Goal: Communication & Community: Participate in discussion

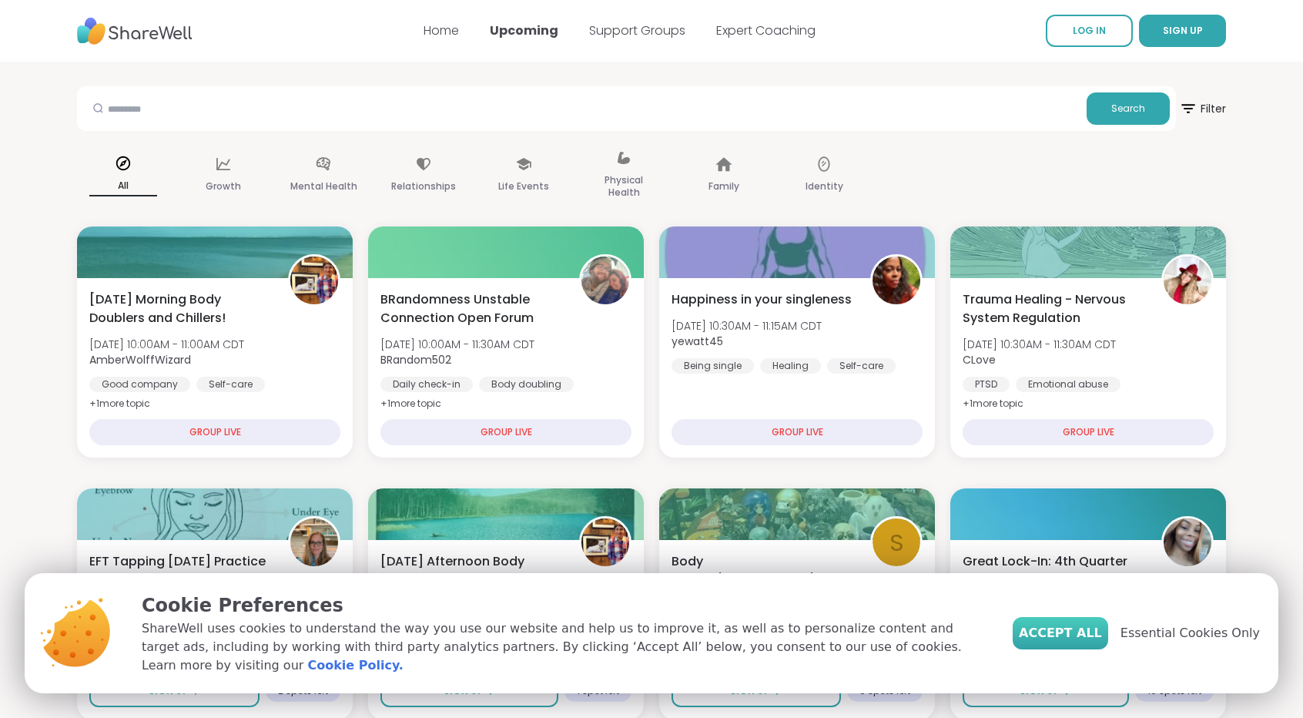
click at [1107, 649] on button "Accept All" at bounding box center [1061, 633] width 96 height 32
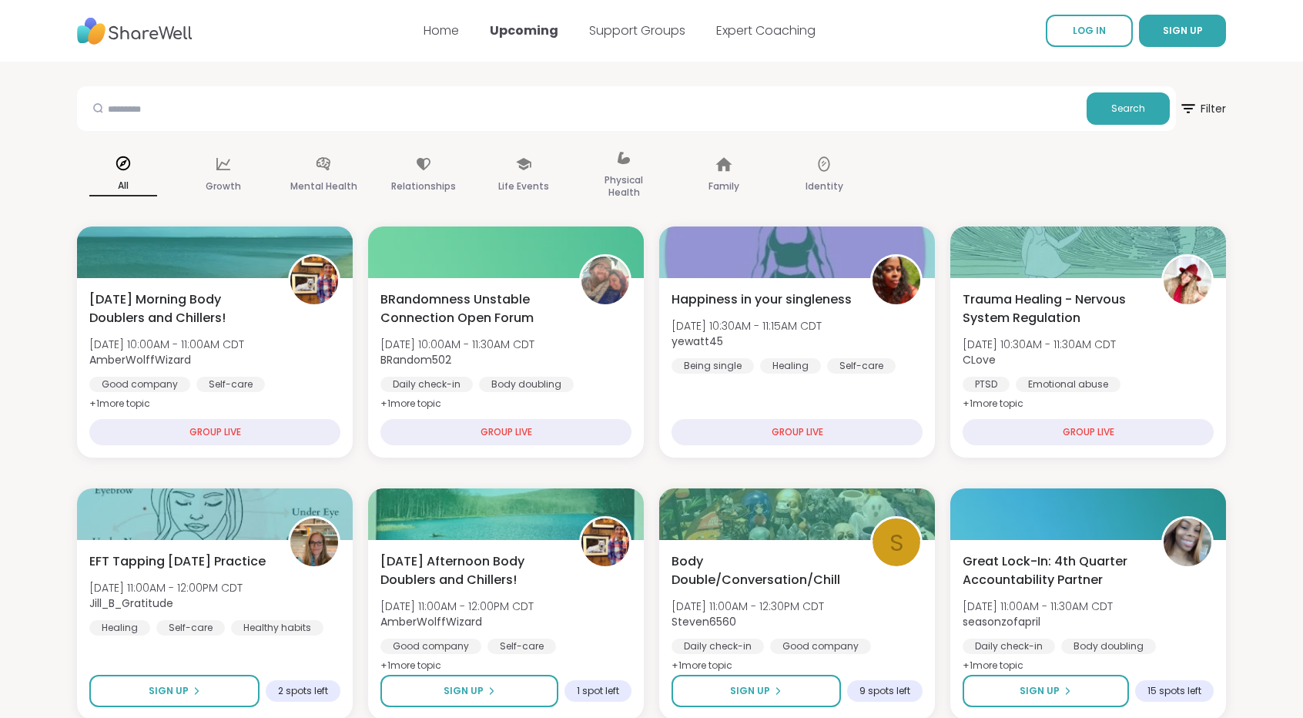
scroll to position [295, 0]
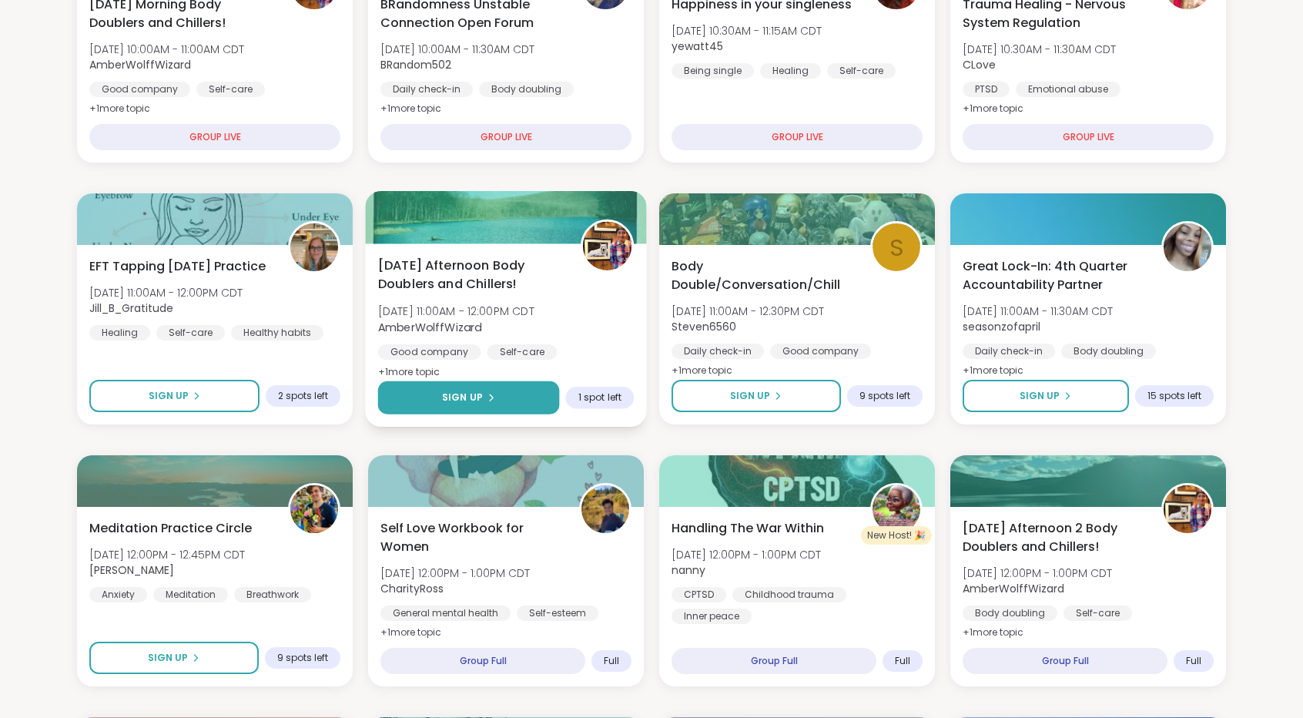
click at [480, 404] on span "Sign Up" at bounding box center [462, 398] width 41 height 14
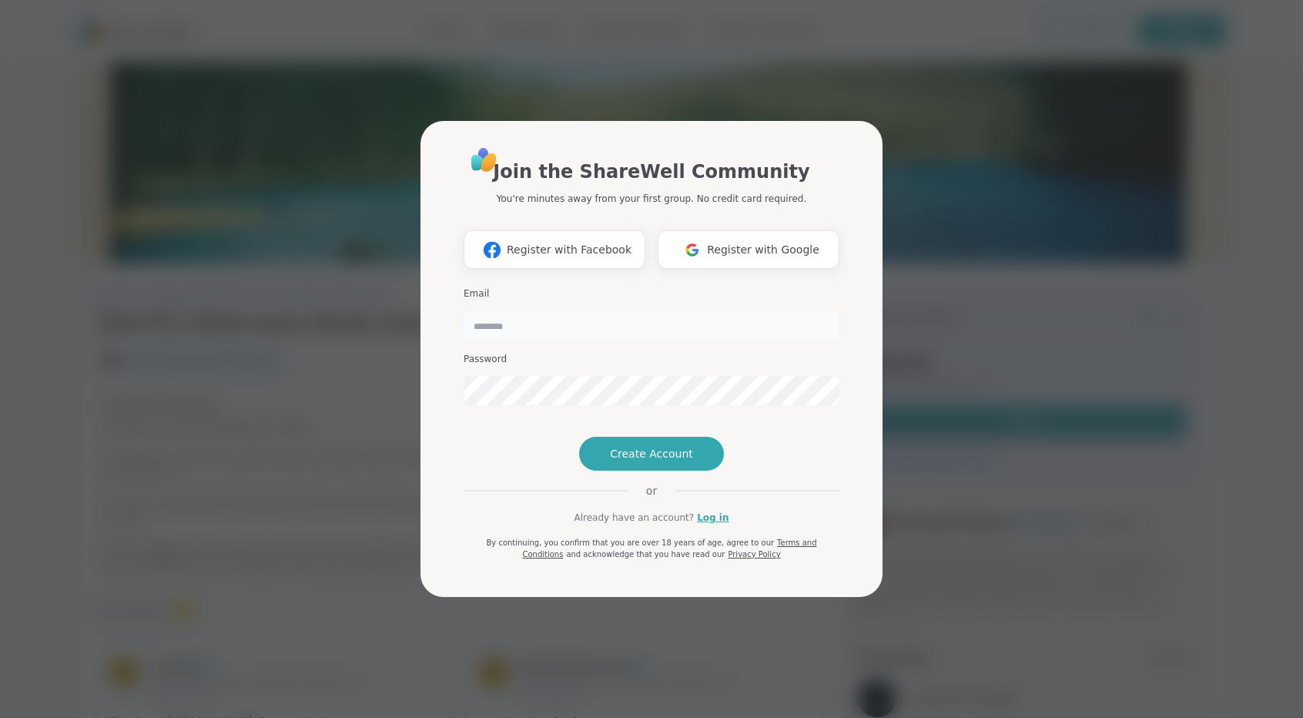
type input "**********"
click at [648, 461] on span "Create Account" at bounding box center [651, 453] width 83 height 15
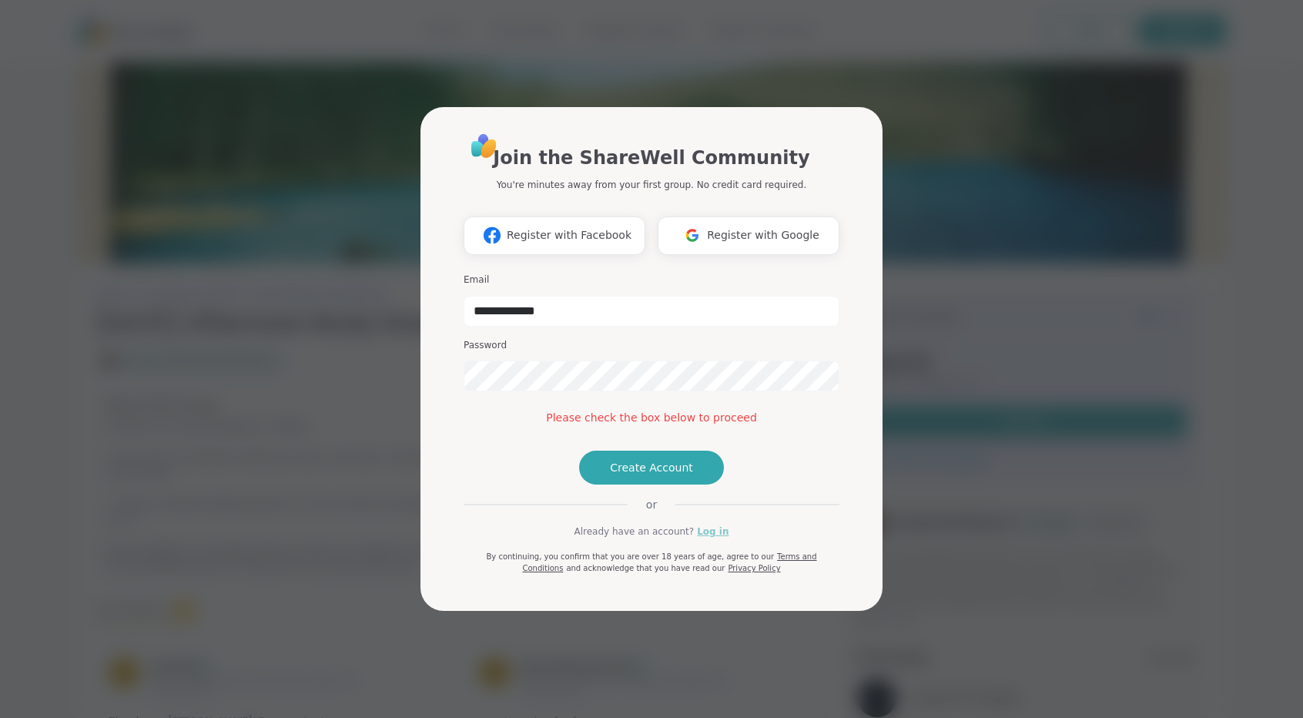
click at [698, 538] on link "Log in" at bounding box center [713, 532] width 32 height 14
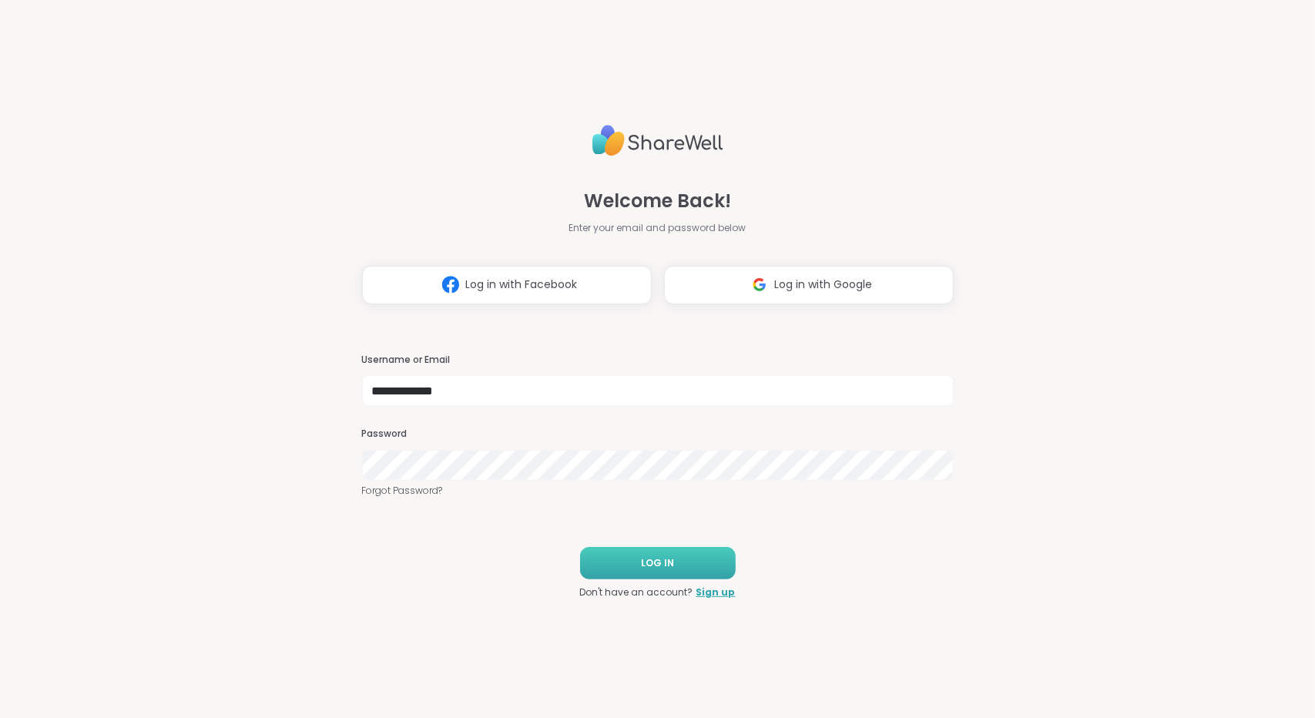
click at [679, 558] on button "LOG IN" at bounding box center [658, 563] width 156 height 32
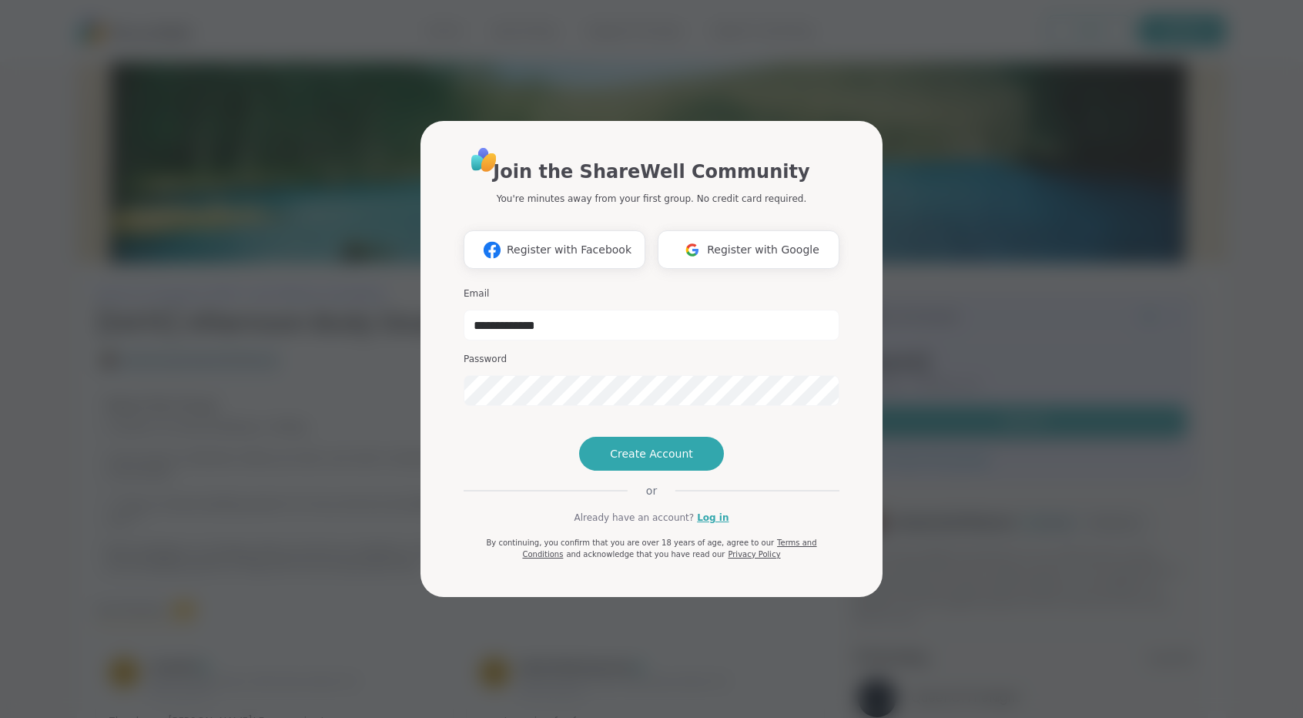
click at [709, 551] on div "**********" at bounding box center [652, 353] width 376 height 414
click at [709, 525] on link "Log in" at bounding box center [713, 518] width 32 height 14
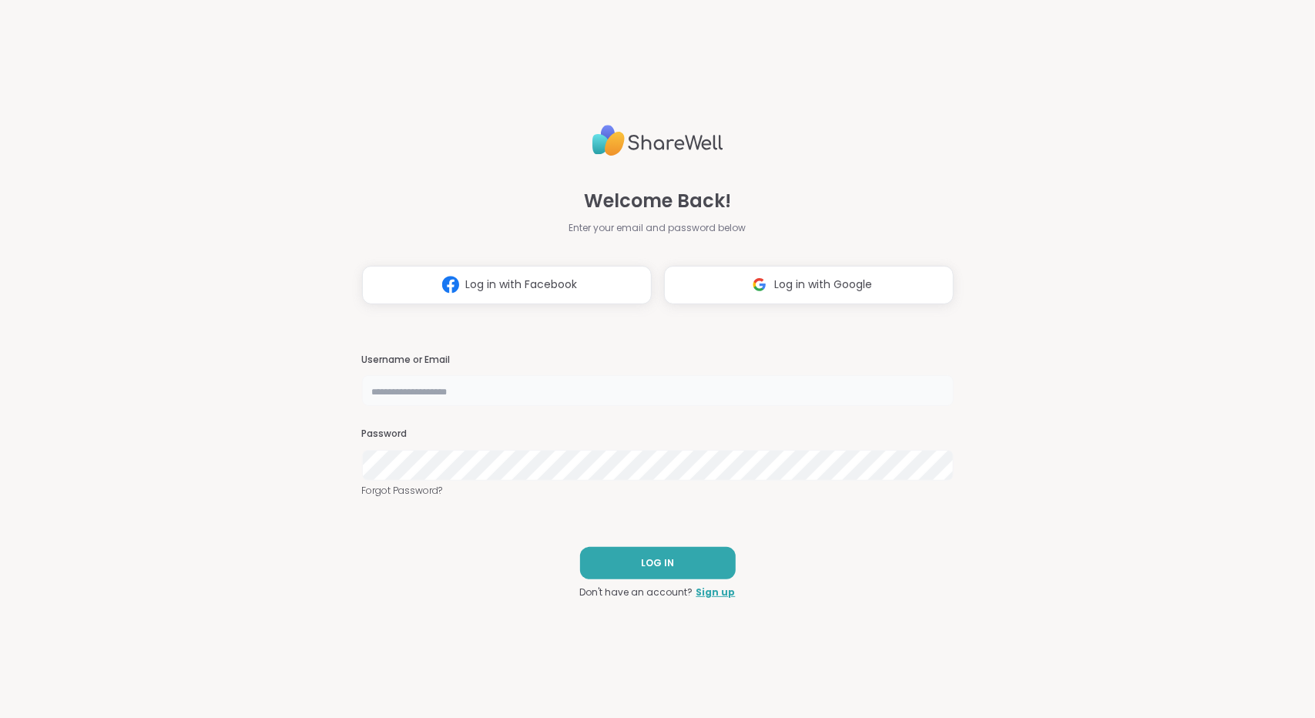
type input "**********"
click at [699, 548] on button "LOG IN" at bounding box center [658, 563] width 156 height 32
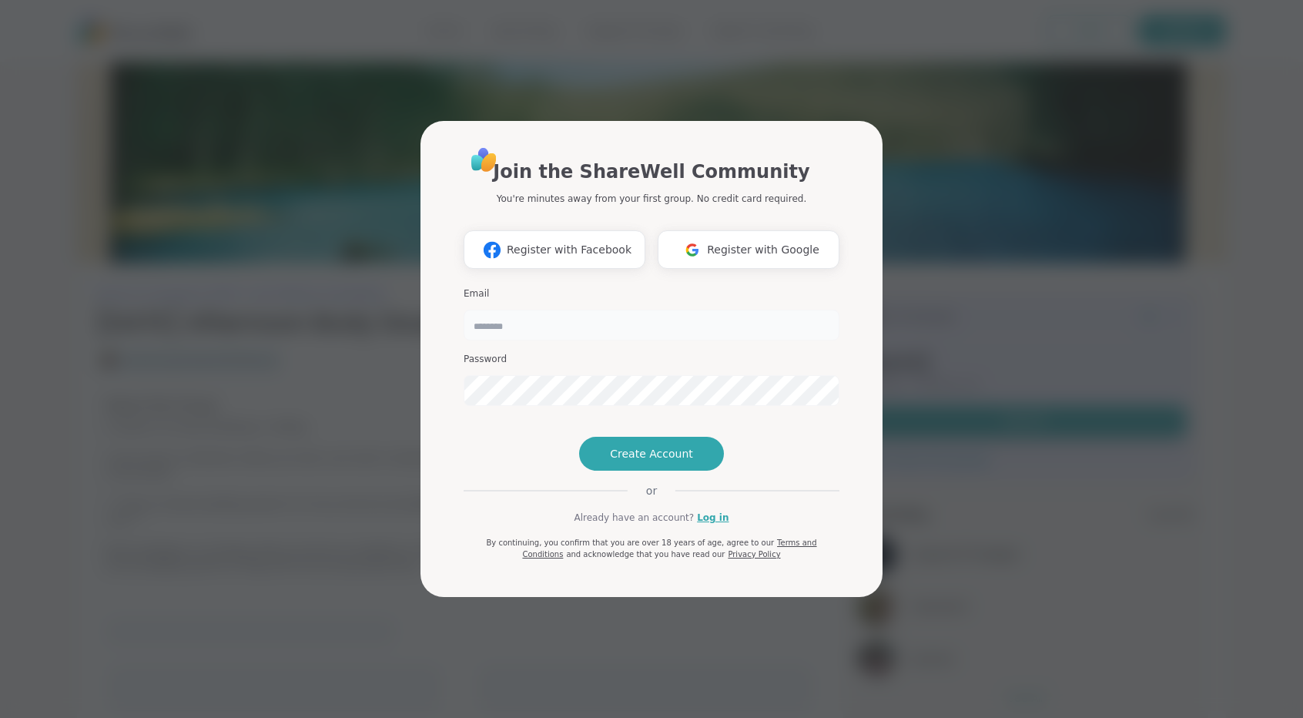
type input "**********"
click at [1028, 81] on div "**********" at bounding box center [651, 359] width 1285 height 718
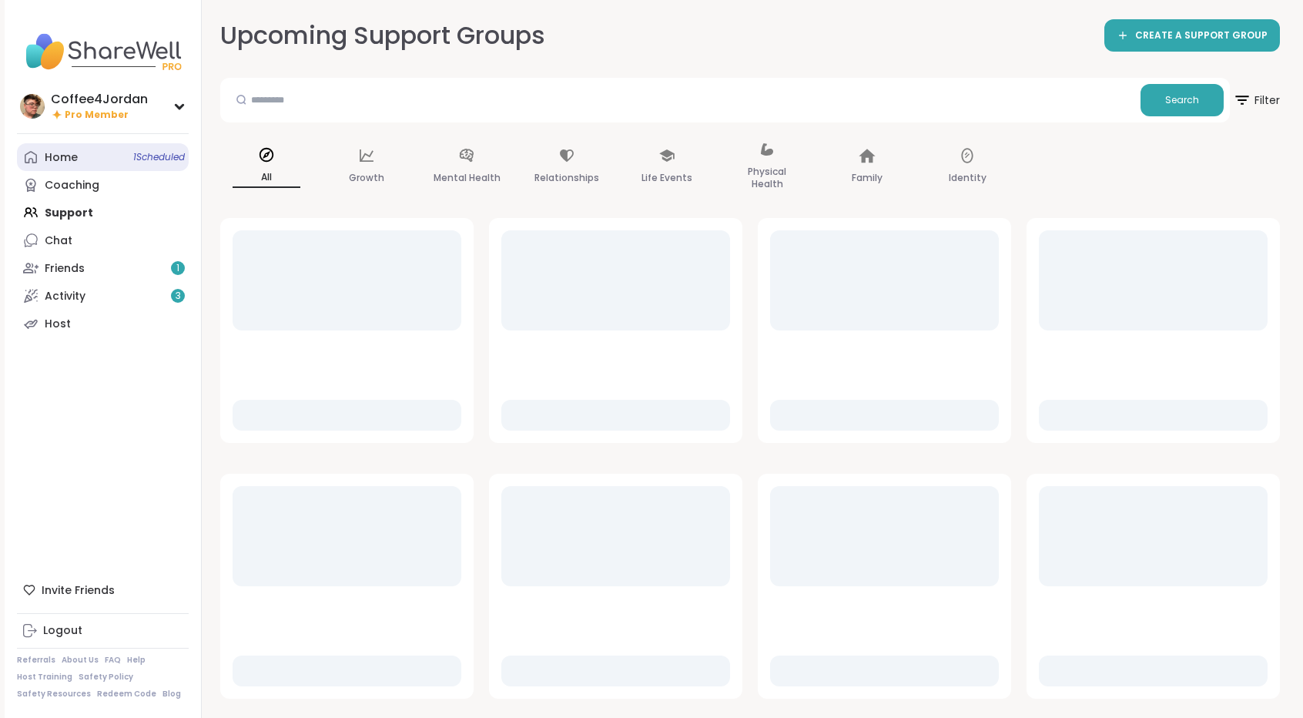
click at [117, 164] on link "Home 1 Scheduled" at bounding box center [103, 157] width 172 height 28
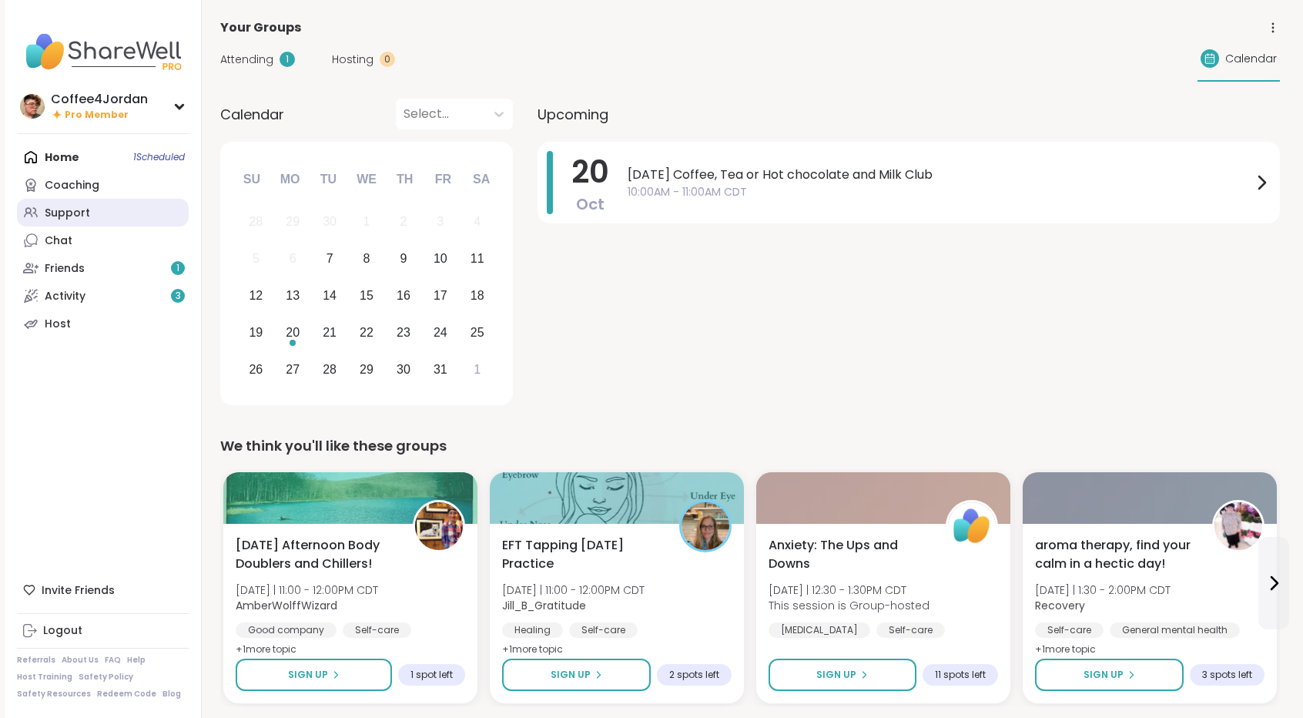
click at [84, 221] on link "Support" at bounding box center [103, 213] width 172 height 28
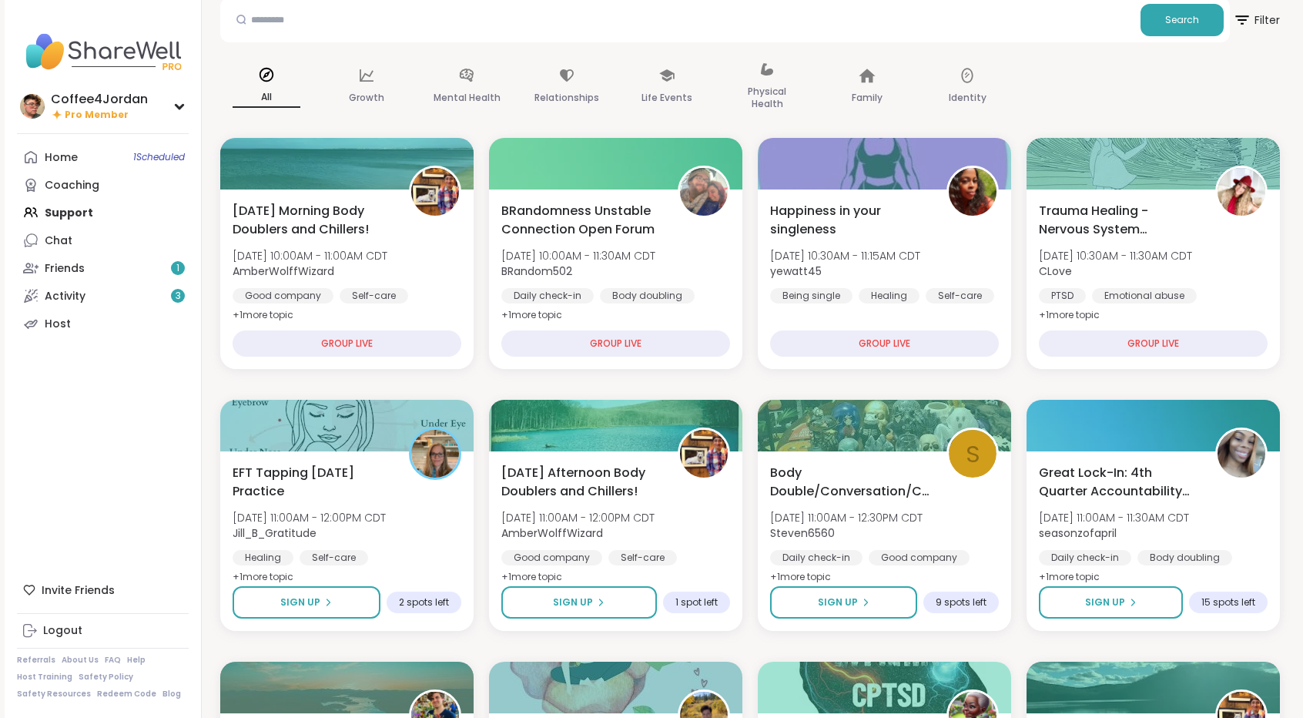
scroll to position [45, 0]
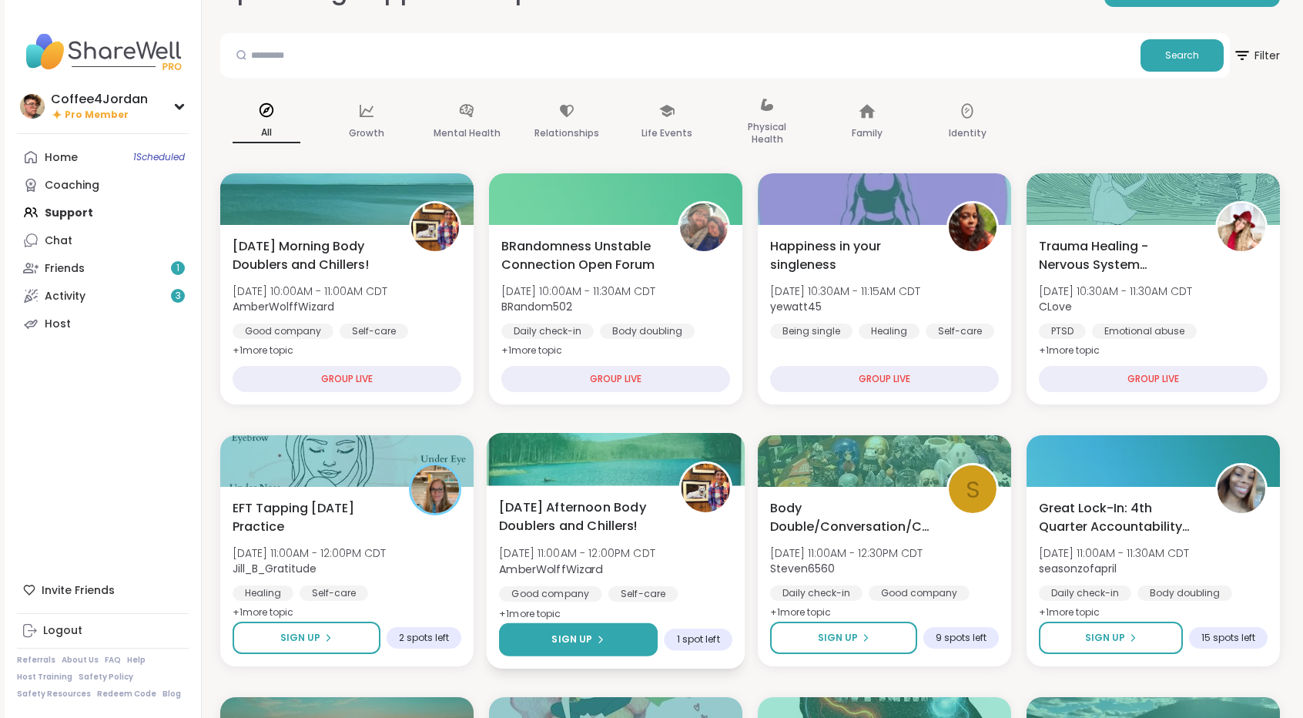
click at [579, 647] on button "Sign Up" at bounding box center [578, 639] width 159 height 33
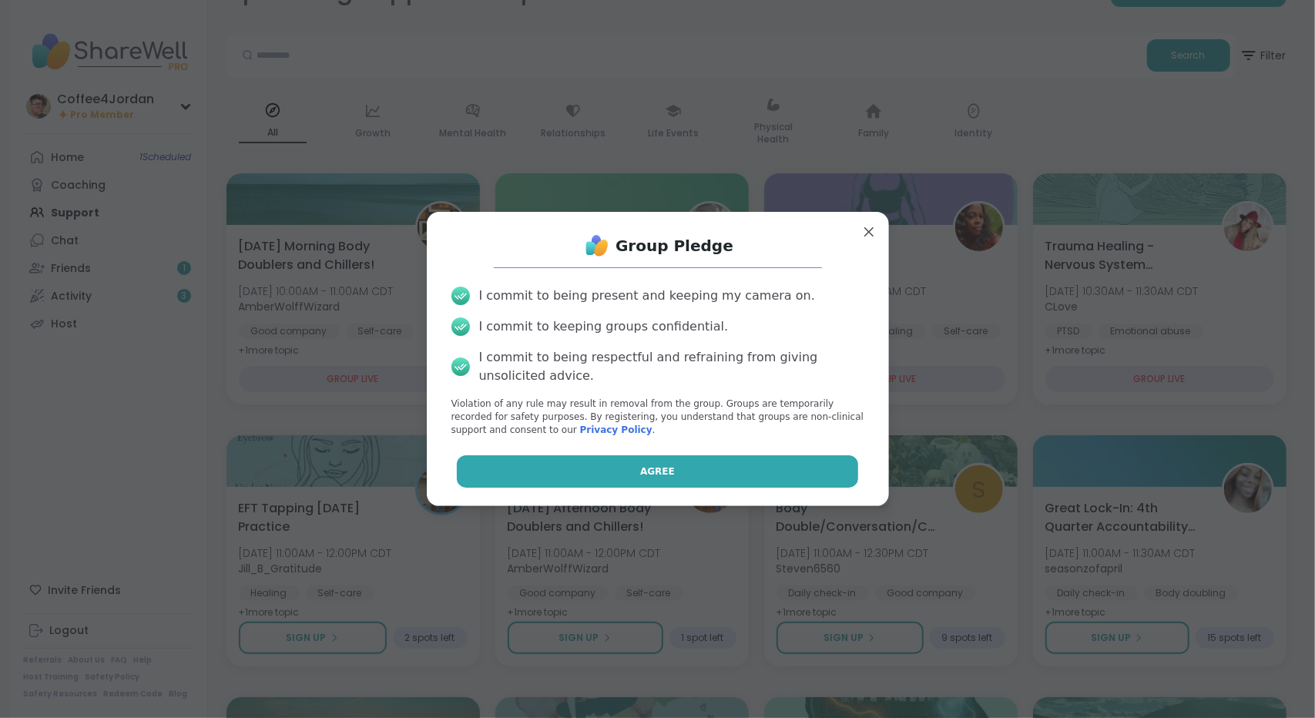
click at [726, 480] on button "Agree" at bounding box center [657, 471] width 401 height 32
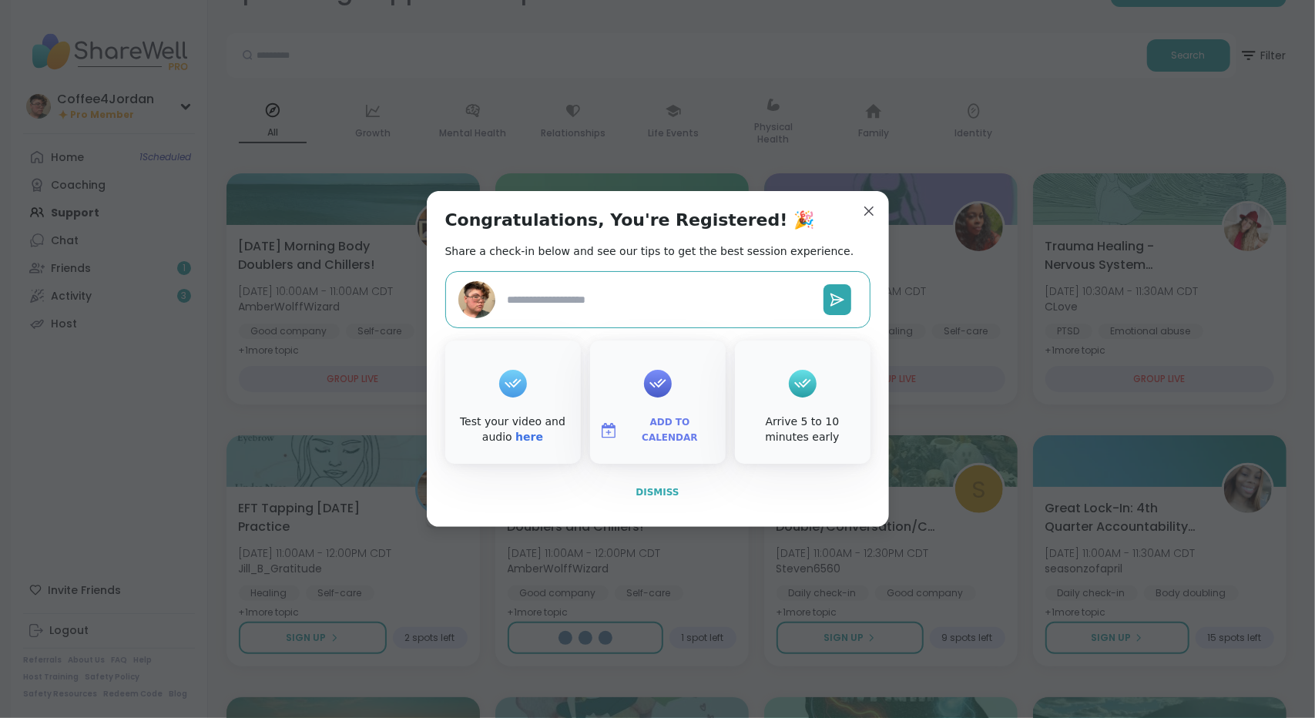
type textarea "*"
click at [653, 484] on button "Dismiss" at bounding box center [657, 492] width 425 height 32
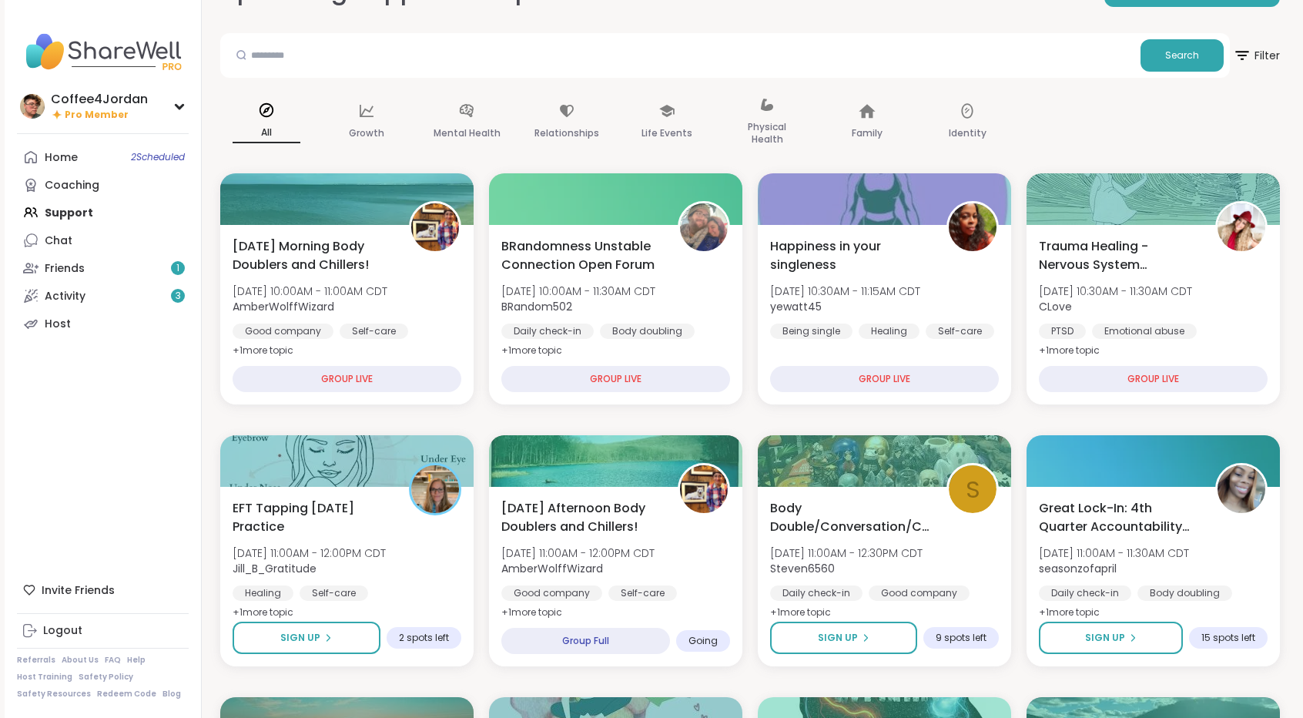
click at [115, 142] on div "Coffee4Jordan Pro Member Profile Membership Settings Help Home 2 Scheduled Coac…" at bounding box center [103, 359] width 197 height 718
click at [115, 152] on link "Home 2 Scheduled" at bounding box center [103, 157] width 172 height 28
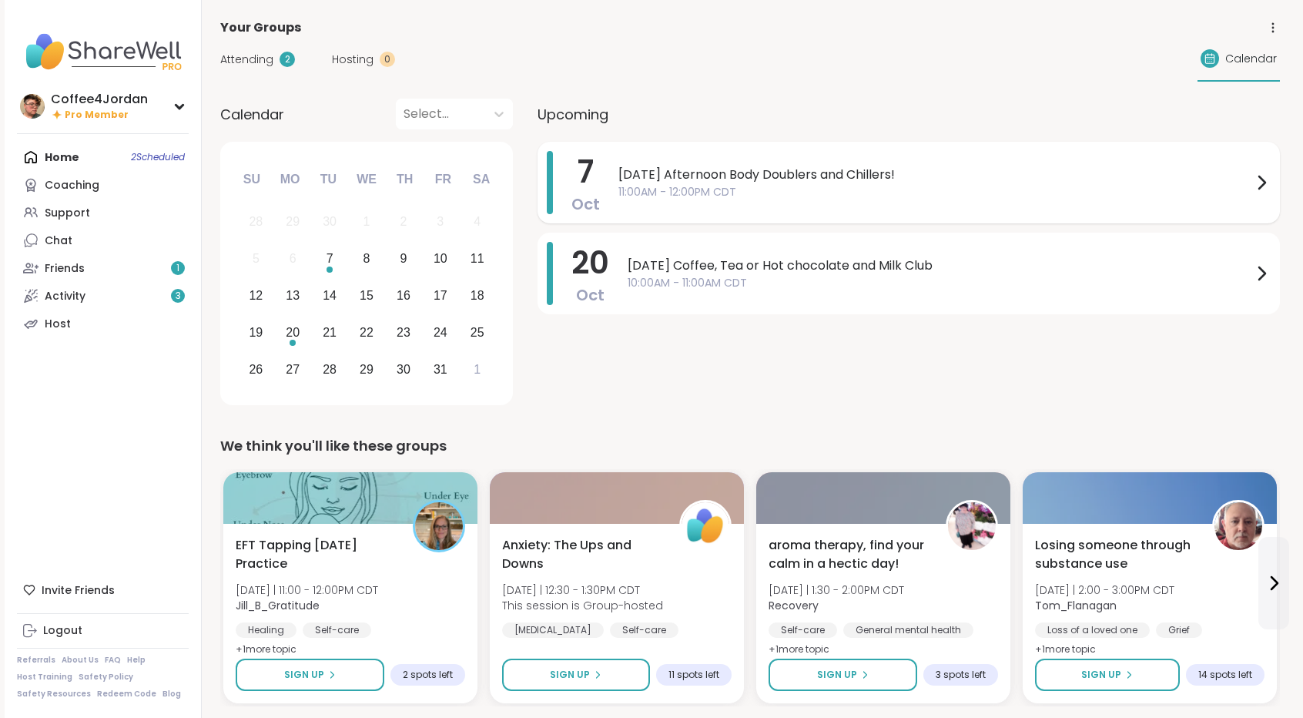
click at [719, 168] on span "[DATE] Afternoon Body Doublers and Chillers!" at bounding box center [936, 175] width 634 height 18
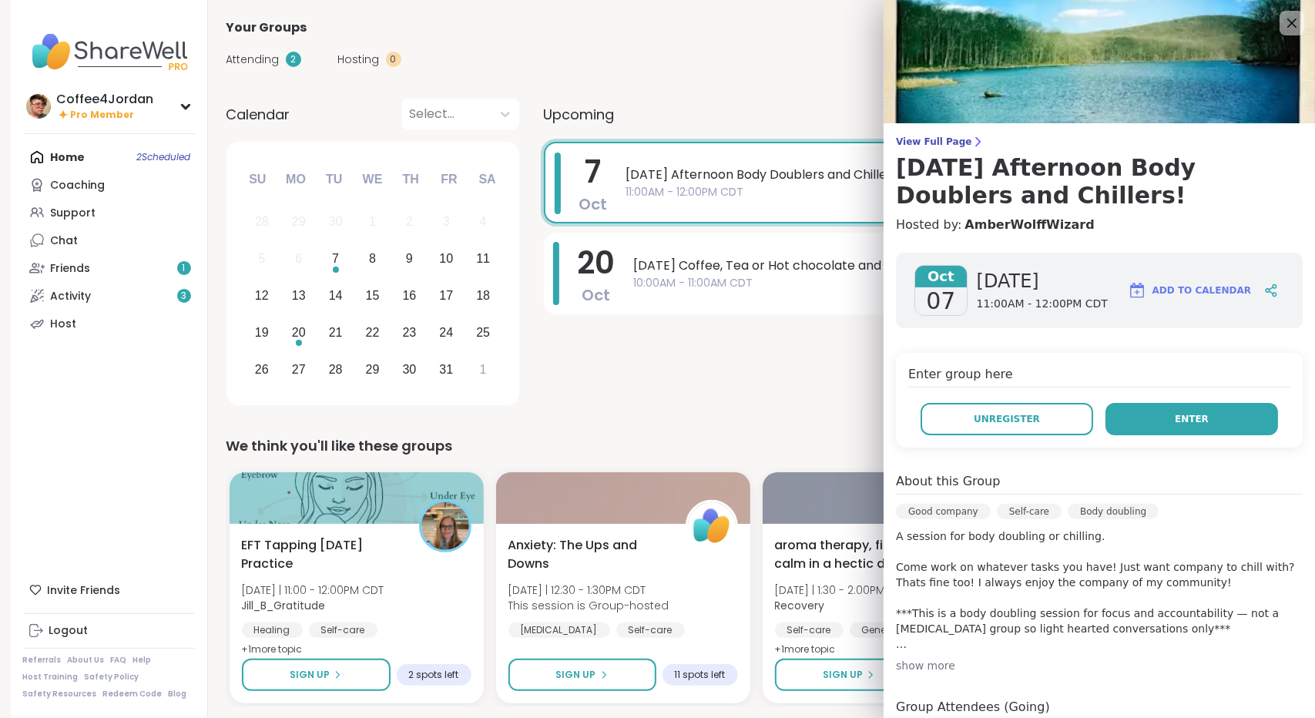
click at [1137, 406] on button "Enter" at bounding box center [1191, 419] width 173 height 32
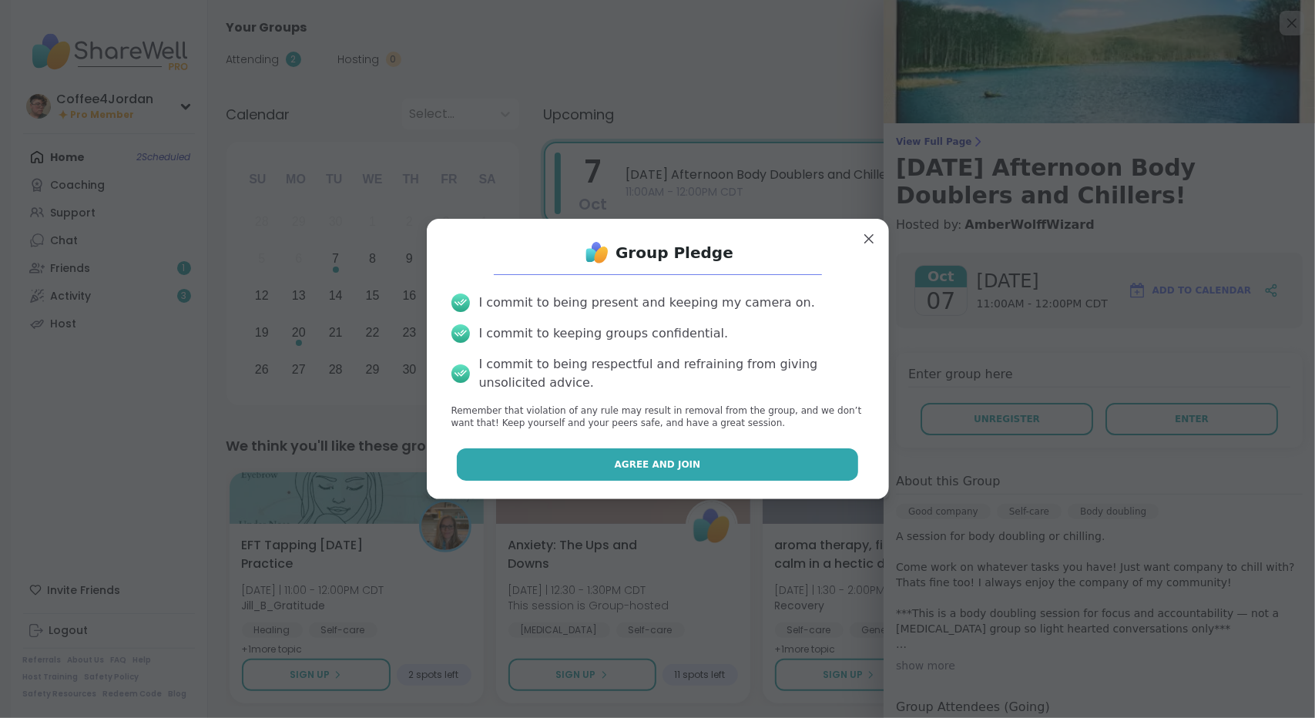
click at [793, 453] on button "Agree and Join" at bounding box center [657, 464] width 401 height 32
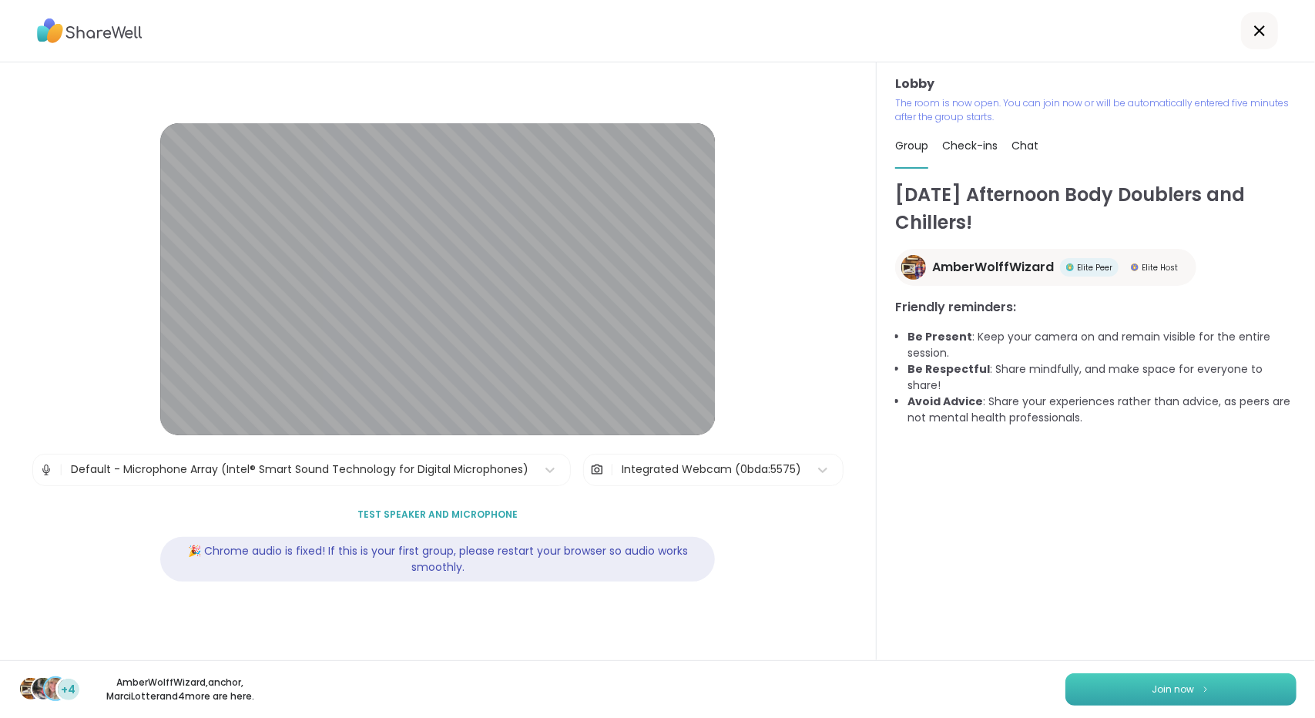
click at [1076, 682] on button "Join now" at bounding box center [1180, 689] width 231 height 32
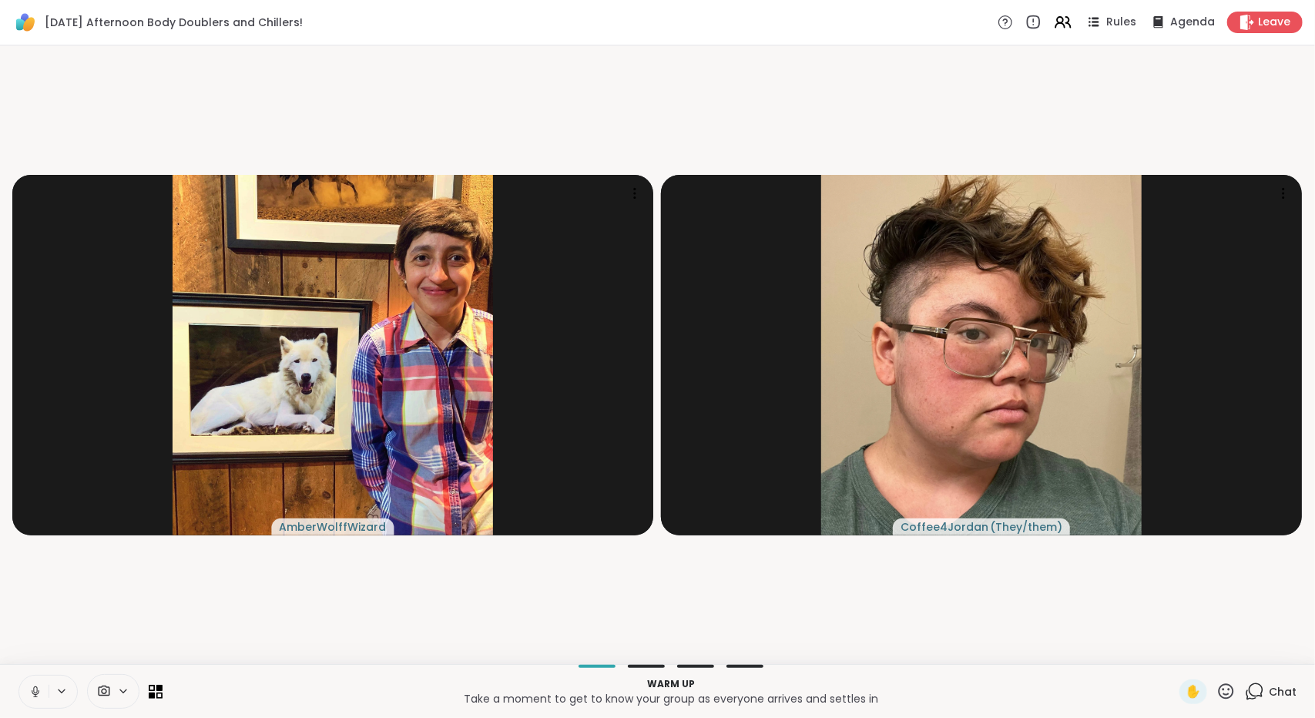
click at [35, 692] on icon at bounding box center [35, 692] width 14 height 14
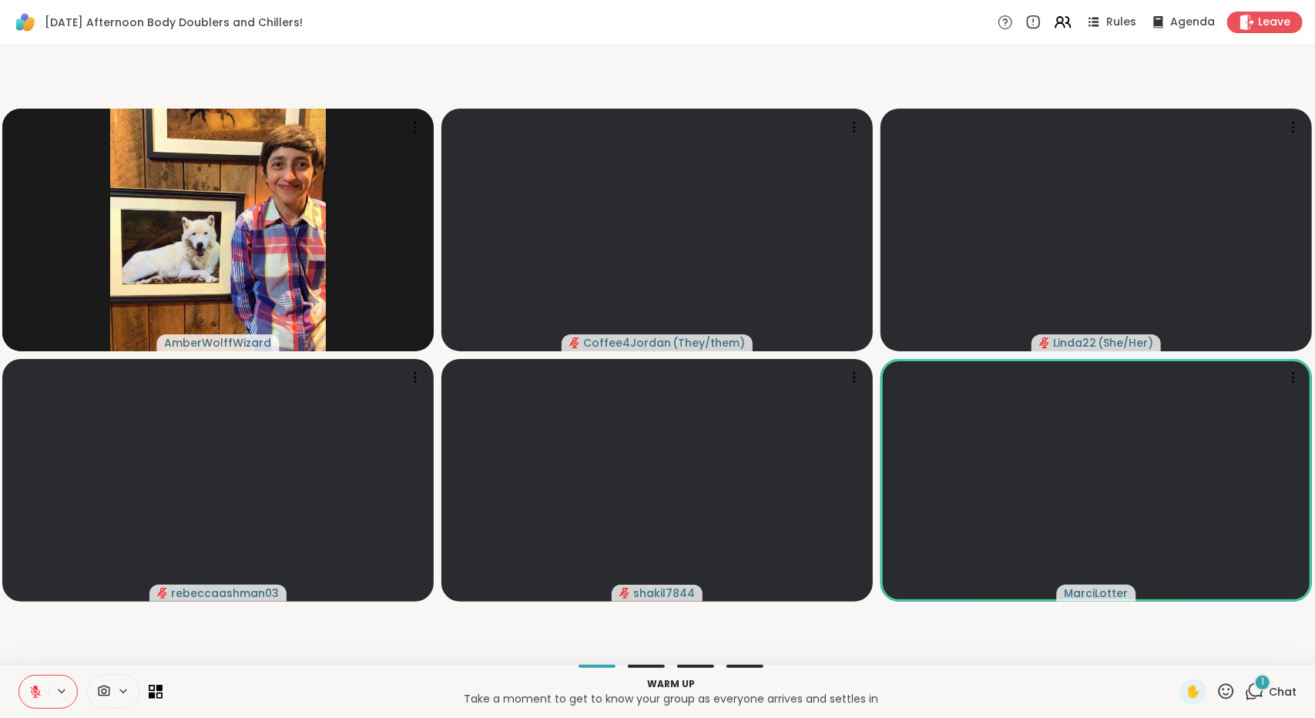
click at [1252, 703] on div "1 Chat" at bounding box center [1271, 691] width 52 height 25
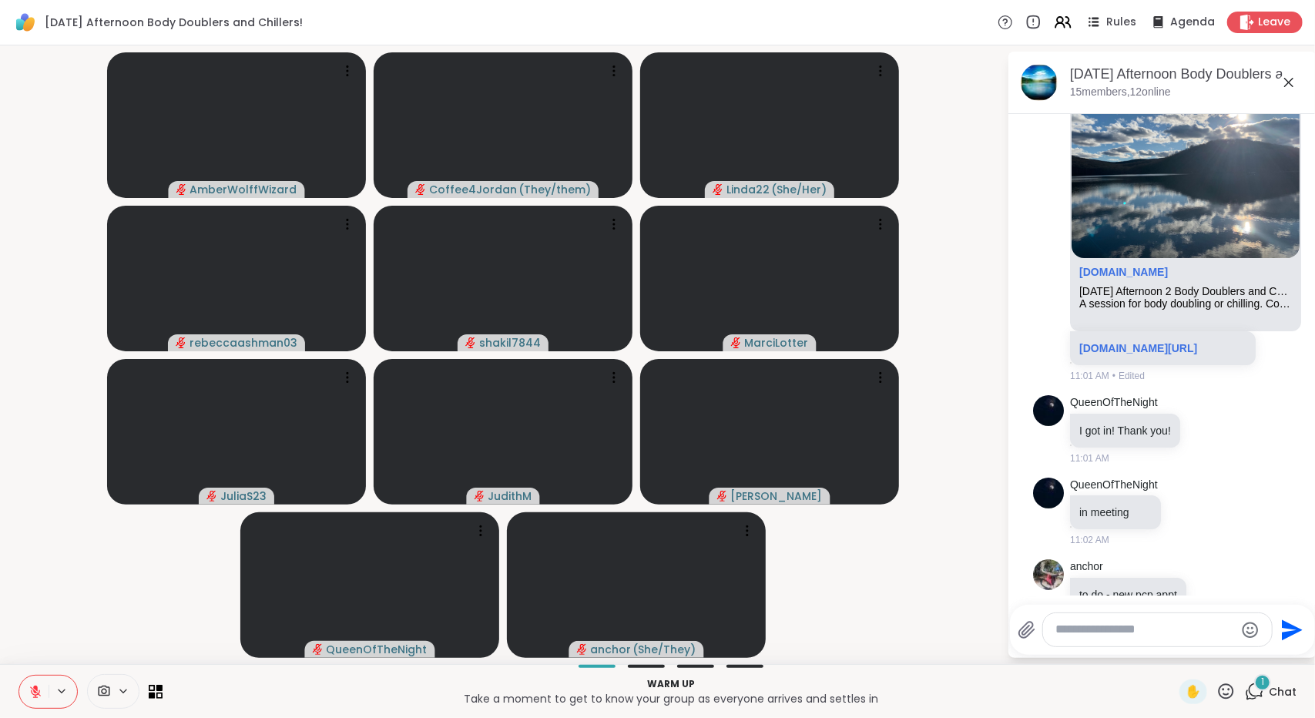
scroll to position [350, 0]
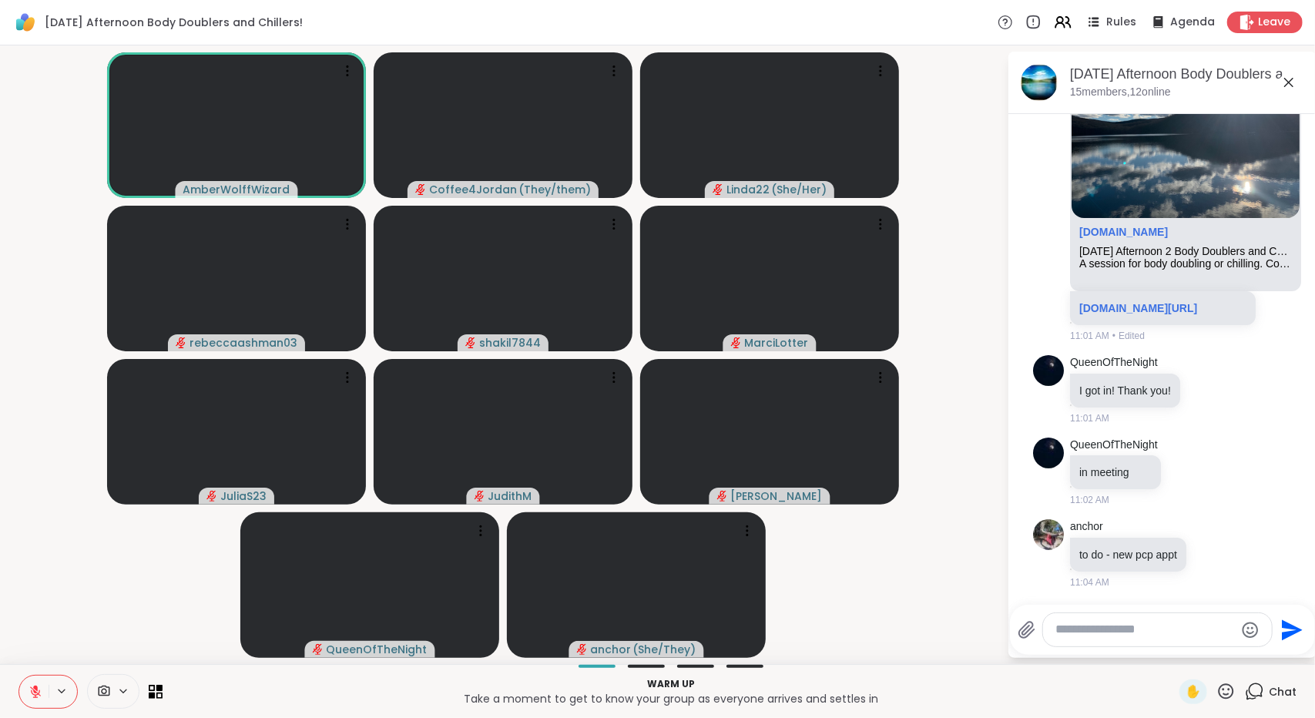
click at [930, 597] on video-player-container "AmberWolffWizard Coffee4Jordan ( They/them ) Linda22 ( She/Her ) rebeccaashman0…" at bounding box center [503, 355] width 988 height 606
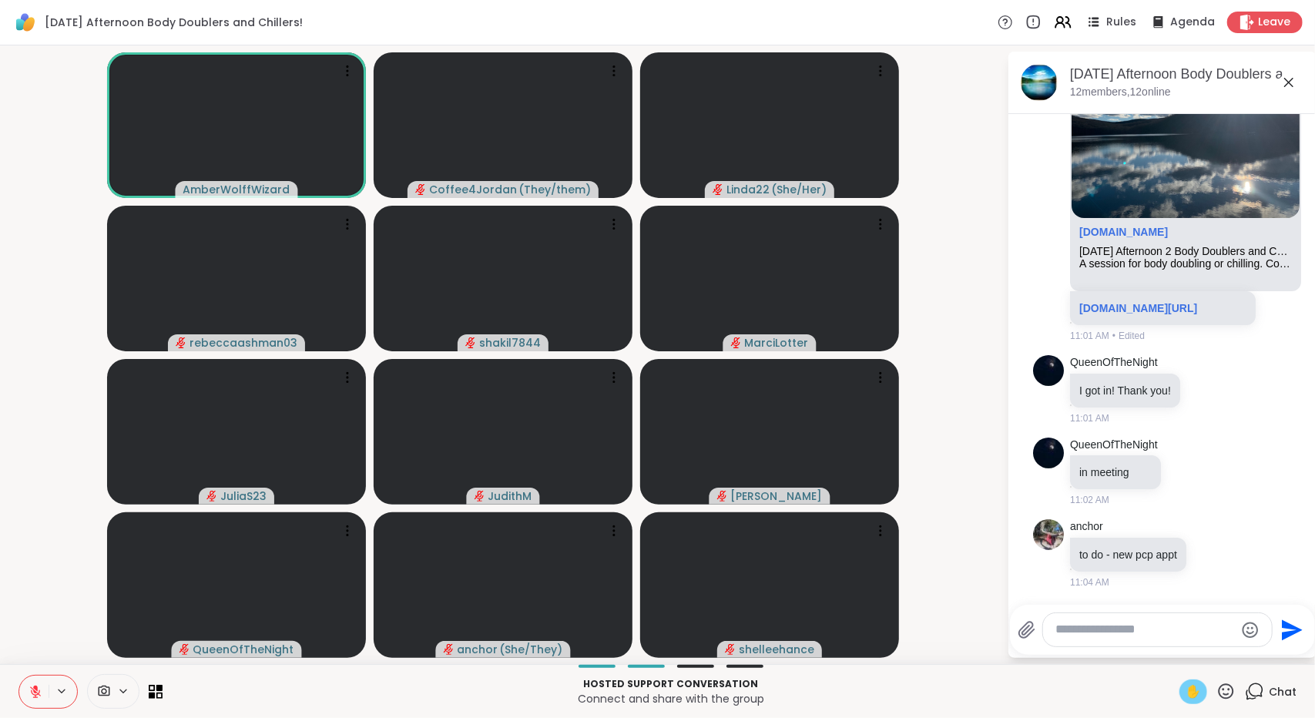
click at [1179, 686] on div "✋" at bounding box center [1193, 691] width 28 height 25
click at [1185, 692] on span "✋" at bounding box center [1192, 691] width 15 height 18
click at [34, 680] on button at bounding box center [33, 692] width 29 height 32
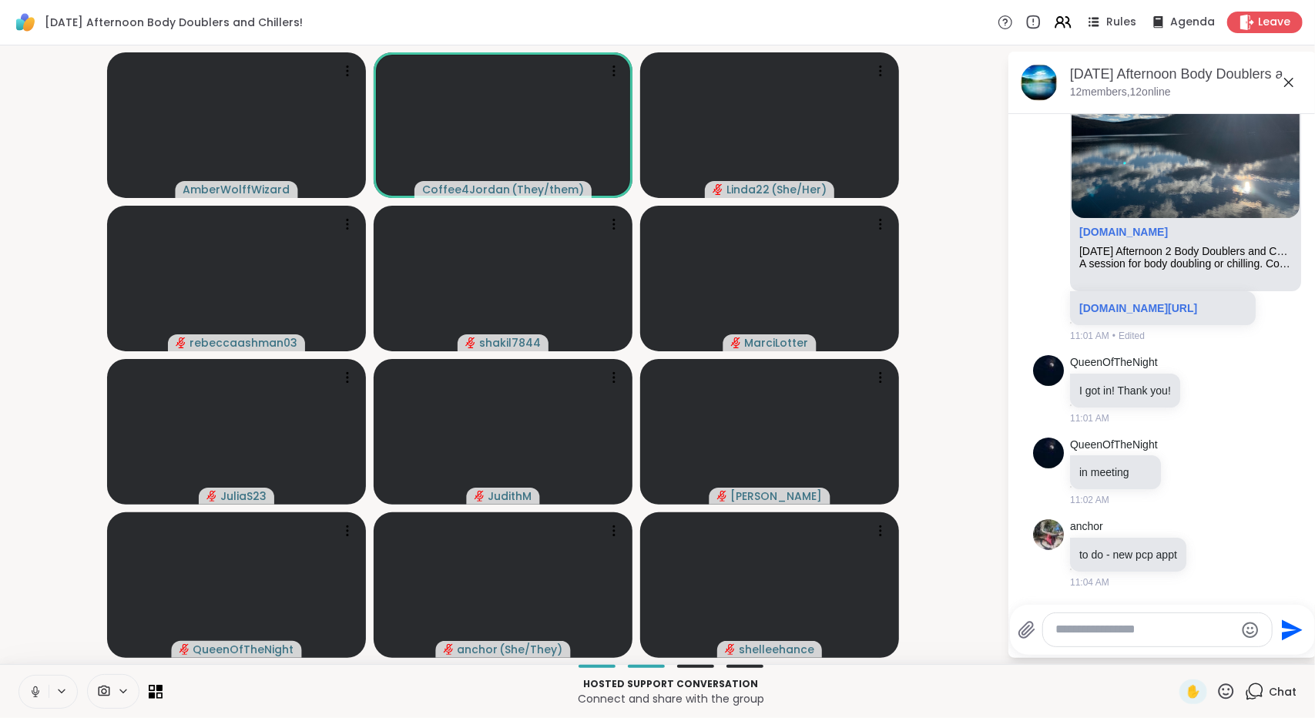
click at [32, 701] on button at bounding box center [33, 692] width 29 height 32
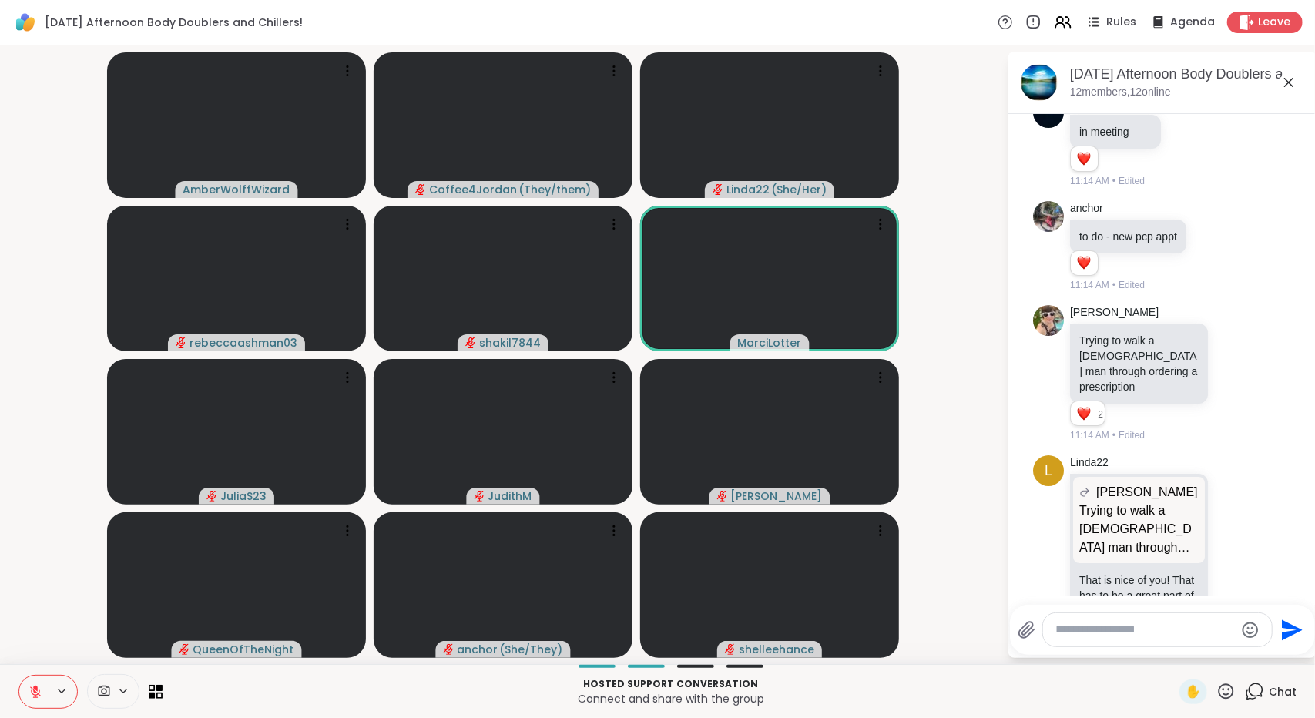
scroll to position [738, 0]
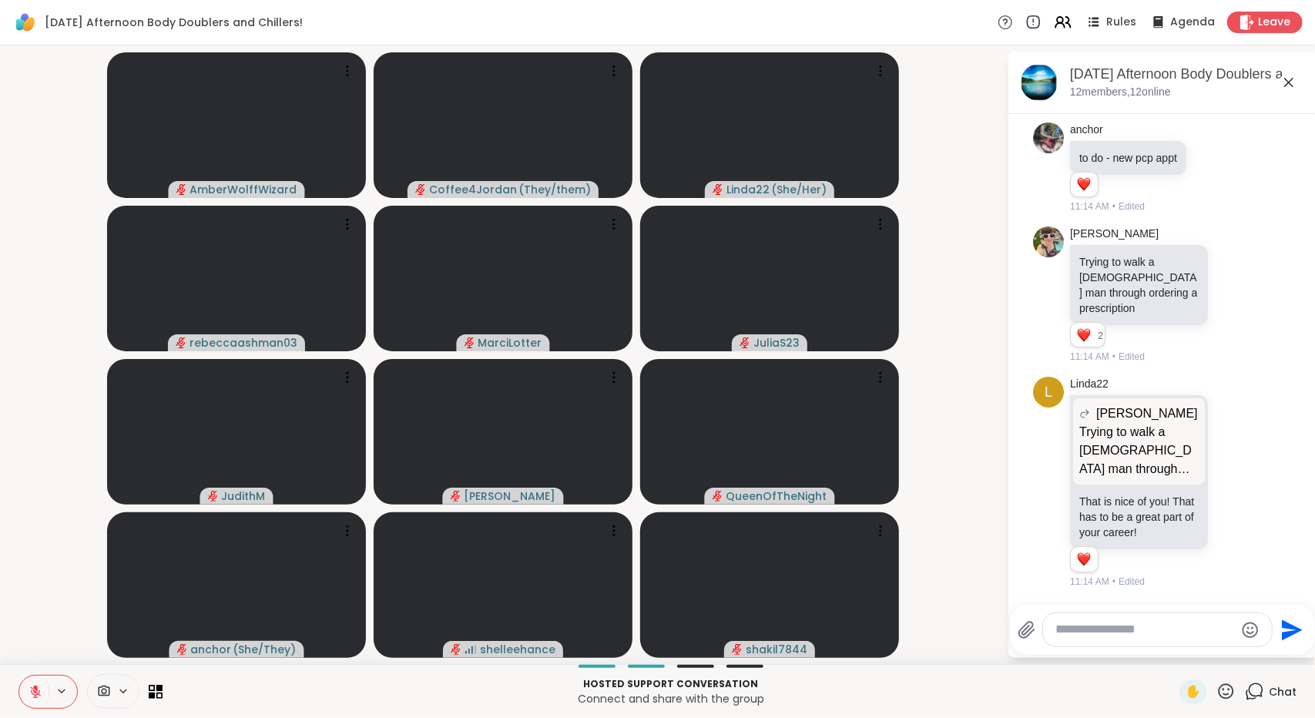
click at [54, 616] on video-player-container "AmberWolffWizard Coffee4Jordan ( They/them ) Linda22 ( She/Her ) rebeccaashman0…" at bounding box center [503, 355] width 988 height 606
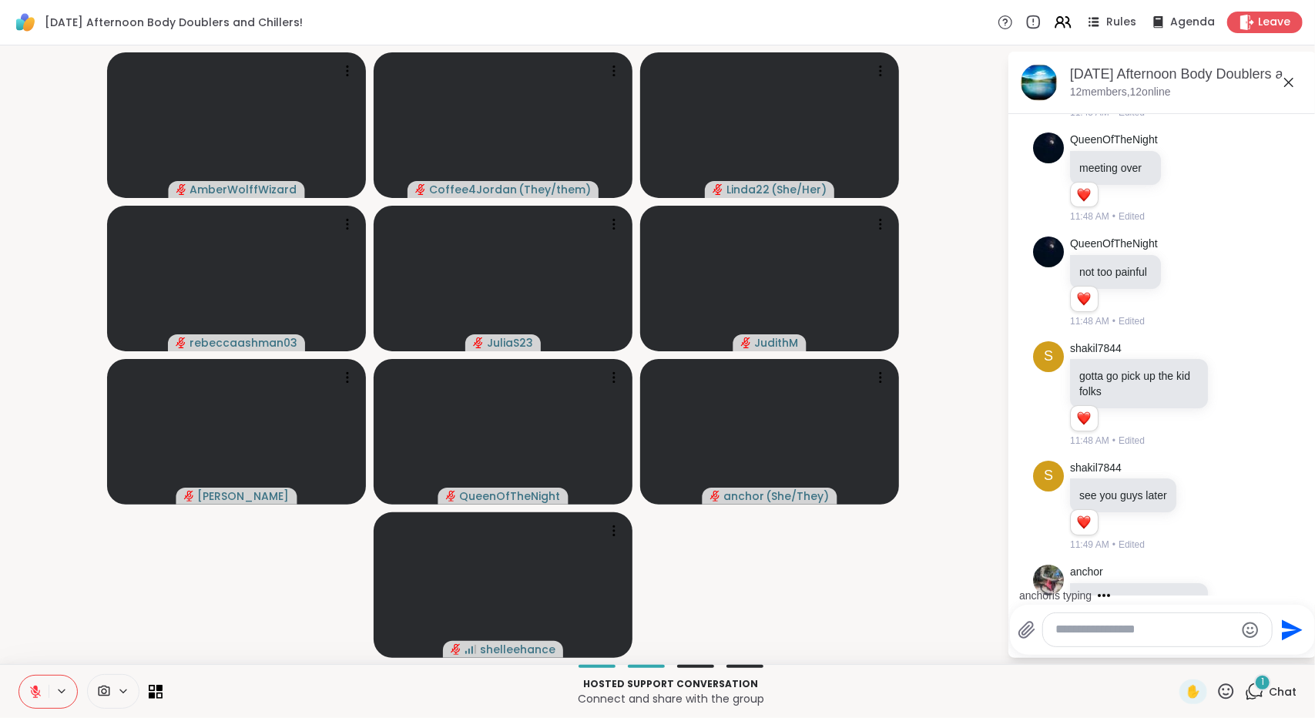
scroll to position [1803, 0]
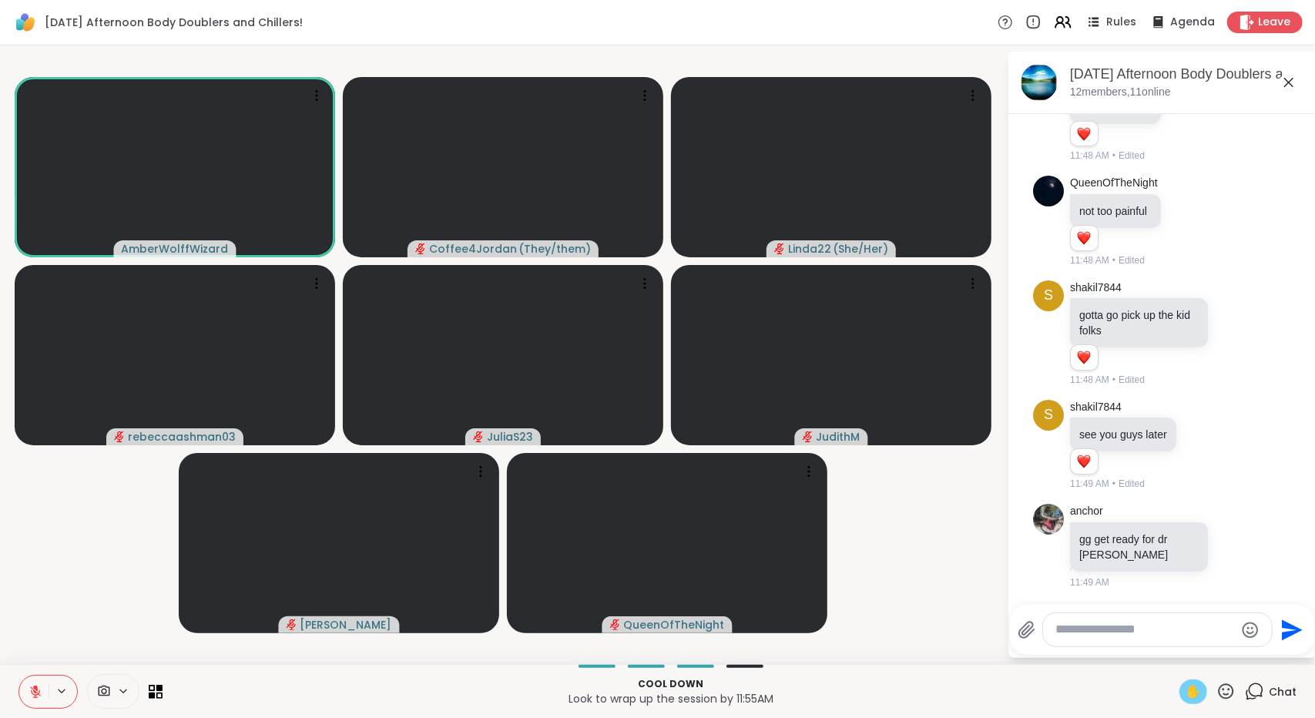
click at [1185, 699] on span "✋" at bounding box center [1192, 691] width 15 height 18
click at [28, 691] on button at bounding box center [33, 692] width 29 height 32
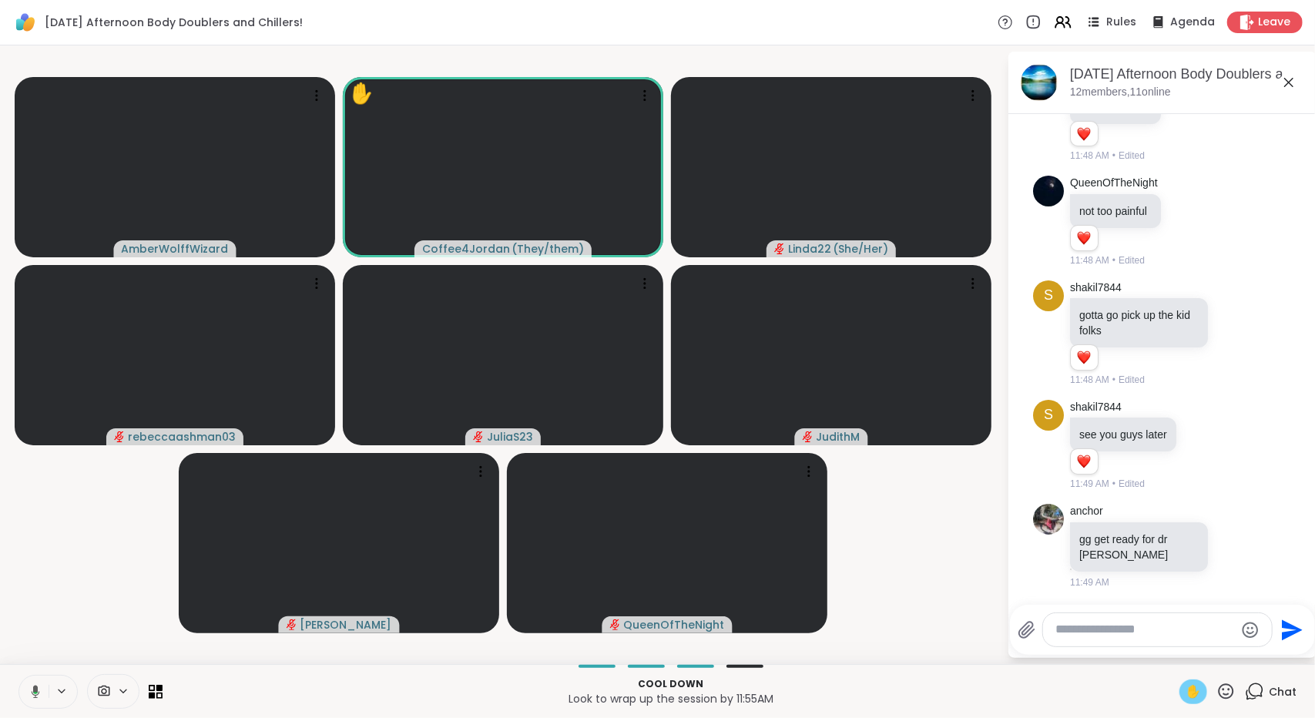
click at [36, 692] on icon at bounding box center [35, 693] width 5 height 2
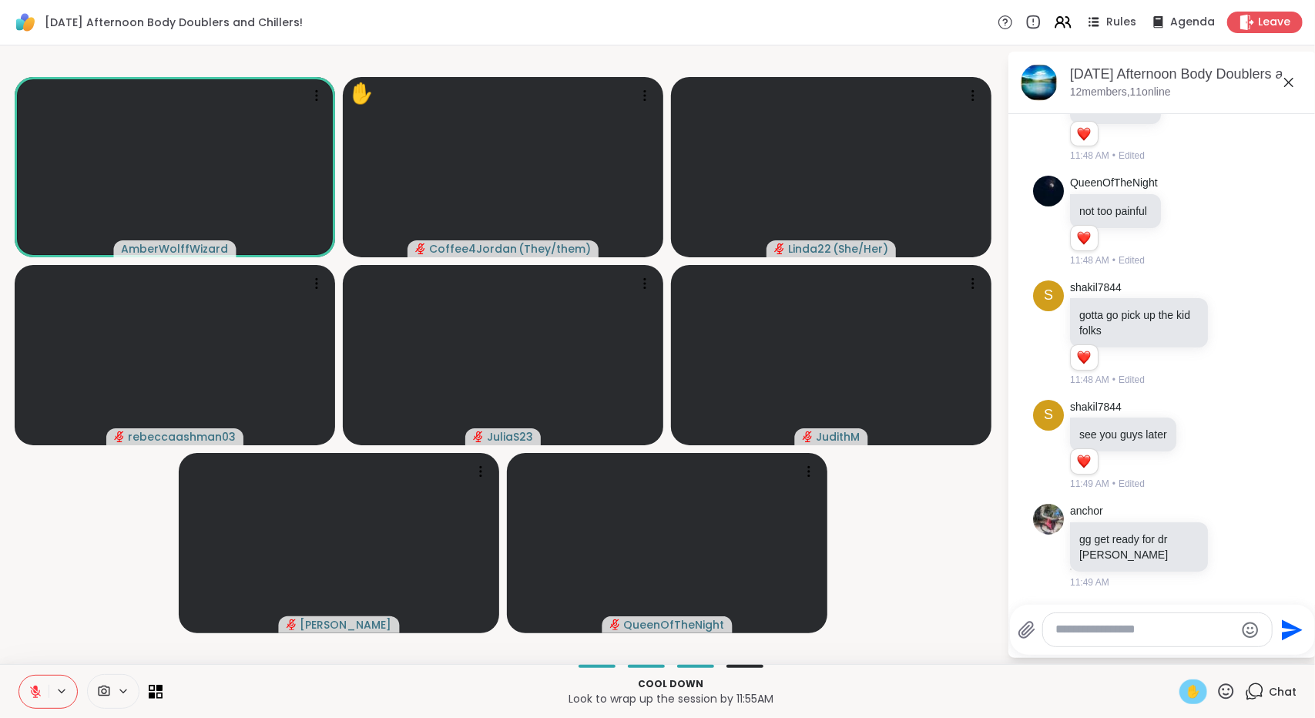
click at [1188, 692] on span "✋" at bounding box center [1192, 691] width 15 height 18
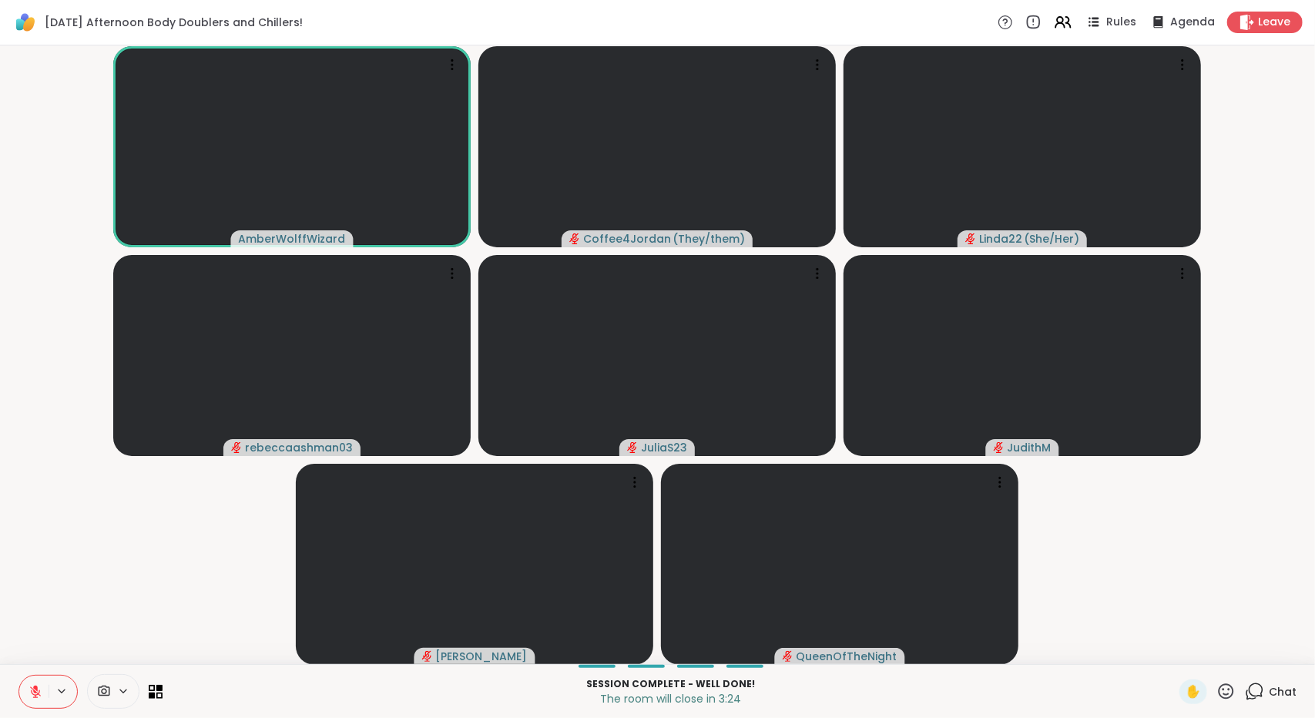
click at [1249, 689] on icon at bounding box center [1254, 691] width 19 height 19
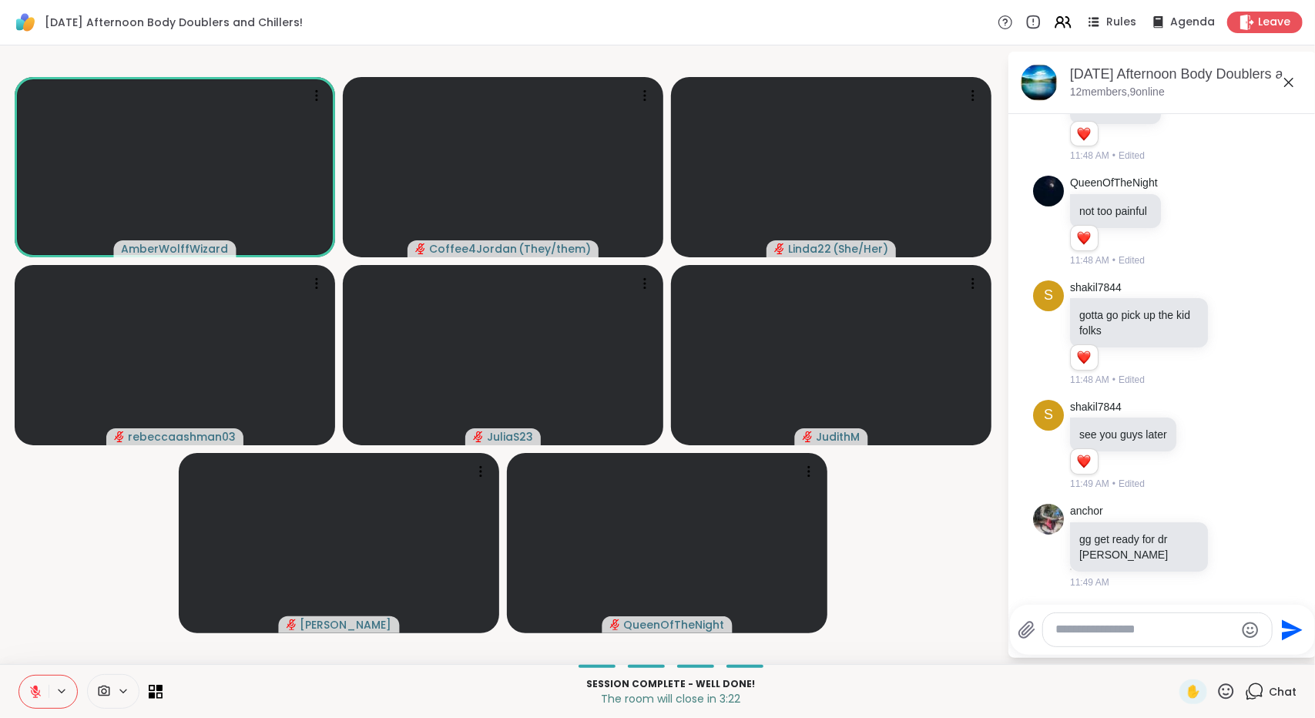
click at [1149, 629] on textarea "Type your message" at bounding box center [1144, 630] width 179 height 16
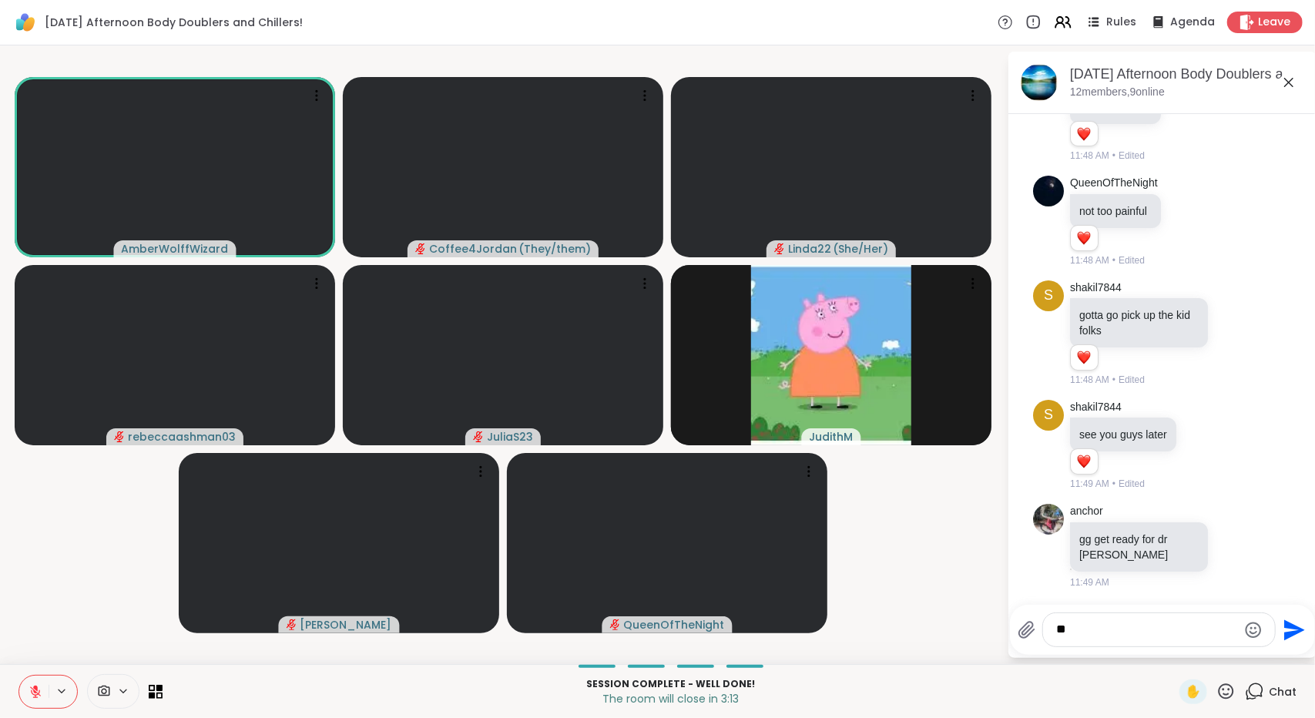
type textarea "*"
click at [1286, 85] on icon at bounding box center [1288, 82] width 9 height 9
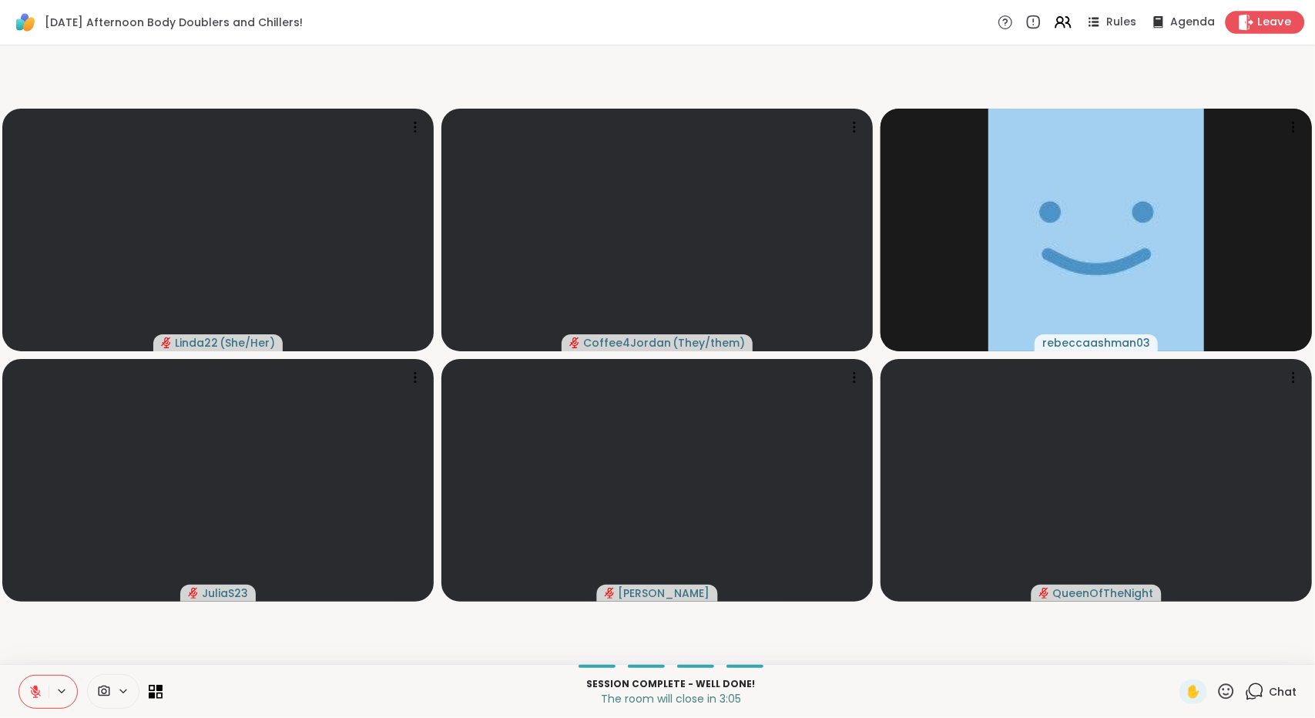
click at [1258, 24] on span "Leave" at bounding box center [1275, 23] width 34 height 16
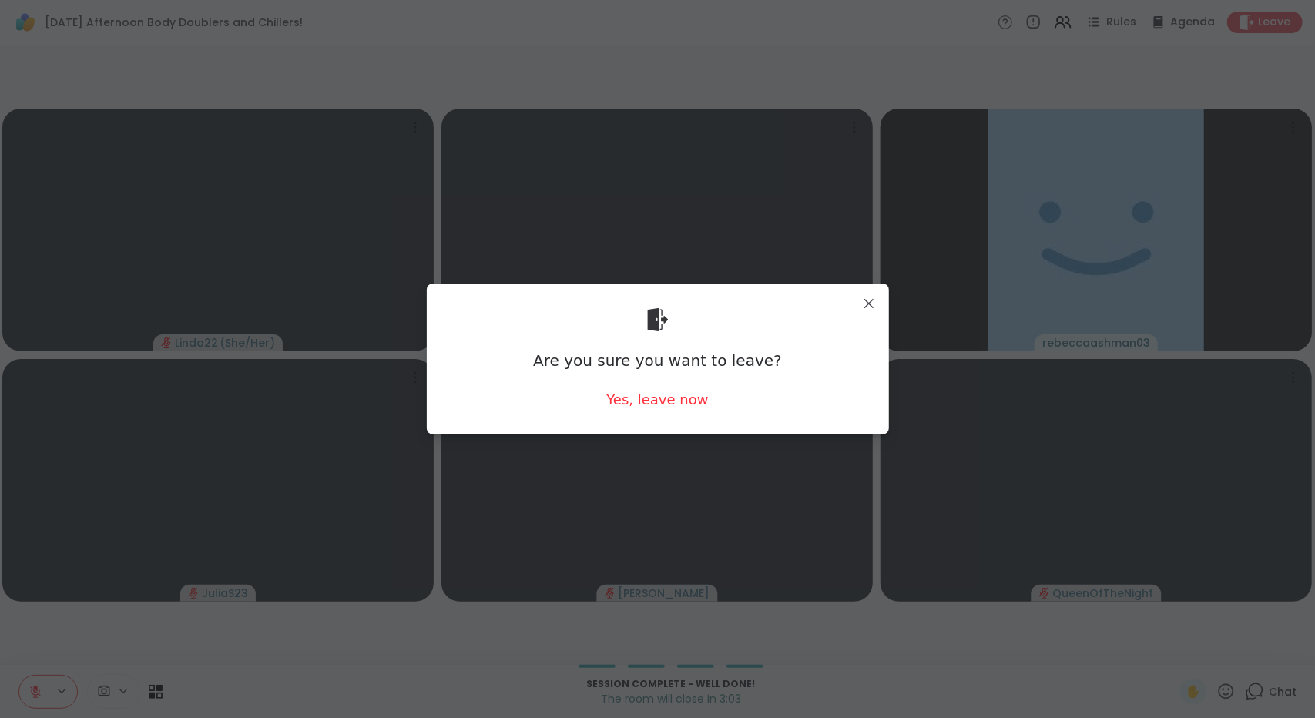
click at [696, 414] on div "Are you sure you want to leave? Yes, leave now" at bounding box center [657, 359] width 437 height 126
click at [678, 398] on div "Yes, leave now" at bounding box center [657, 399] width 102 height 19
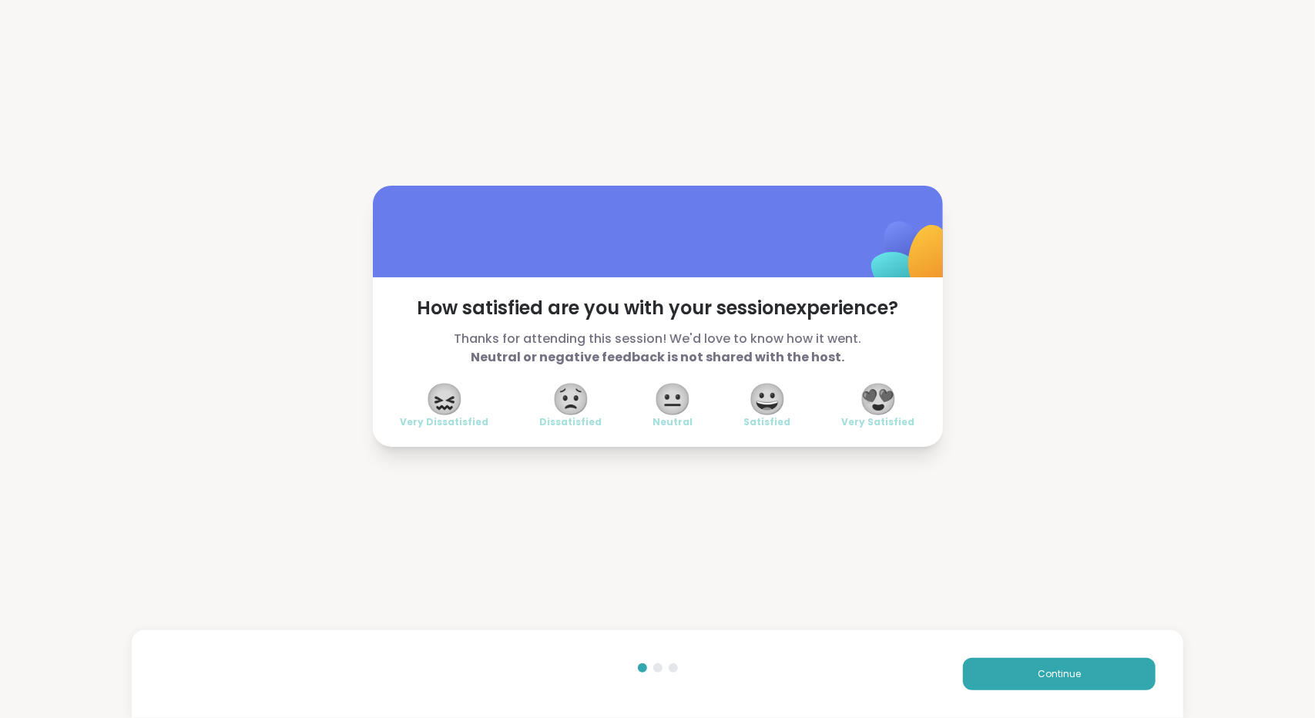
click at [869, 413] on span "😍" at bounding box center [878, 399] width 39 height 28
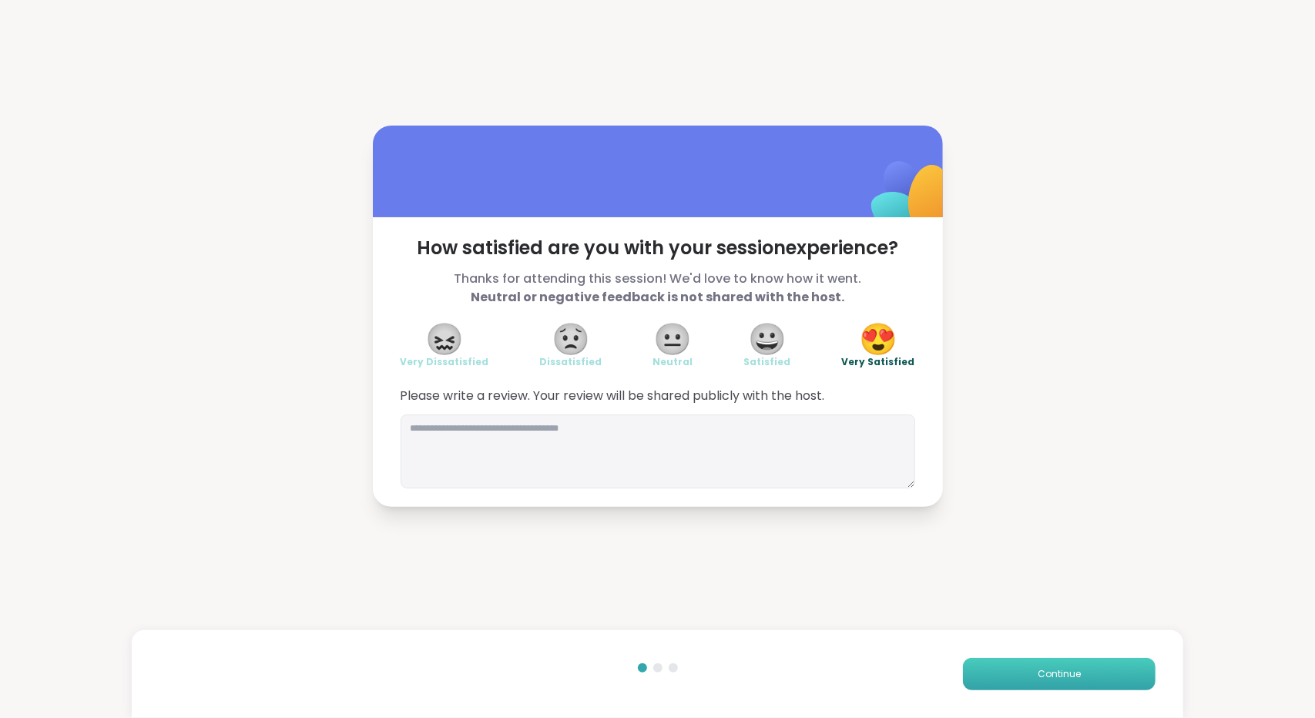
click at [1061, 682] on button "Continue" at bounding box center [1059, 674] width 193 height 32
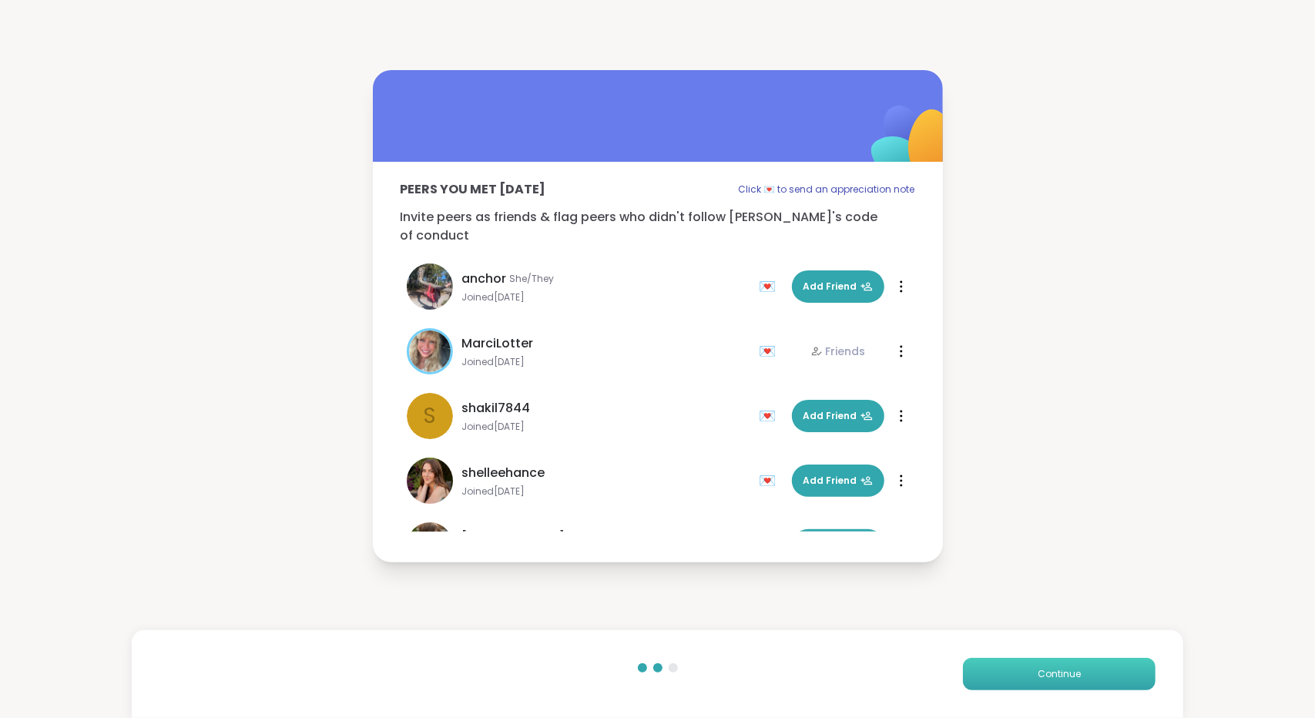
click at [1061, 682] on button "Continue" at bounding box center [1059, 674] width 193 height 32
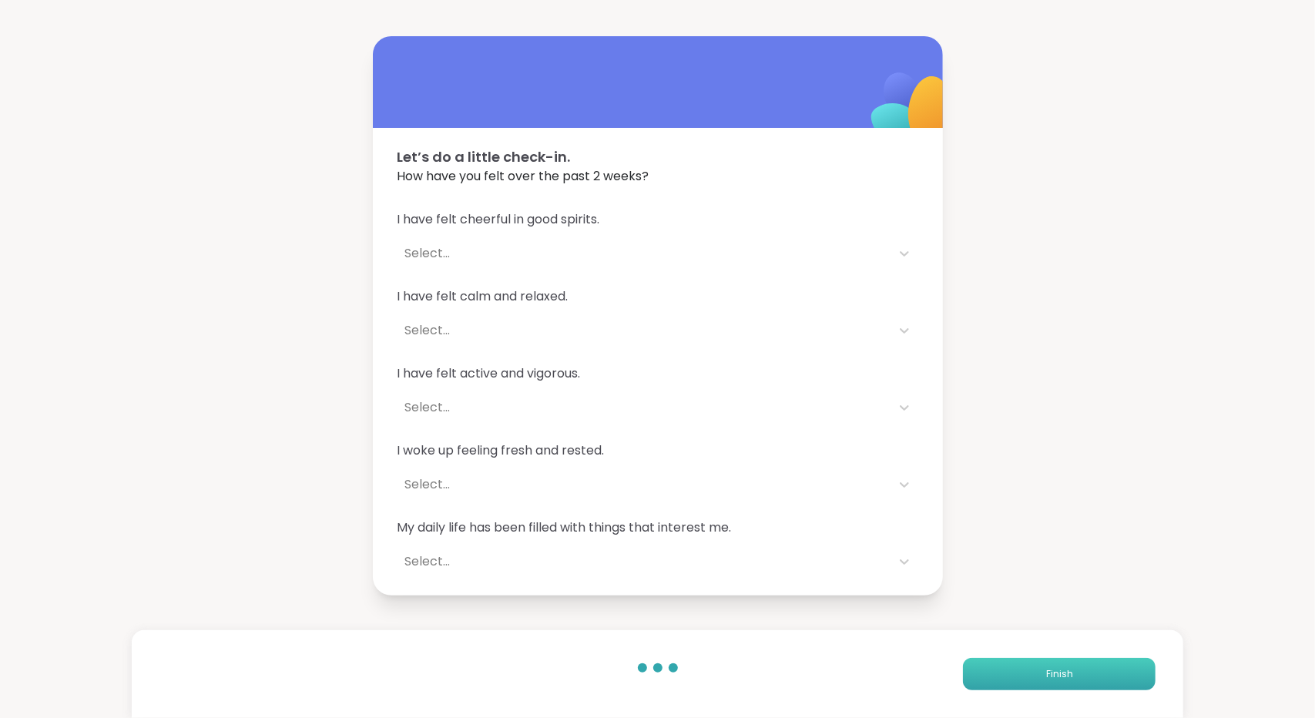
click at [1061, 682] on button "Finish" at bounding box center [1059, 674] width 193 height 32
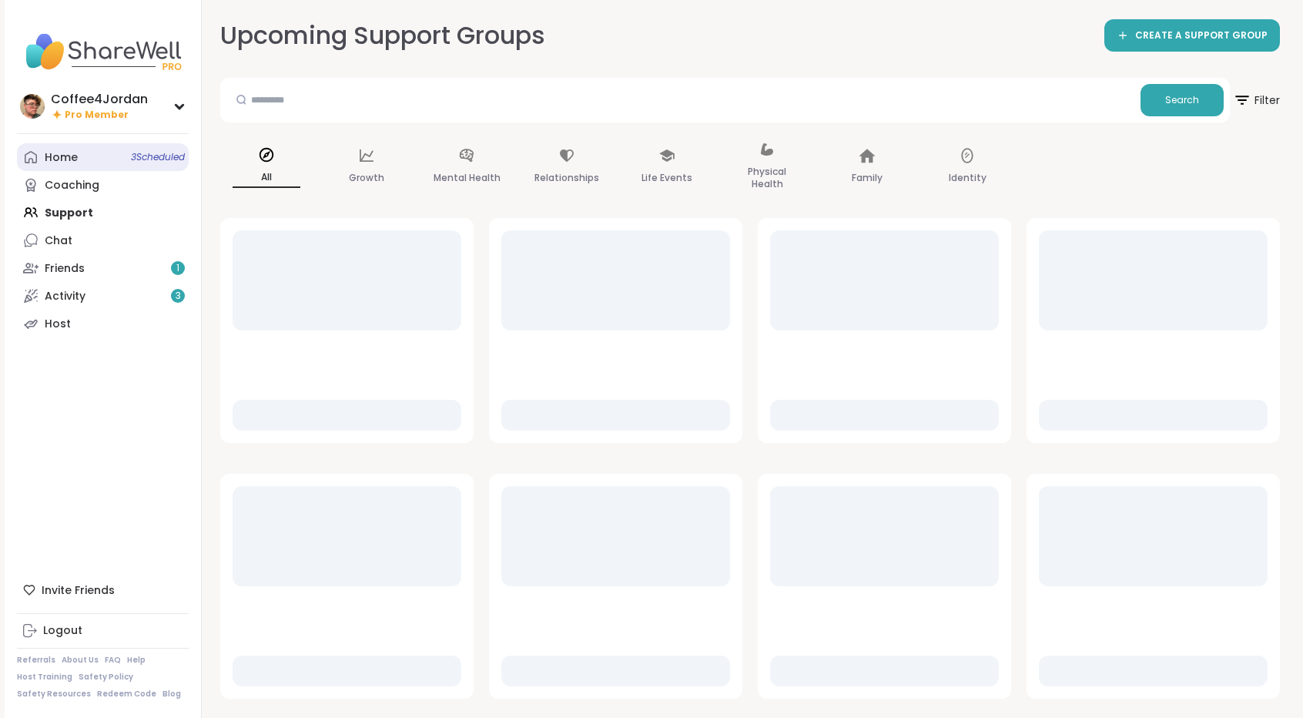
click at [77, 160] on link "Home 3 Scheduled" at bounding box center [103, 157] width 172 height 28
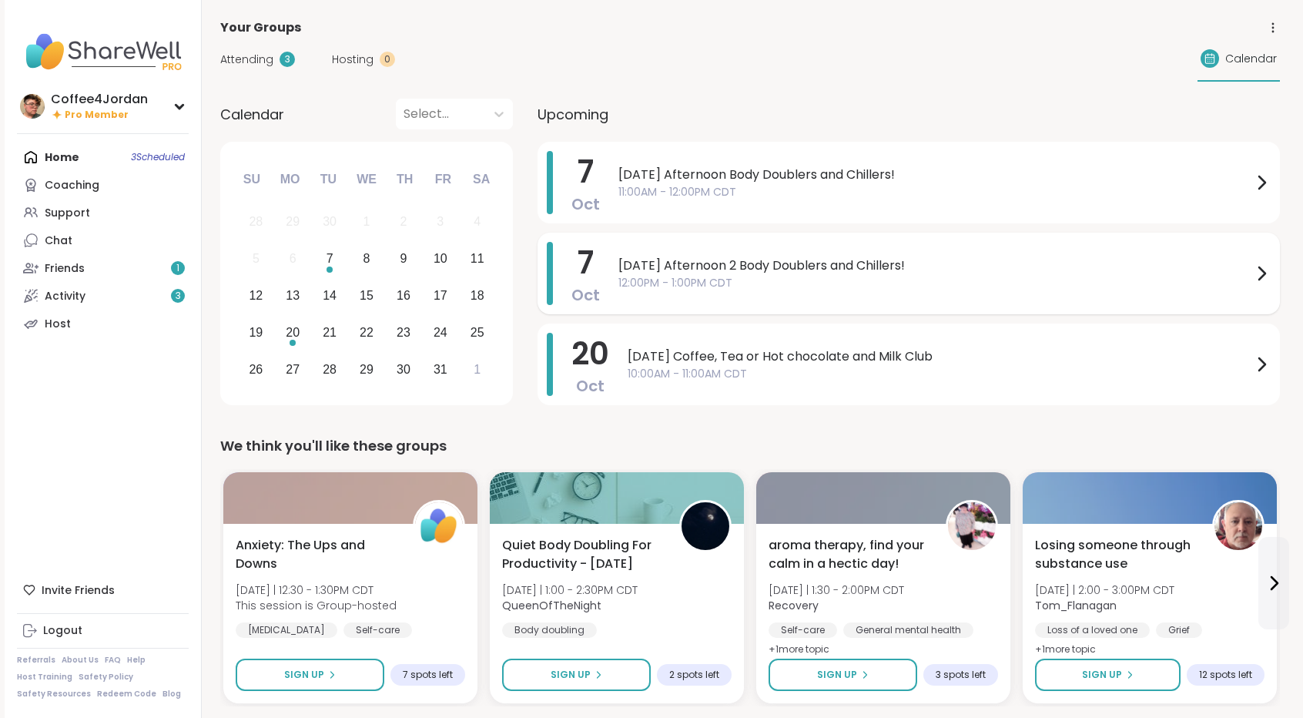
click at [689, 261] on span "[DATE] Afternoon 2 Body Doublers and Chillers!" at bounding box center [936, 265] width 634 height 18
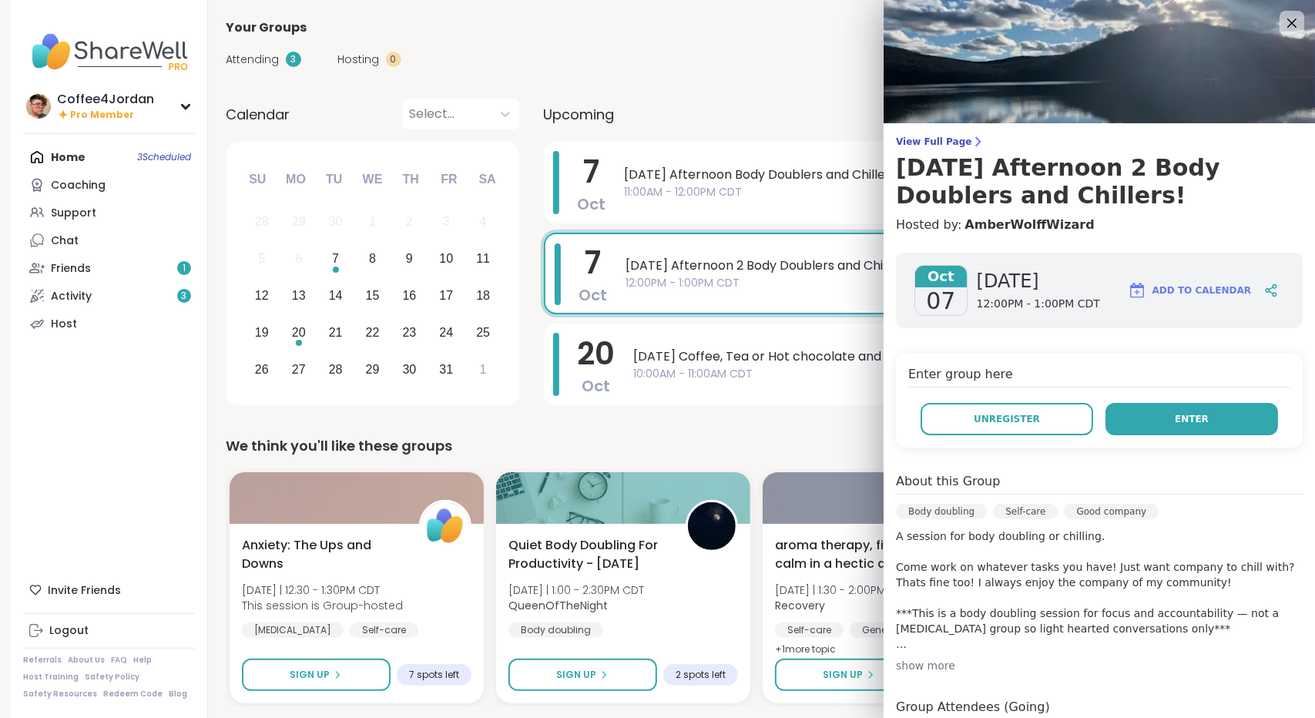
click at [1123, 420] on button "Enter" at bounding box center [1191, 419] width 173 height 32
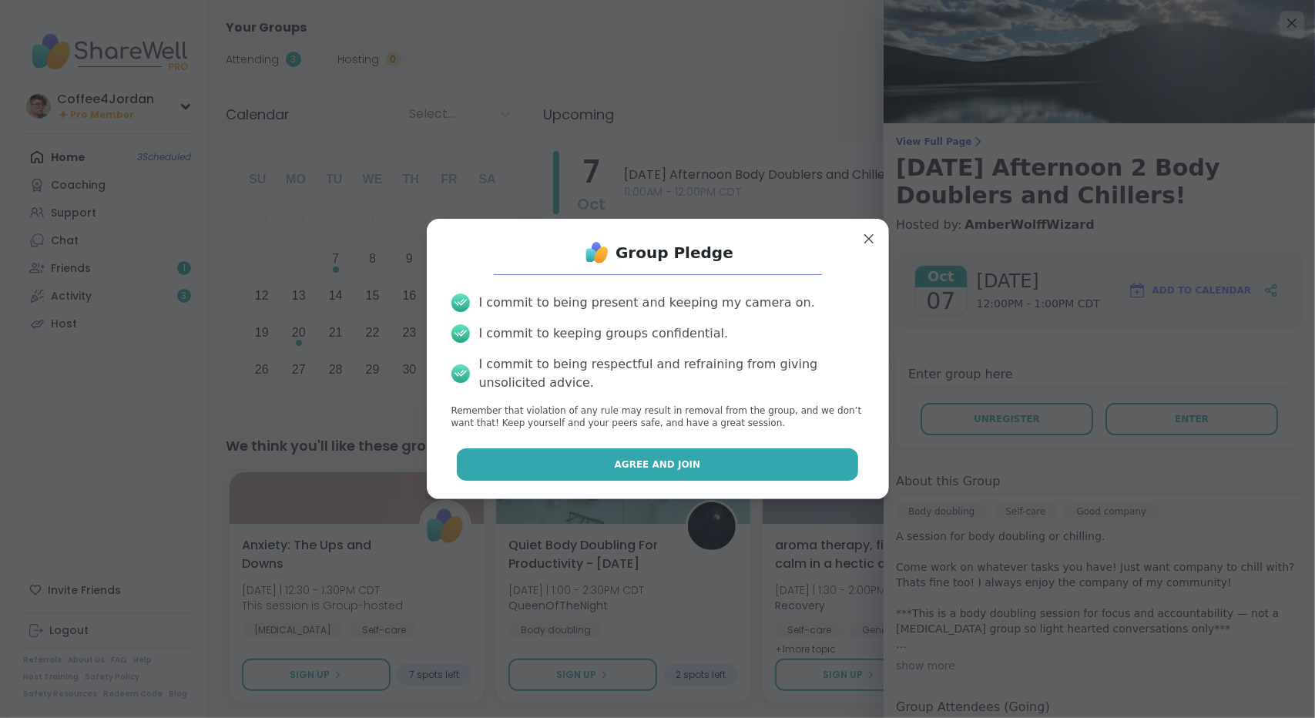
click at [705, 466] on button "Agree and Join" at bounding box center [657, 464] width 401 height 32
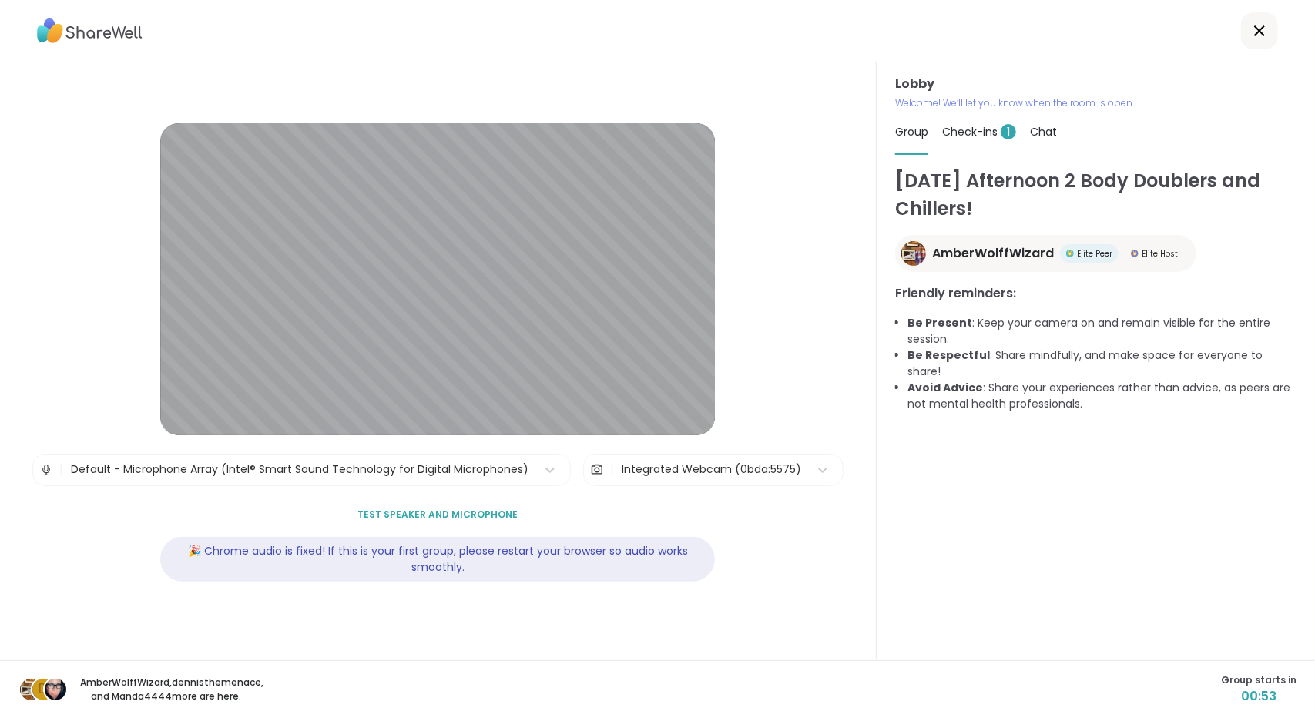
click at [1001, 129] on span "1" at bounding box center [1008, 131] width 15 height 15
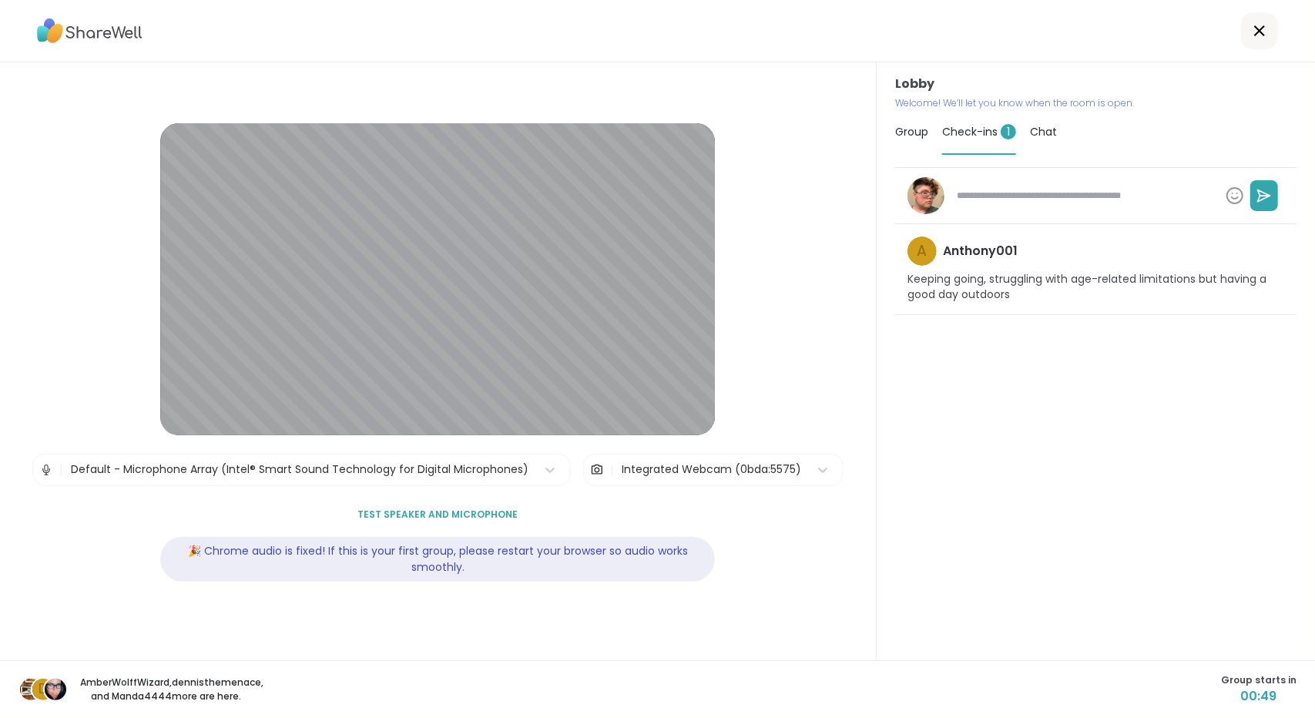
type textarea "*"
click at [906, 132] on span "Group" at bounding box center [911, 131] width 33 height 15
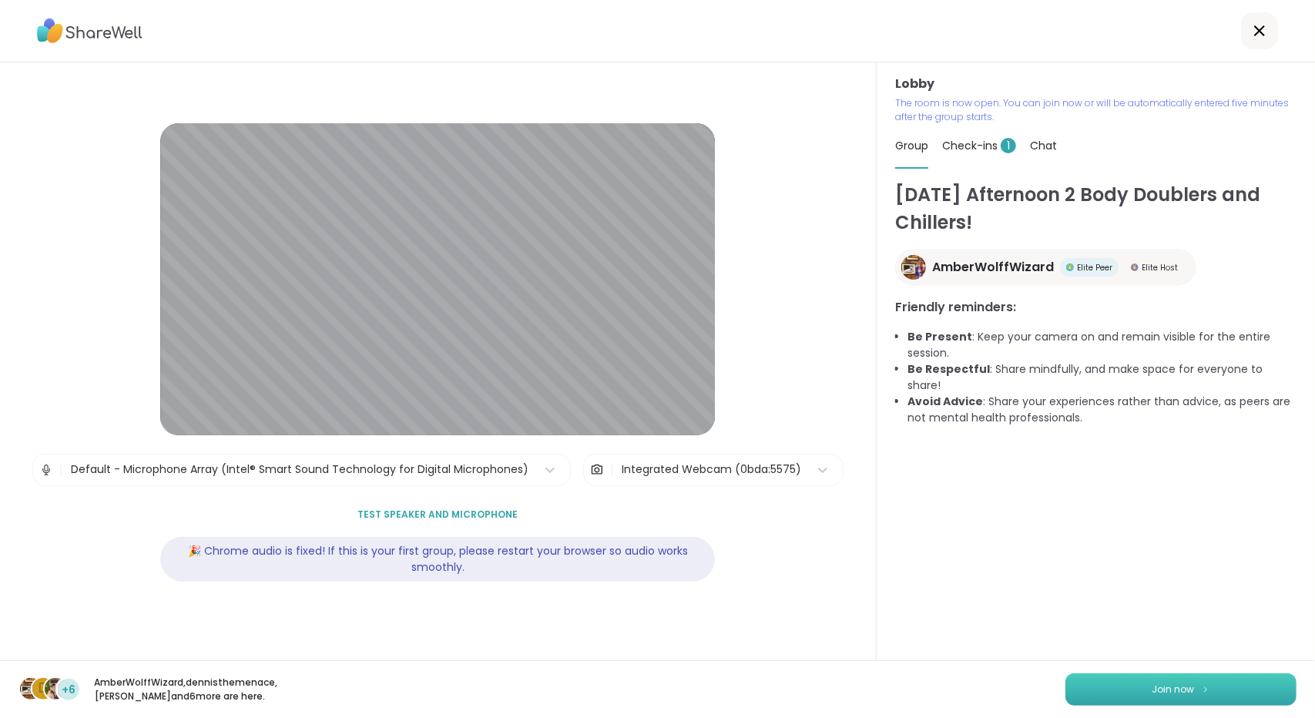
click at [1158, 683] on span "Join now" at bounding box center [1173, 689] width 42 height 14
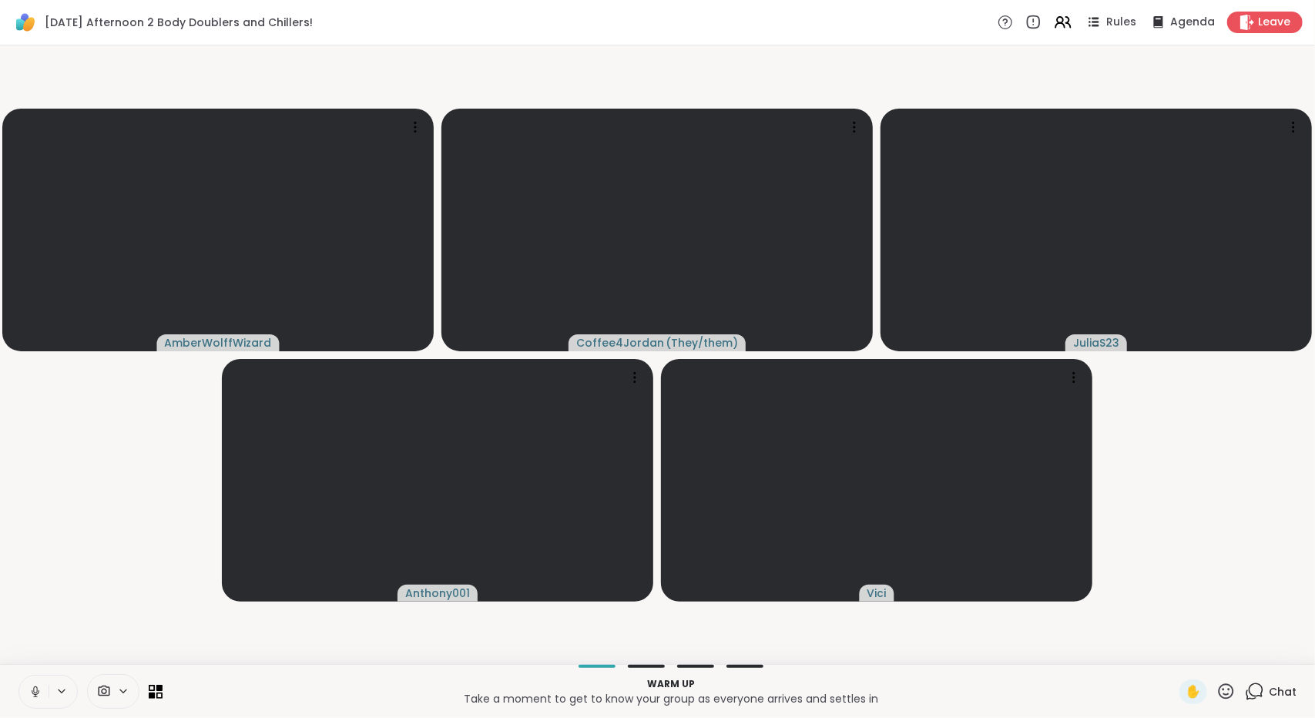
click at [37, 694] on icon at bounding box center [35, 692] width 14 height 14
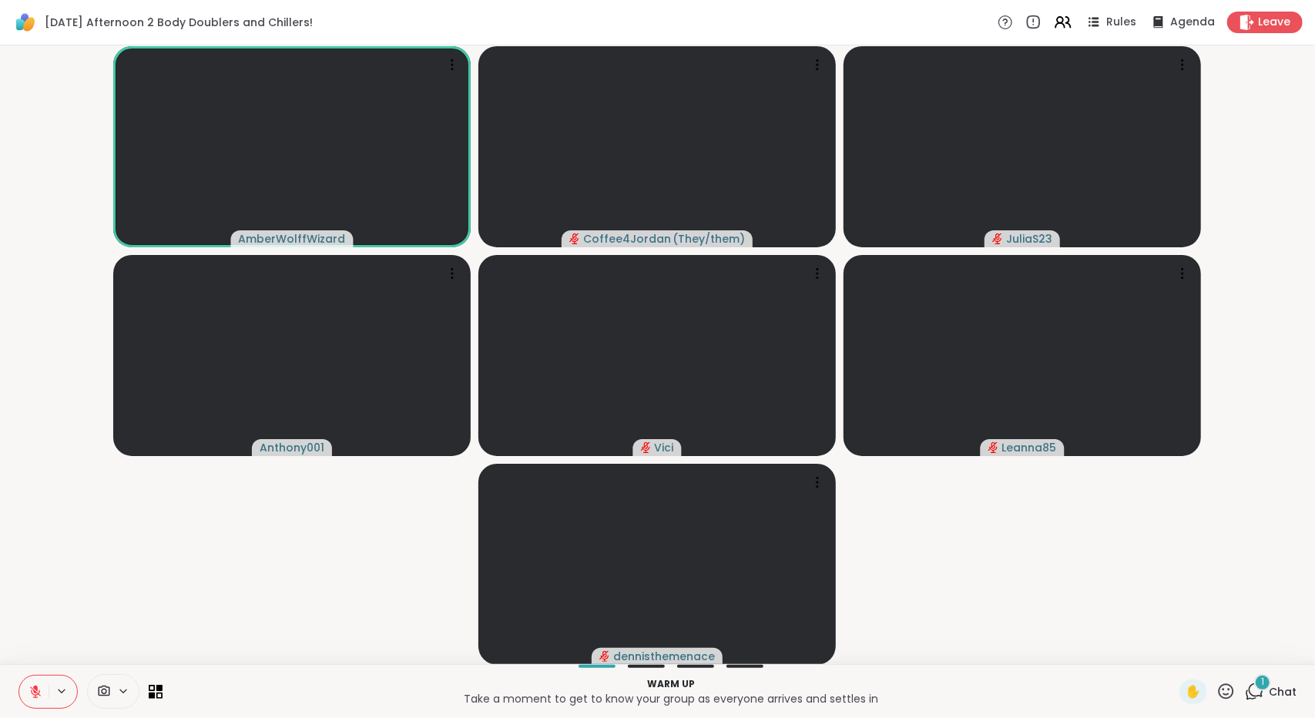
click at [1252, 696] on icon at bounding box center [1254, 691] width 19 height 19
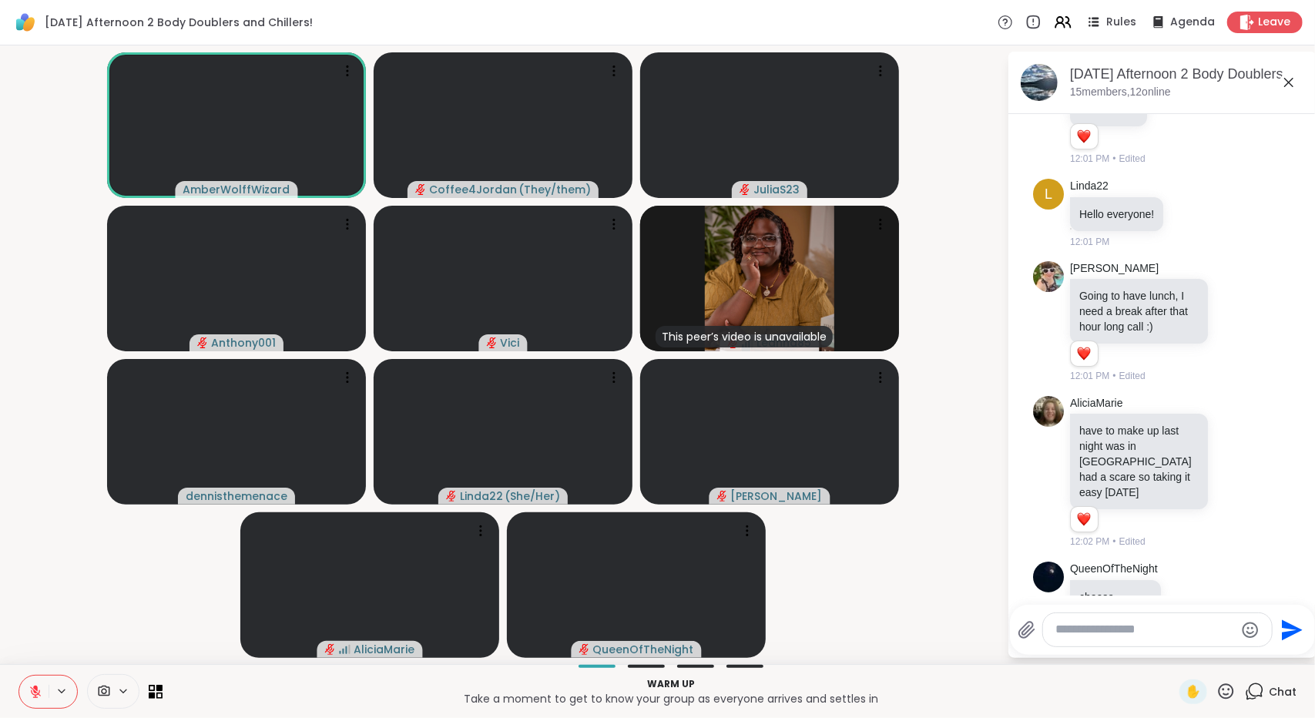
scroll to position [83, 0]
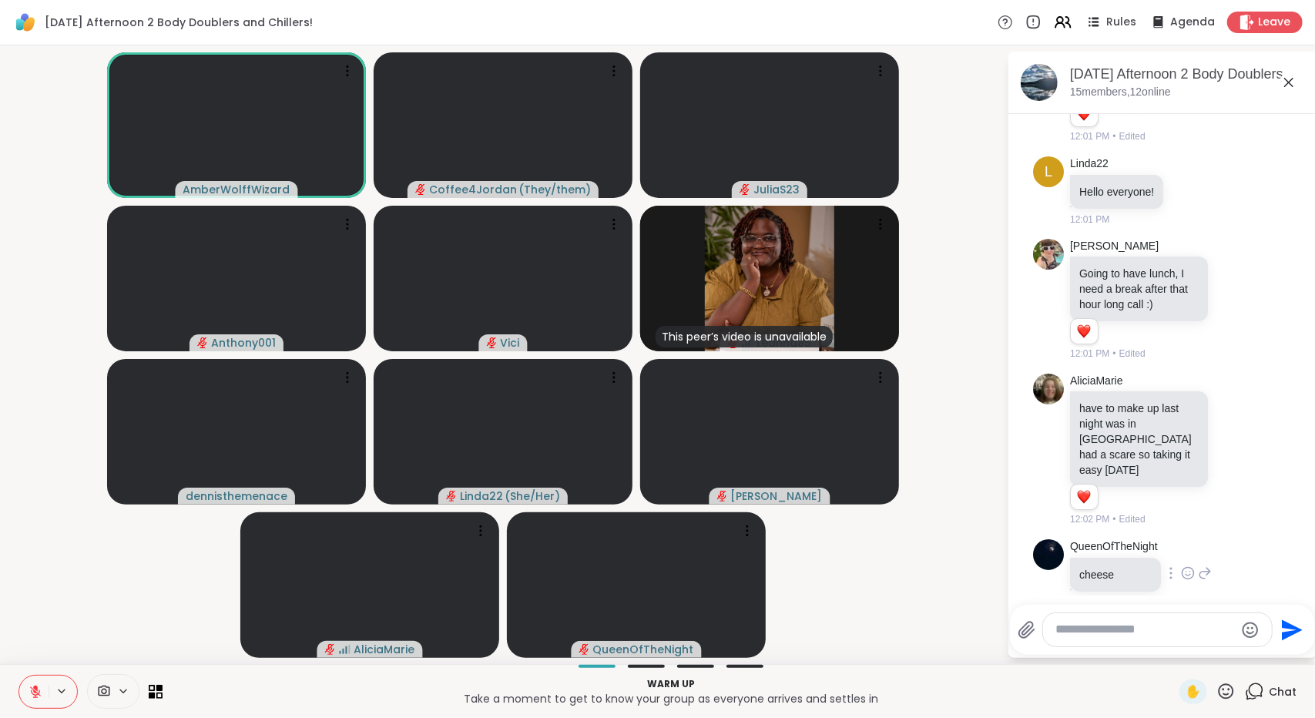
click at [1188, 565] on icon at bounding box center [1188, 572] width 14 height 15
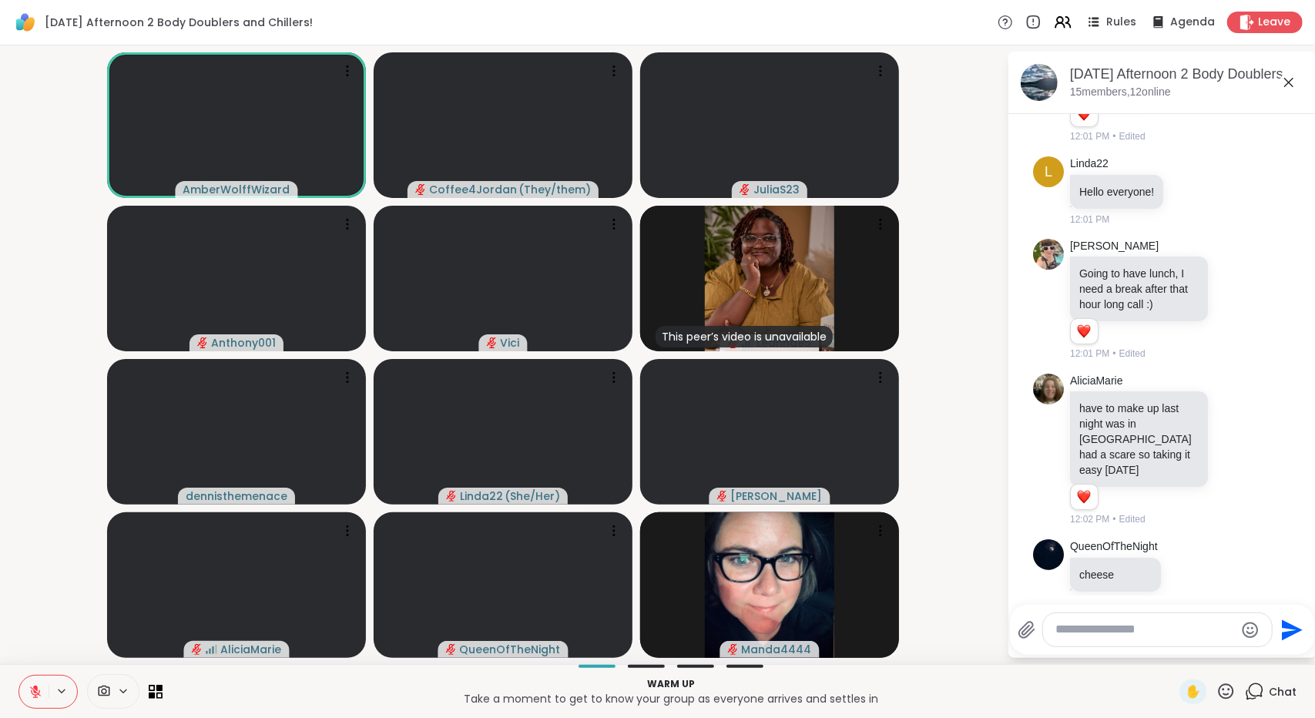
click at [989, 589] on video-player-container "AmberWolffWizard Coffee4Jordan ( They/them ) JuliaS23 Anthony001 [PERSON_NAME] …" at bounding box center [503, 355] width 988 height 606
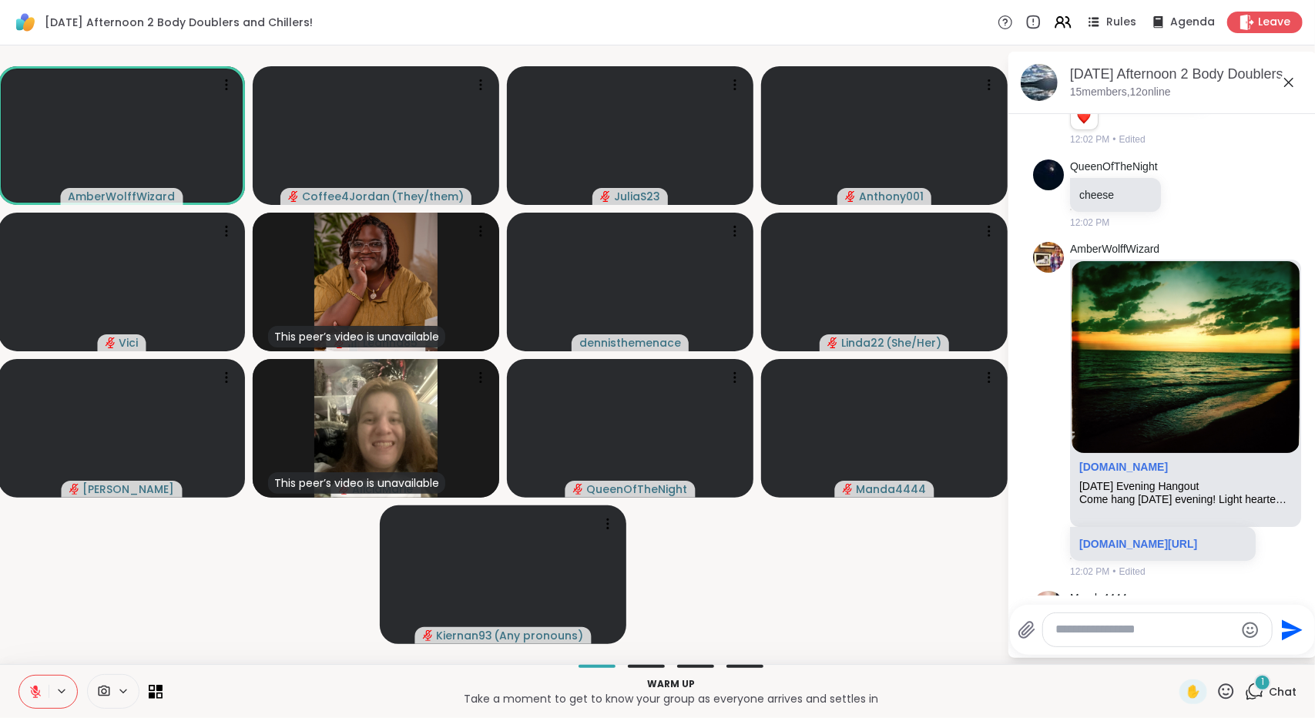
scroll to position [575, 0]
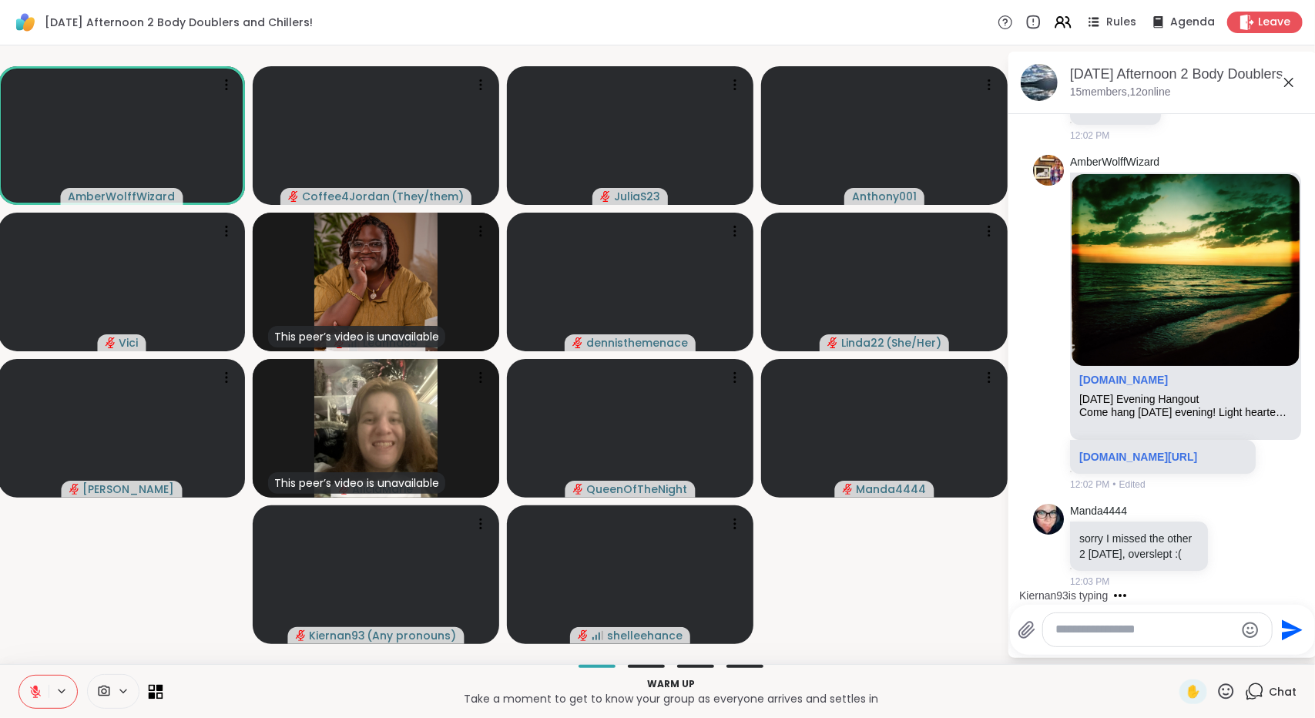
click at [152, 695] on icon at bounding box center [152, 695] width 7 height 7
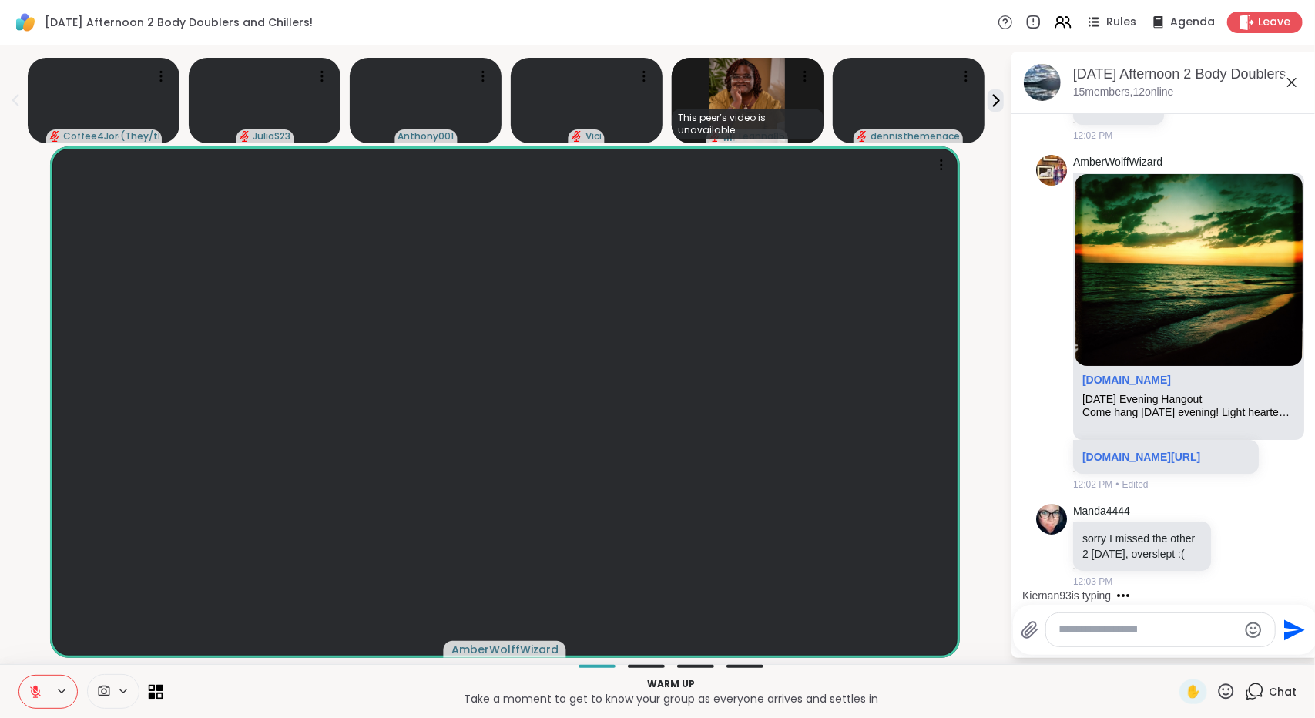
click at [152, 695] on icon at bounding box center [152, 695] width 7 height 7
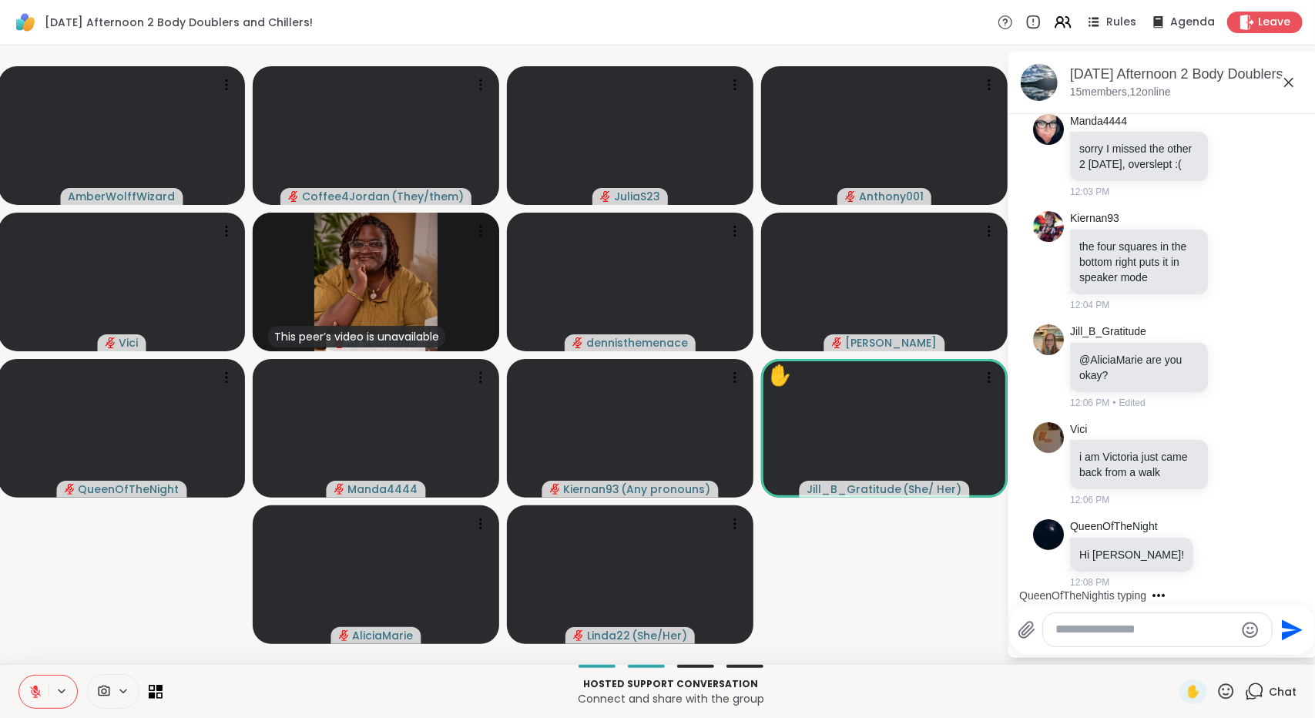
scroll to position [1060, 0]
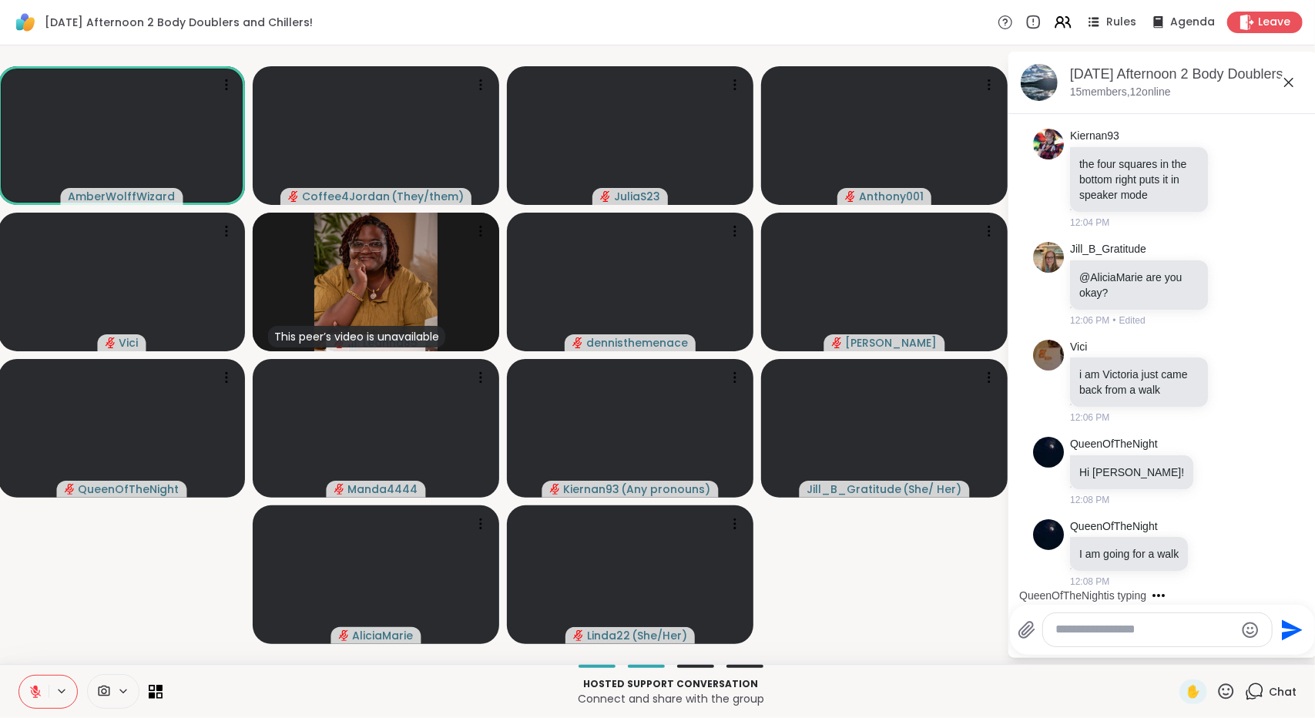
click at [1164, 622] on div at bounding box center [1157, 629] width 229 height 33
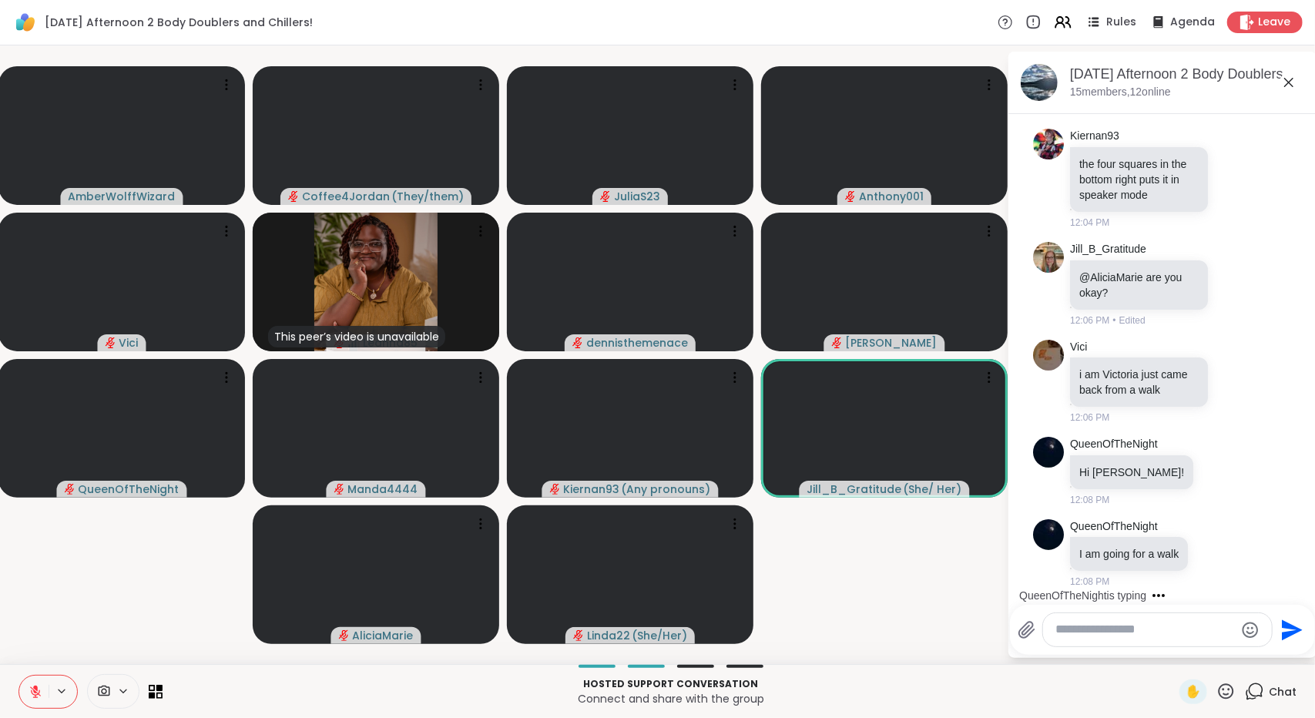
click at [1163, 639] on div at bounding box center [1157, 629] width 229 height 33
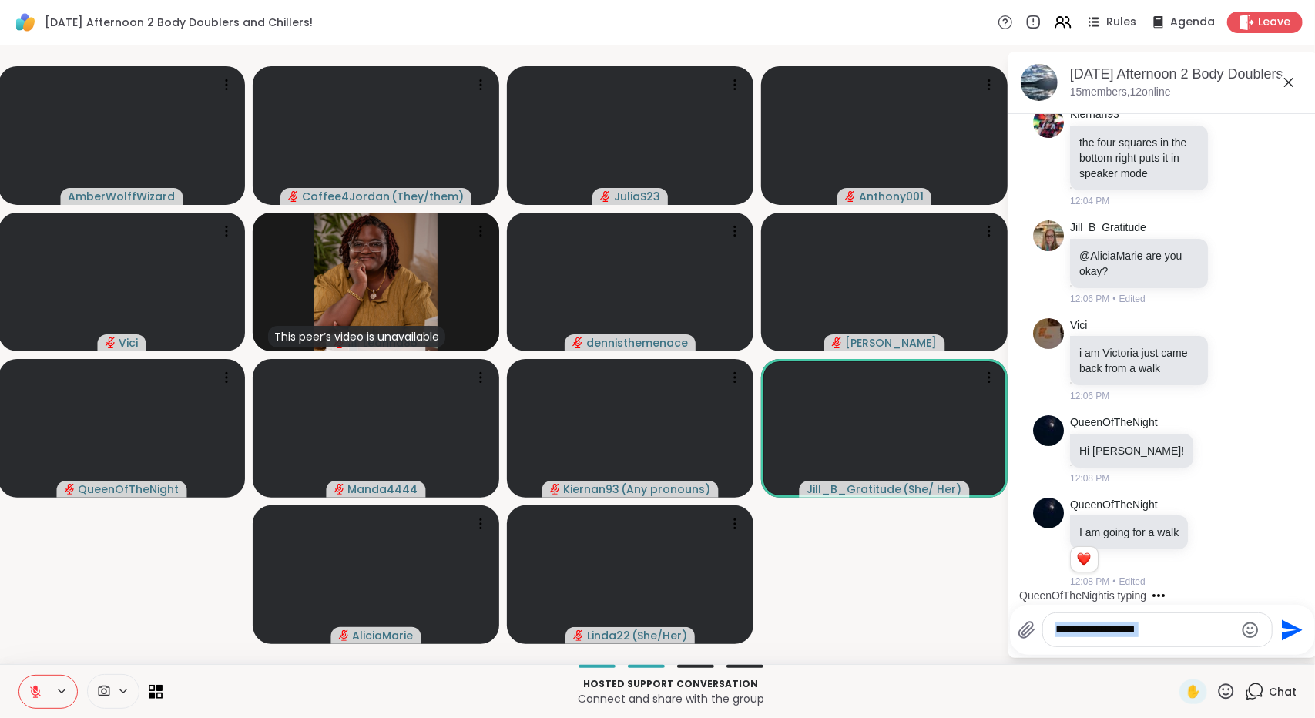
click at [1163, 639] on div at bounding box center [1157, 629] width 229 height 33
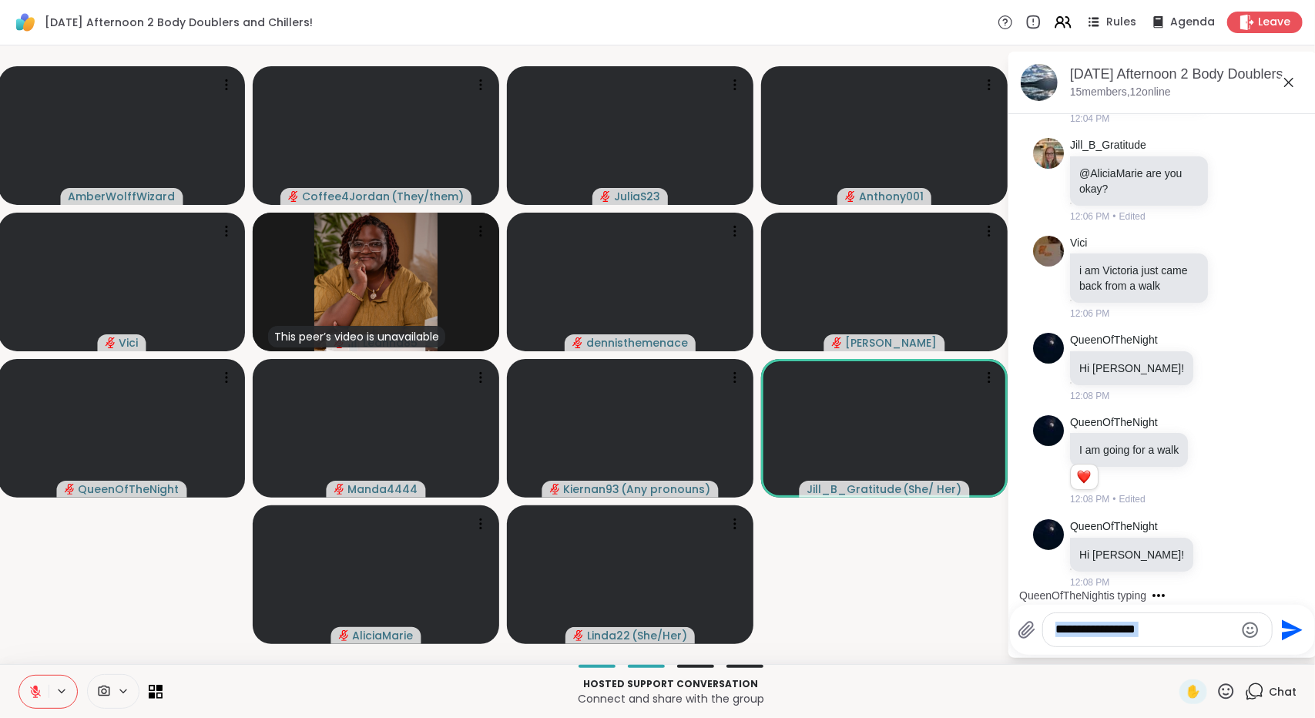
click at [1167, 631] on textarea "Type your message" at bounding box center [1144, 630] width 179 height 16
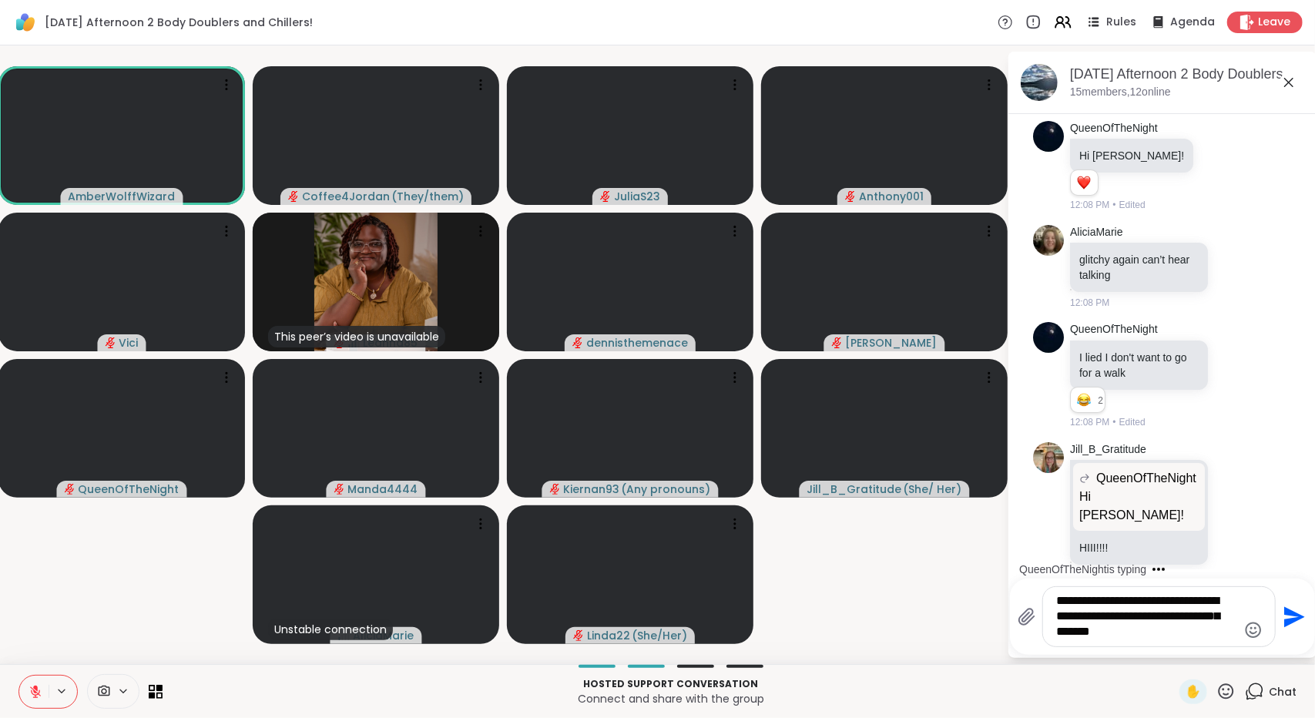
scroll to position [1665, 0]
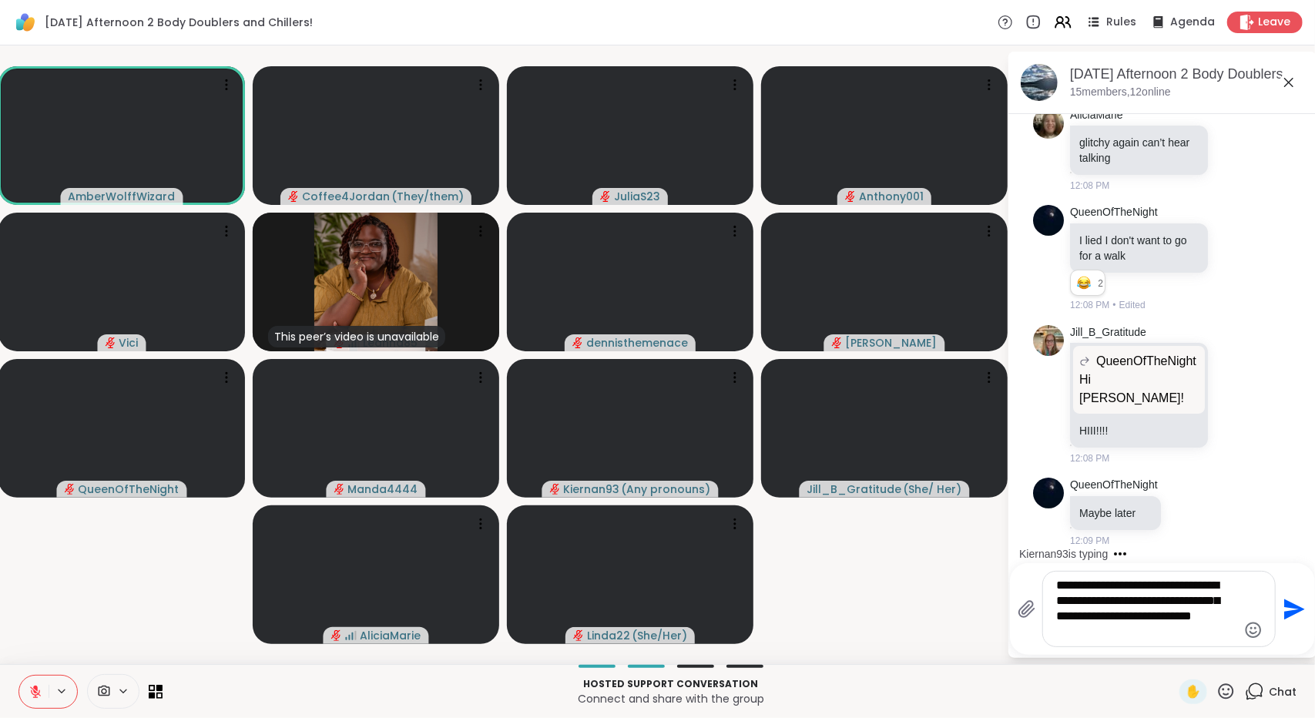
type textarea "**********"
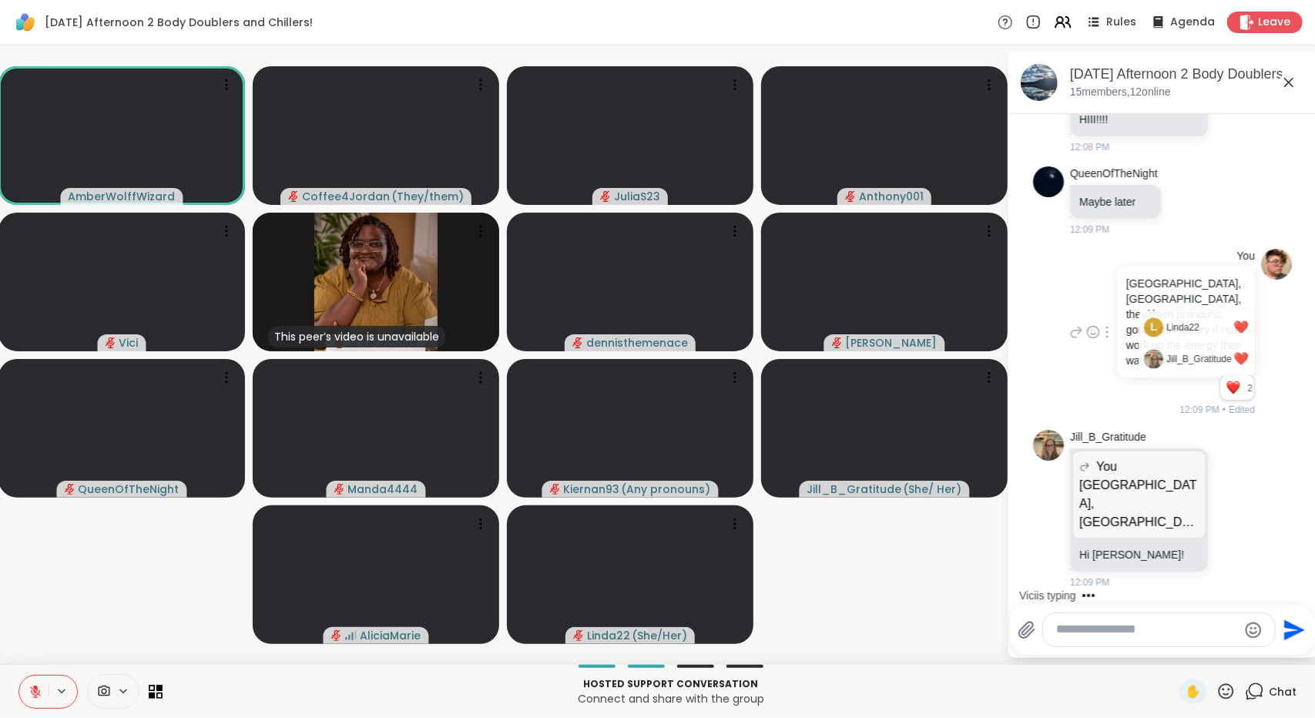
scroll to position [2073, 0]
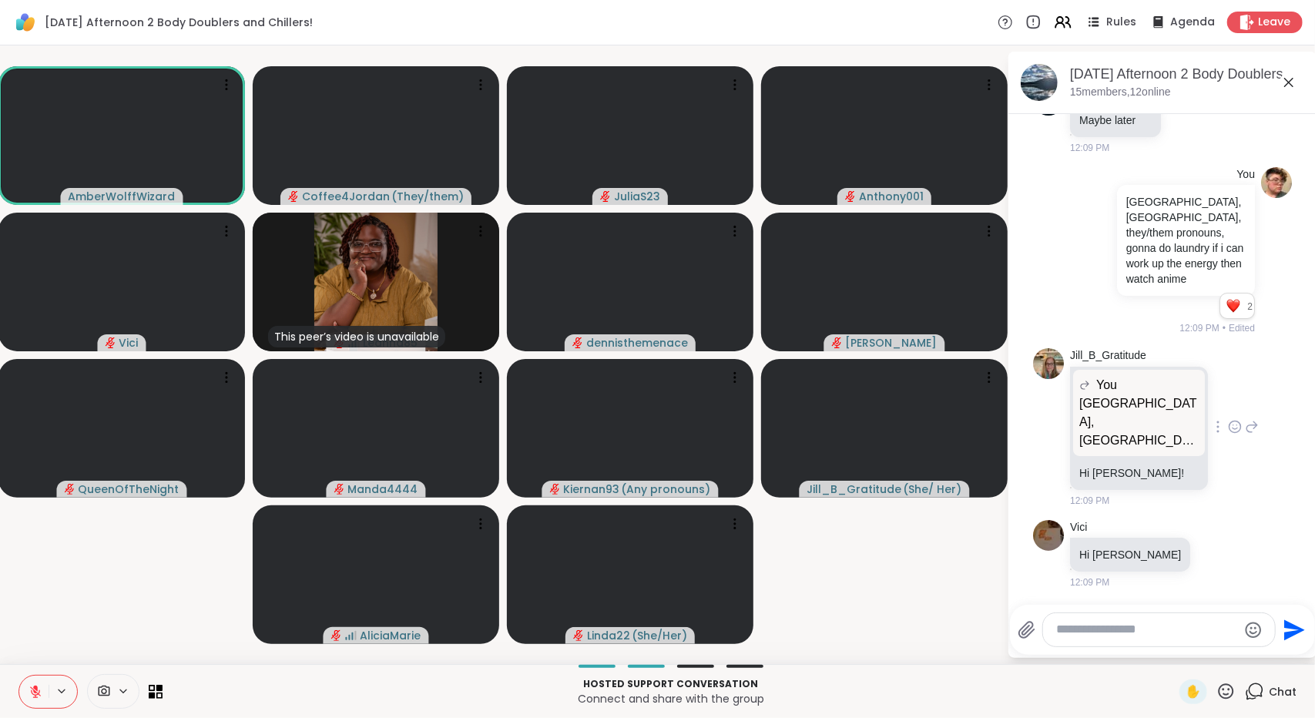
click at [1228, 424] on icon at bounding box center [1235, 426] width 14 height 15
click at [1228, 403] on div "Select Reaction: Heart" at bounding box center [1235, 402] width 14 height 14
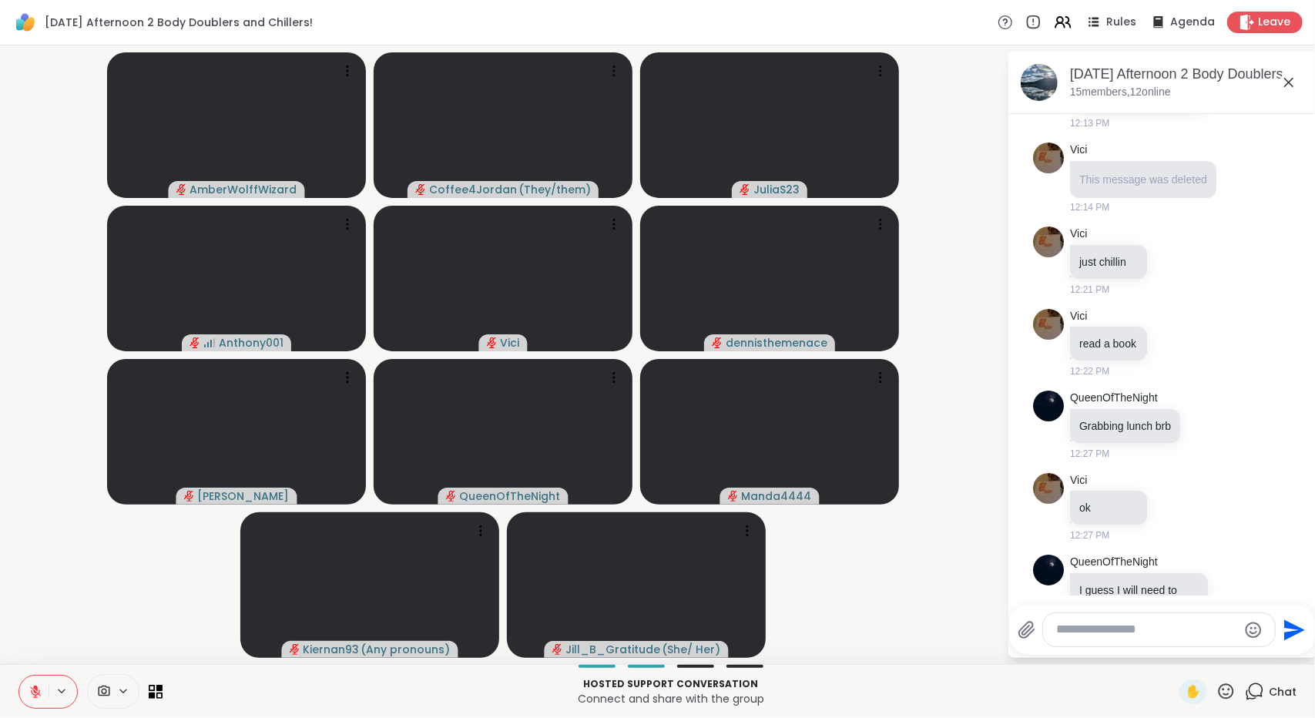
scroll to position [3326, 0]
click at [1205, 641] on div at bounding box center [1159, 629] width 232 height 33
click at [1209, 632] on textarea "Type your message" at bounding box center [1147, 630] width 180 height 16
type textarea "**********"
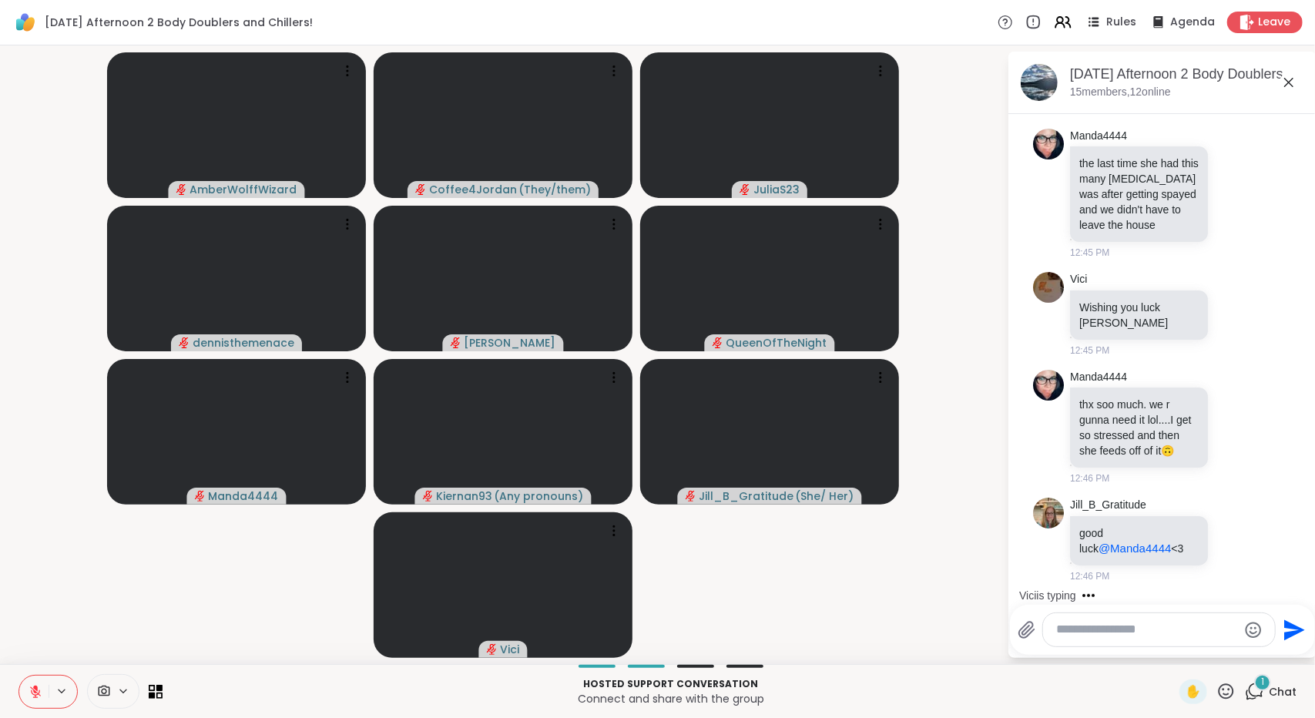
scroll to position [4488, 0]
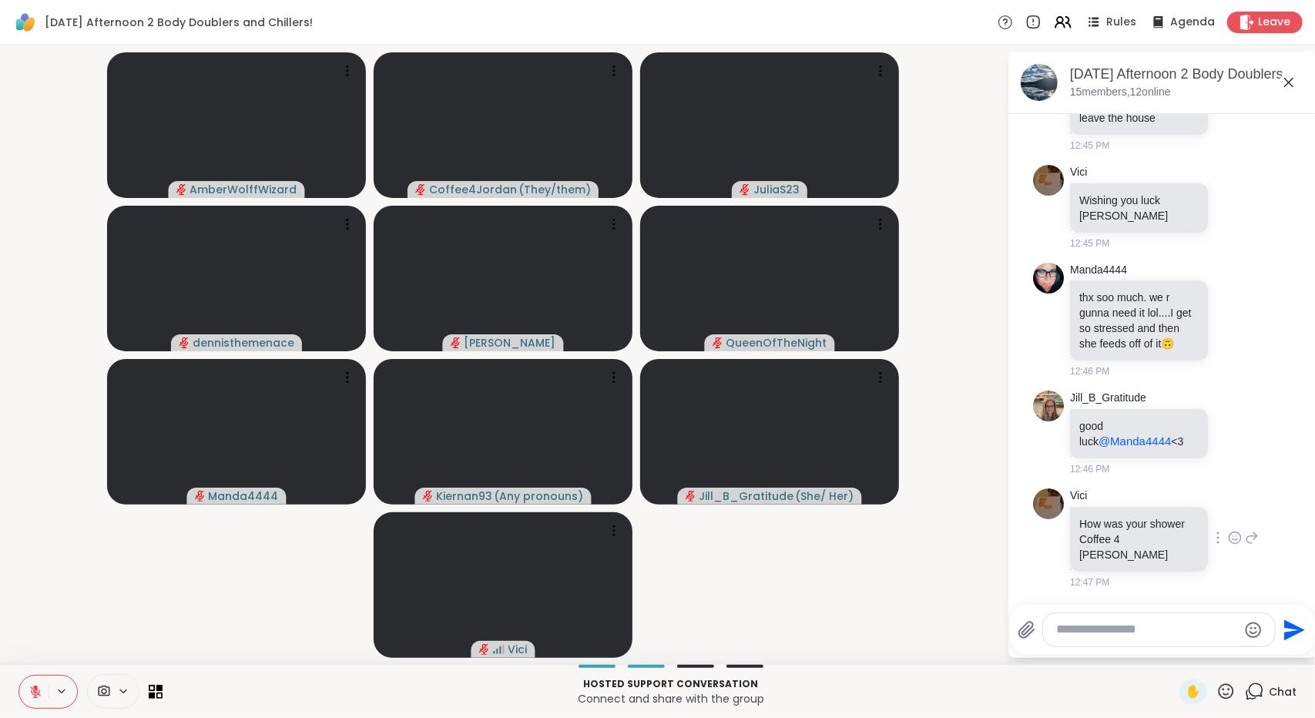
click at [1245, 532] on icon at bounding box center [1252, 537] width 14 height 18
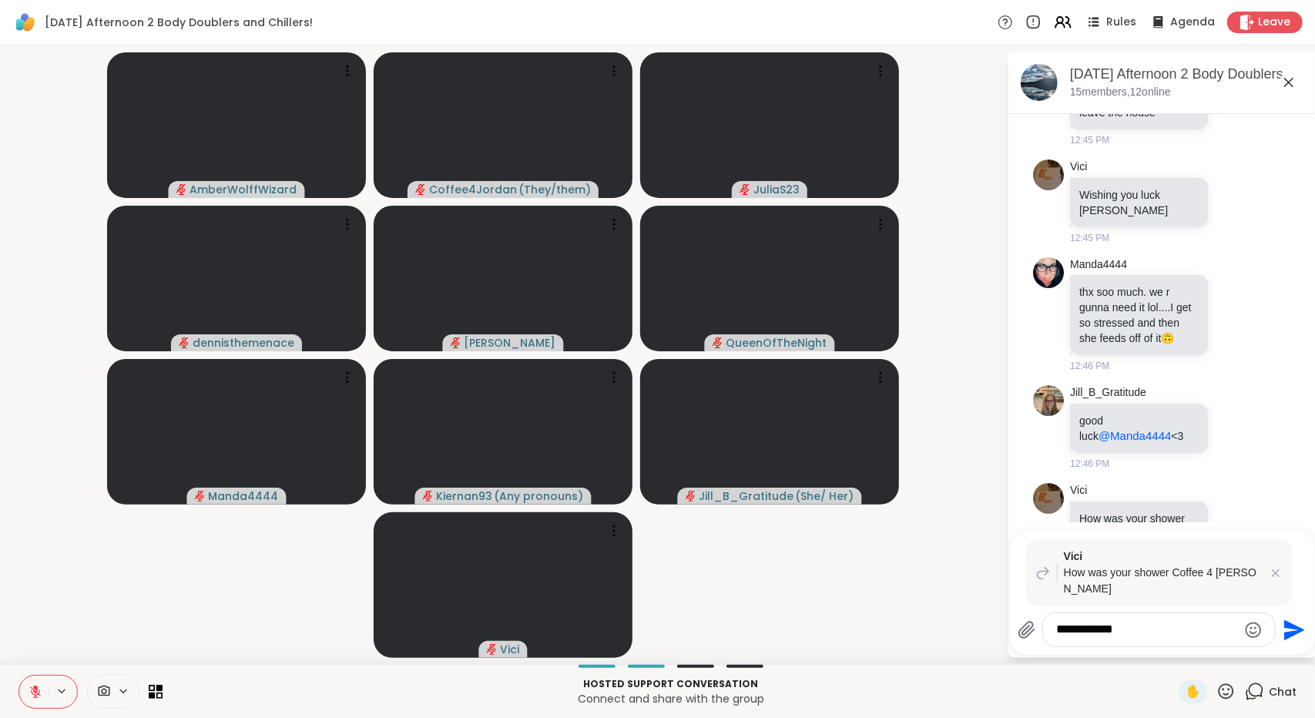
click at [1245, 635] on icon "Emoji picker" at bounding box center [1253, 630] width 16 height 16
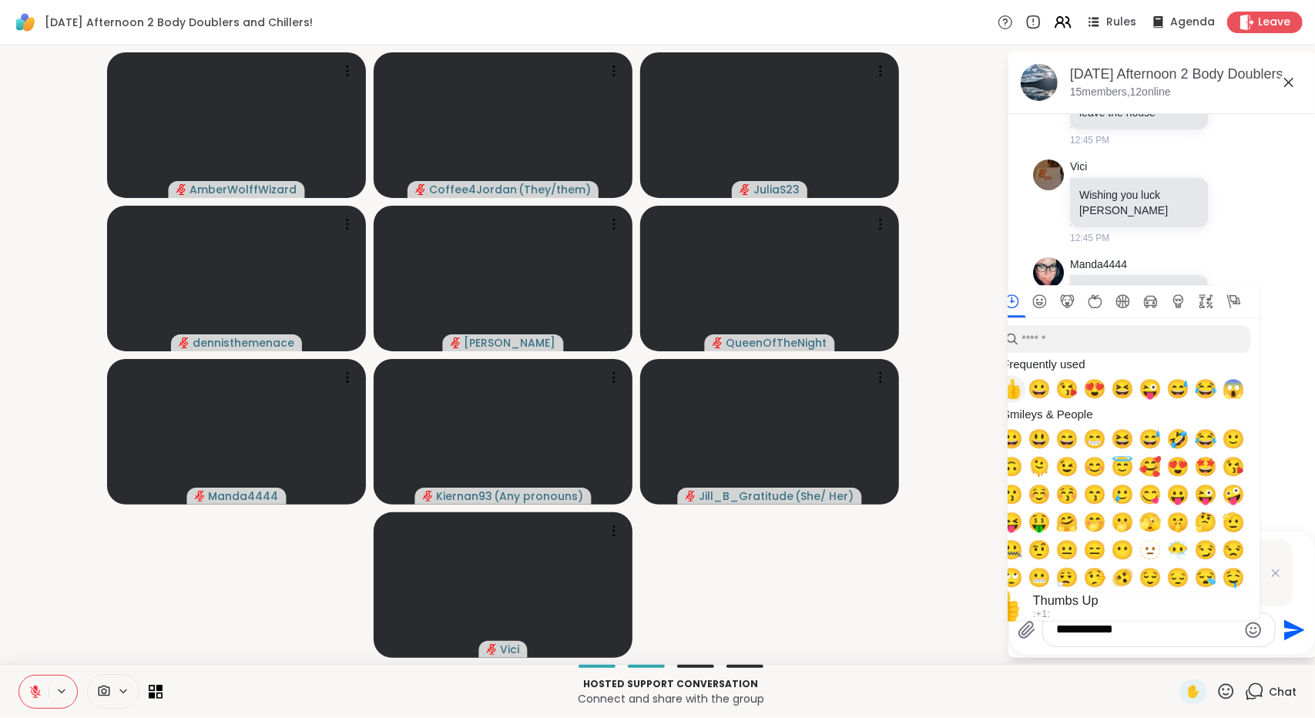
click at [1011, 387] on span "👍" at bounding box center [1012, 389] width 23 height 22
type textarea "**********"
click at [964, 632] on video-player-container "AmberWolffWizard Coffee4Jordan ( They/them ) JuliaS23 dennisthemenace [PERSON_N…" at bounding box center [503, 355] width 988 height 606
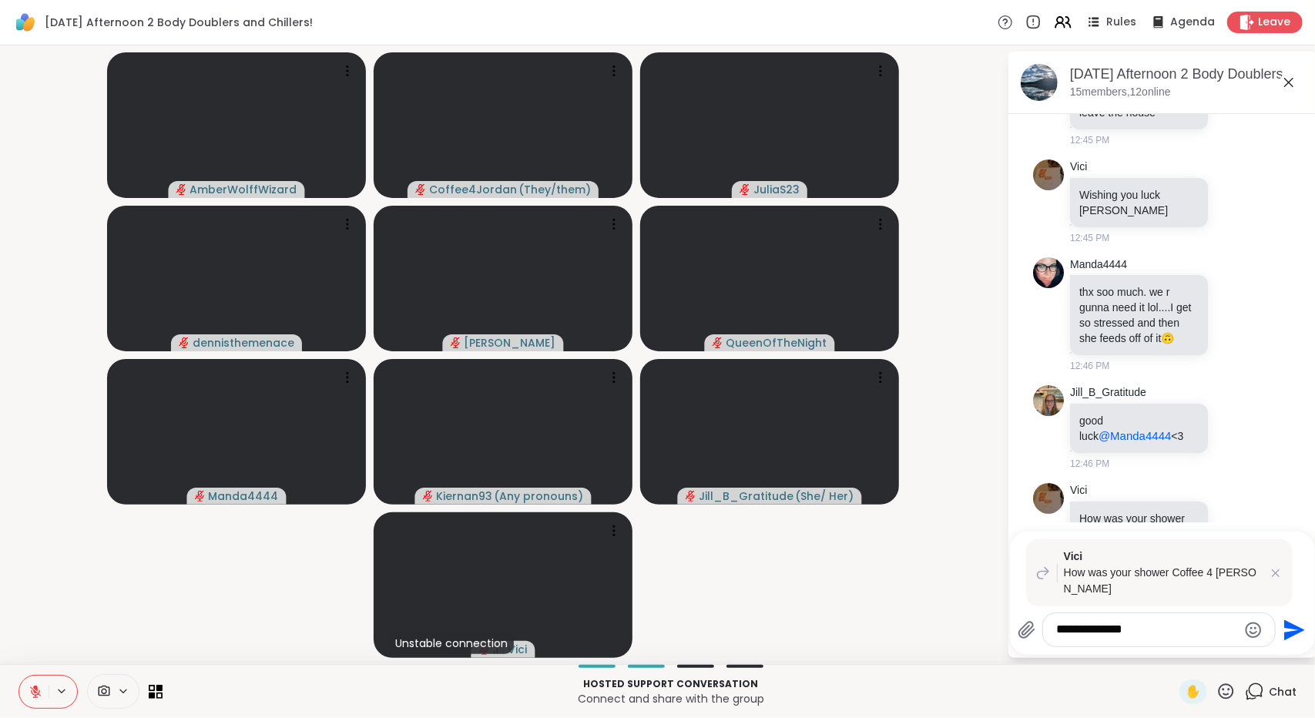
click at [1286, 637] on icon "Send" at bounding box center [1294, 629] width 21 height 21
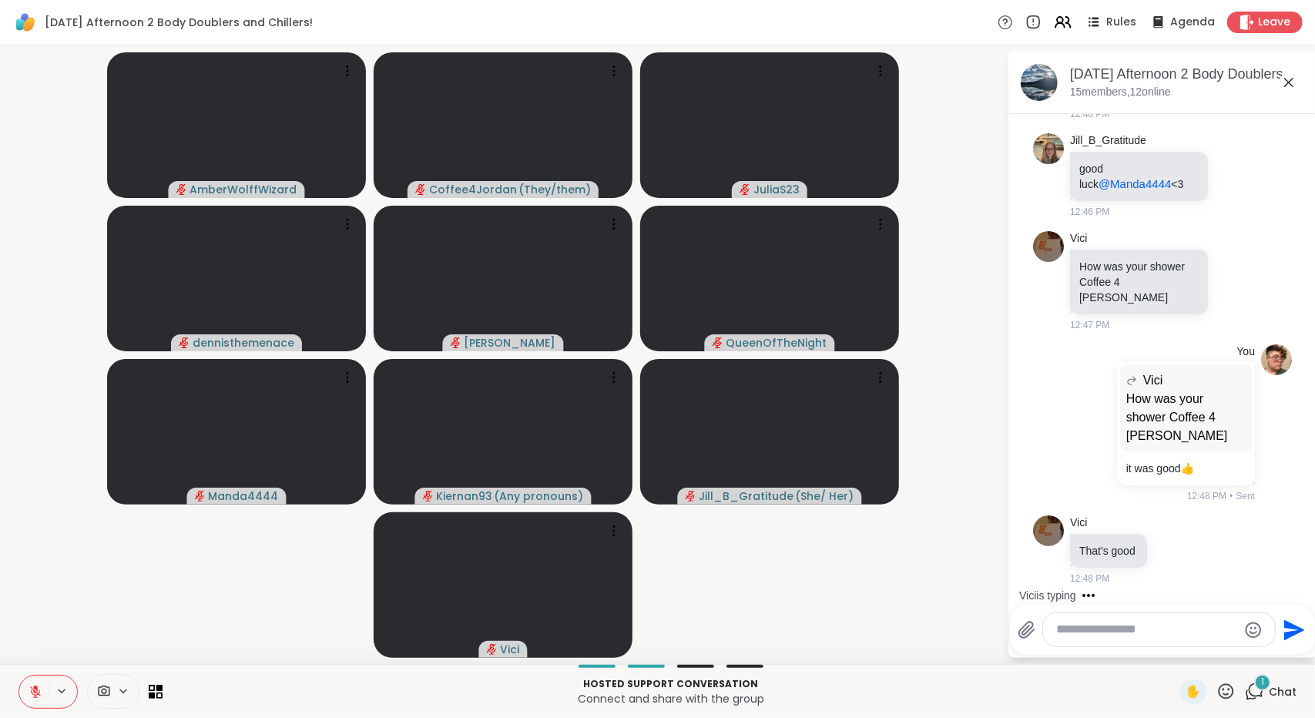
scroll to position [4853, 0]
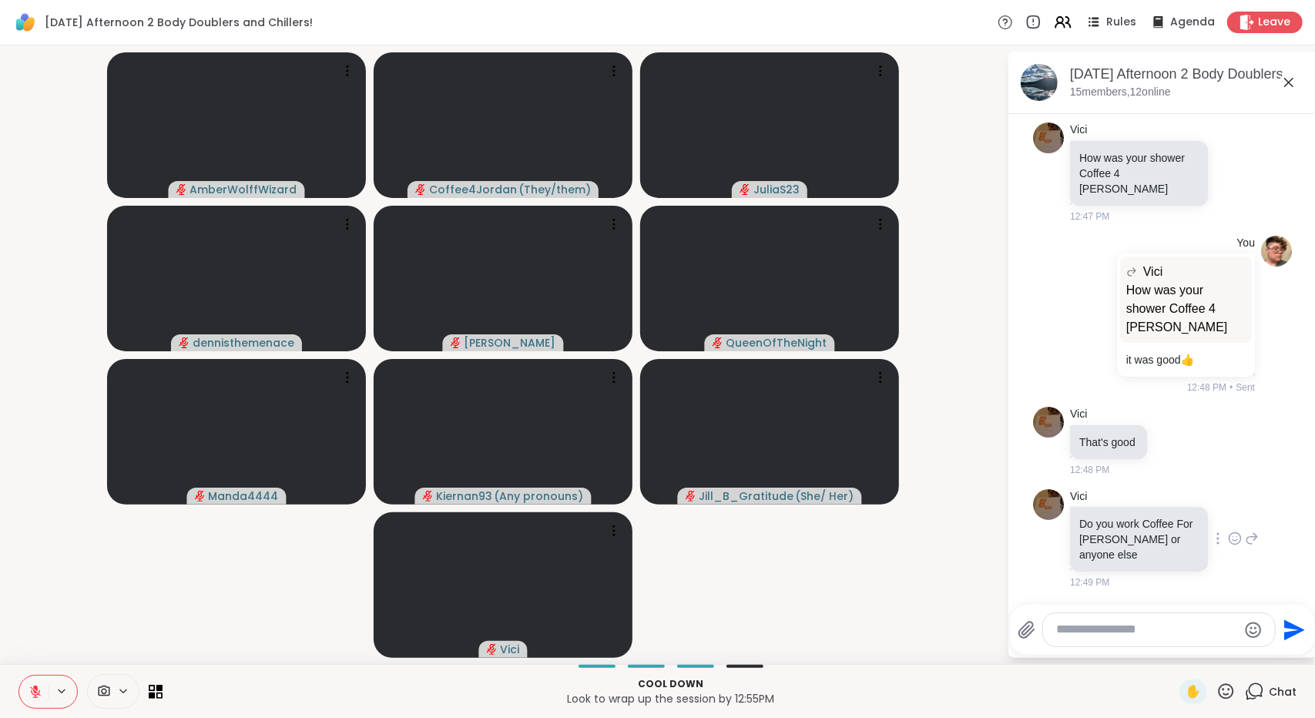
click at [1245, 540] on icon at bounding box center [1252, 538] width 14 height 18
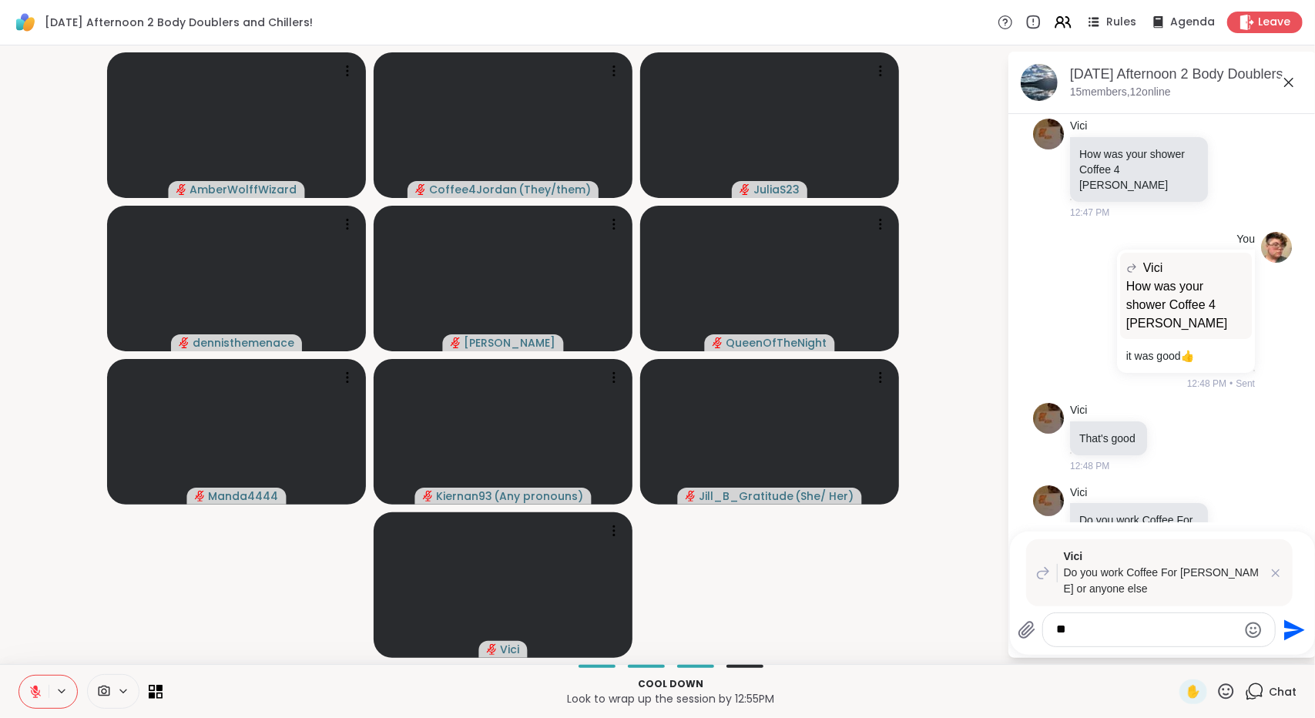
type textarea "*"
type textarea "**********"
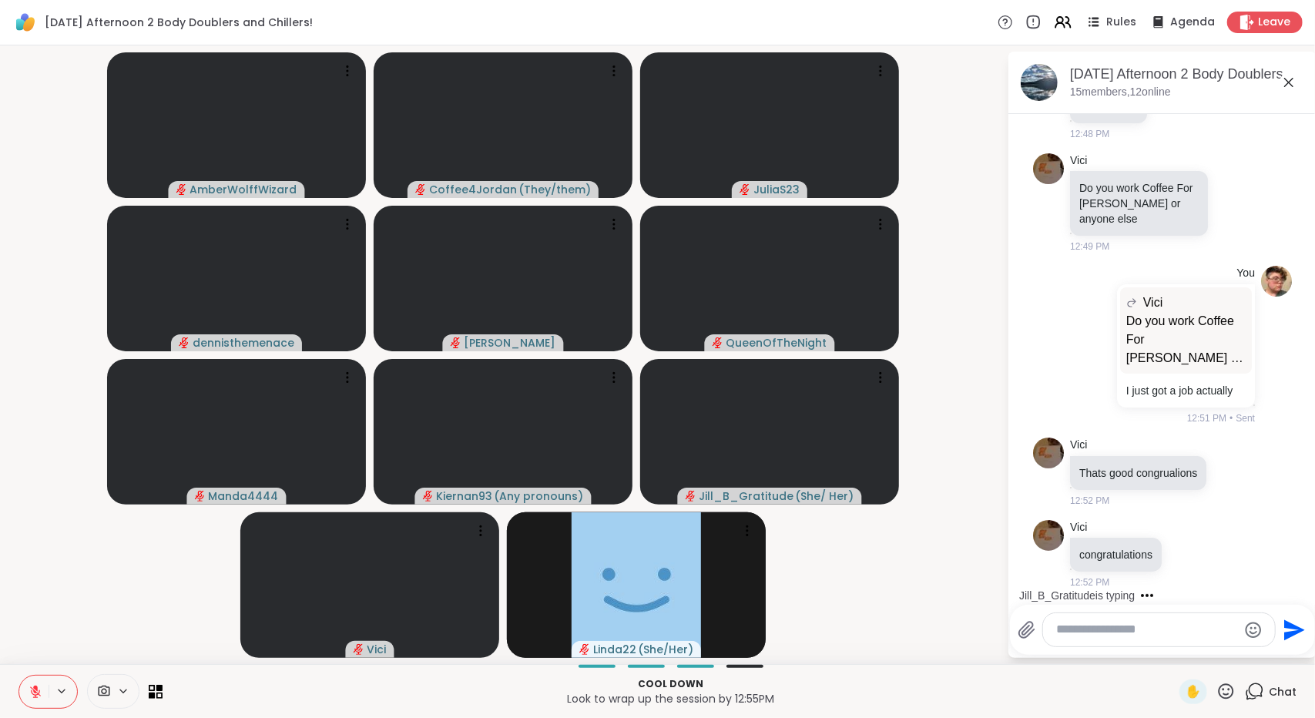
scroll to position [5315, 0]
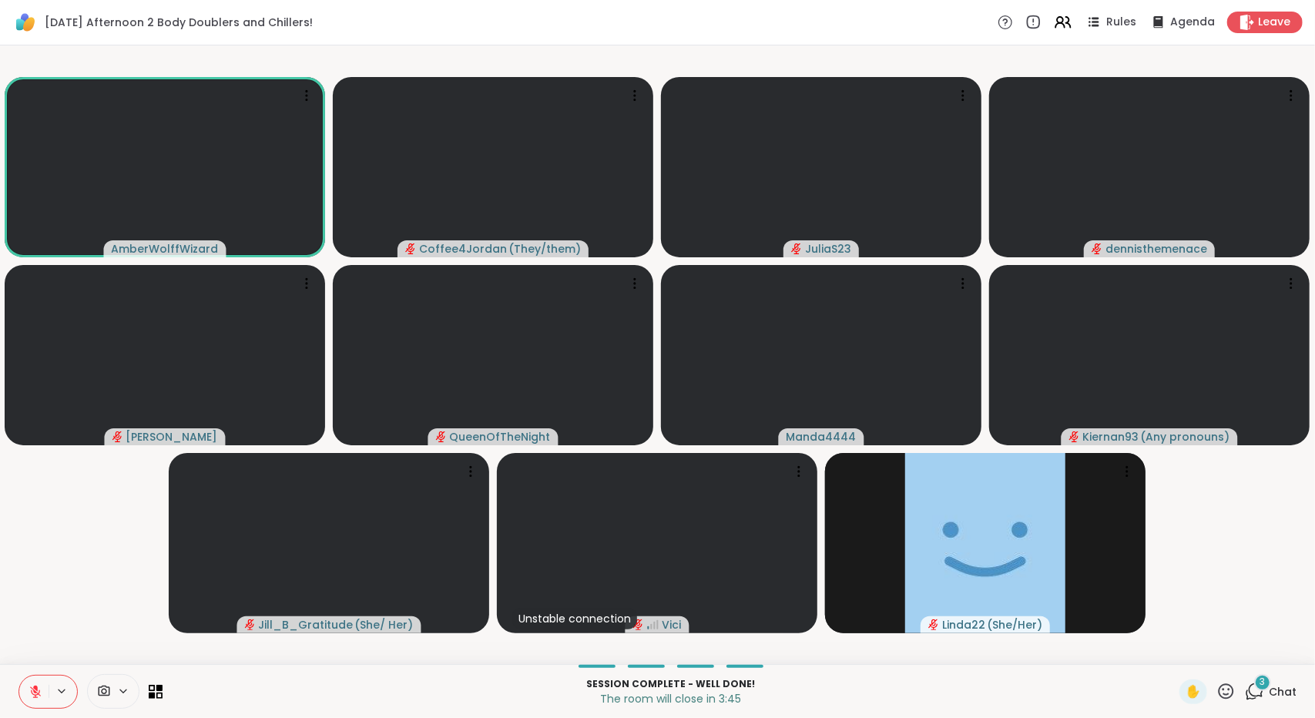
click at [1254, 699] on div "3 Chat" at bounding box center [1271, 691] width 52 height 25
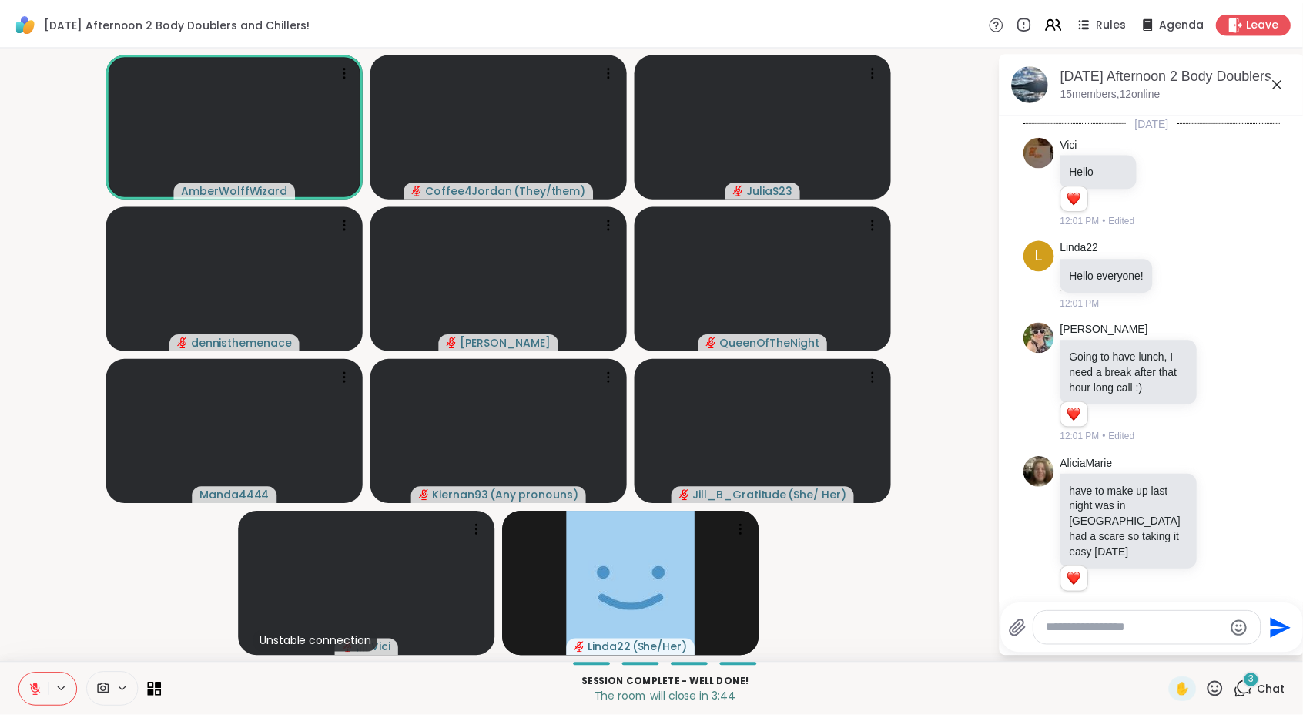
scroll to position [5695, 0]
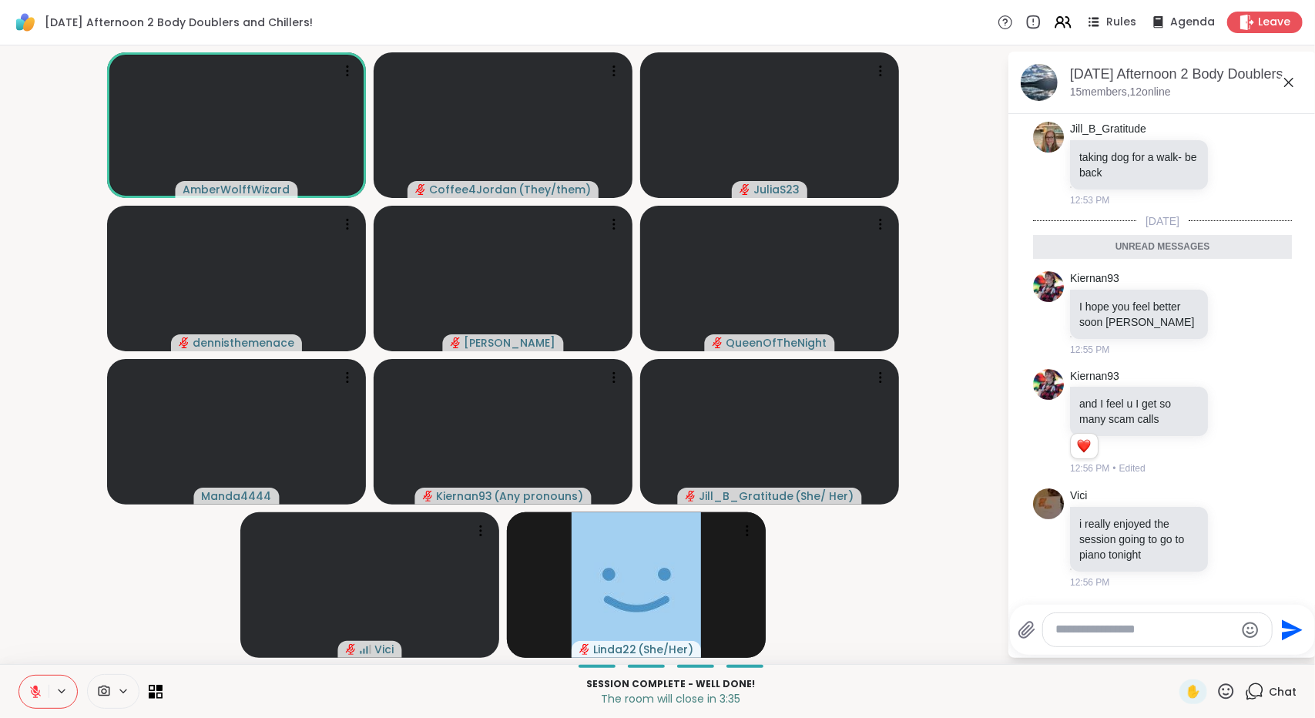
click at [1287, 87] on icon at bounding box center [1288, 82] width 18 height 18
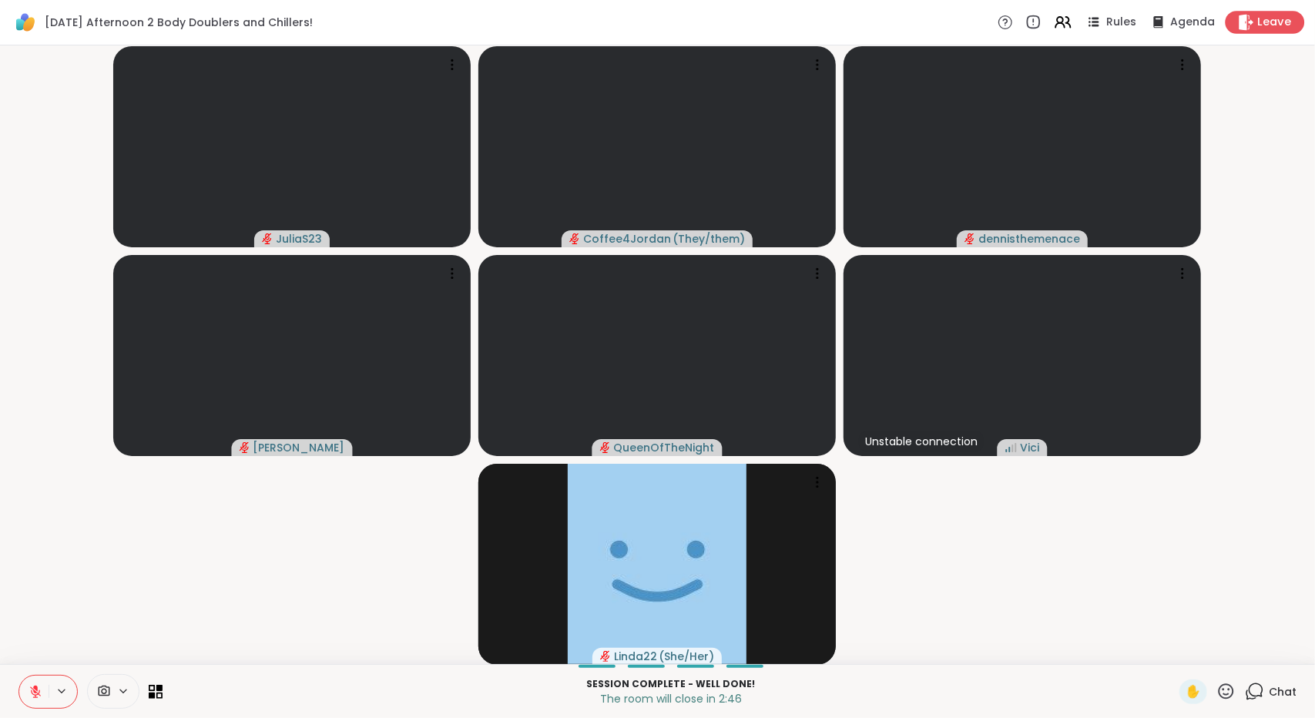
click at [1239, 22] on icon at bounding box center [1246, 22] width 15 height 16
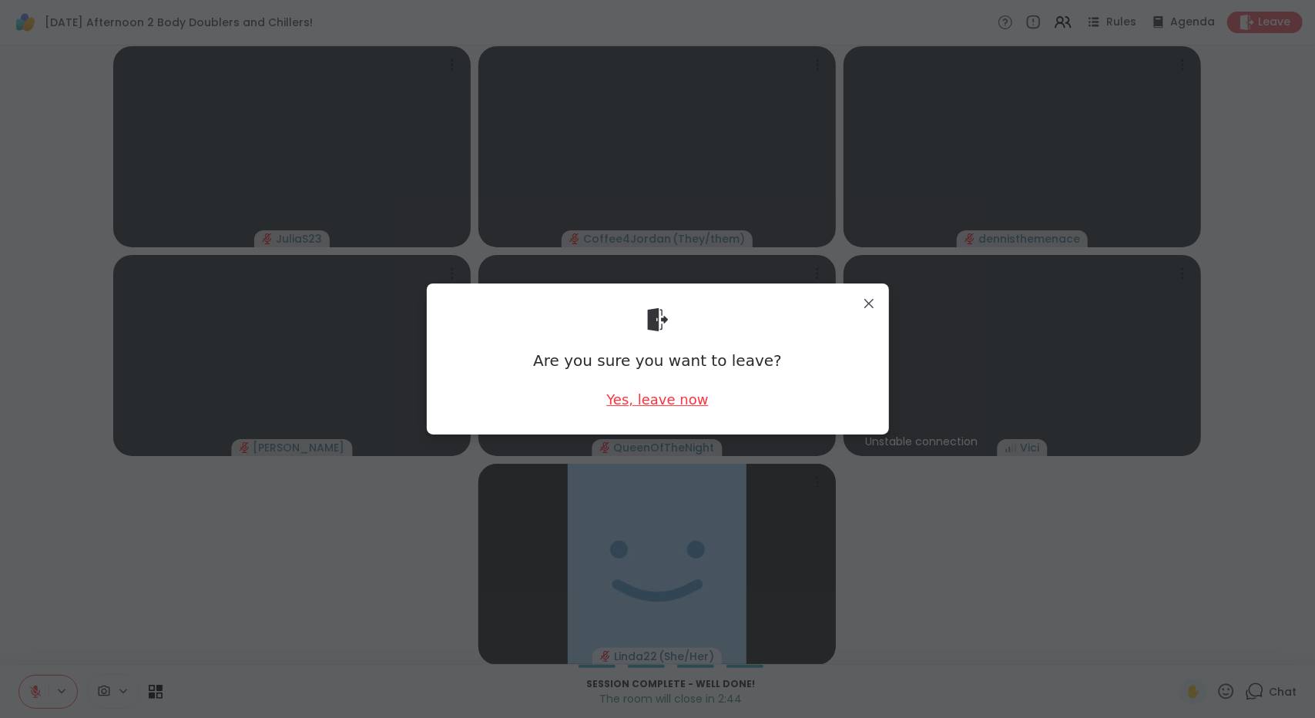
click at [669, 401] on div "Yes, leave now" at bounding box center [657, 399] width 102 height 19
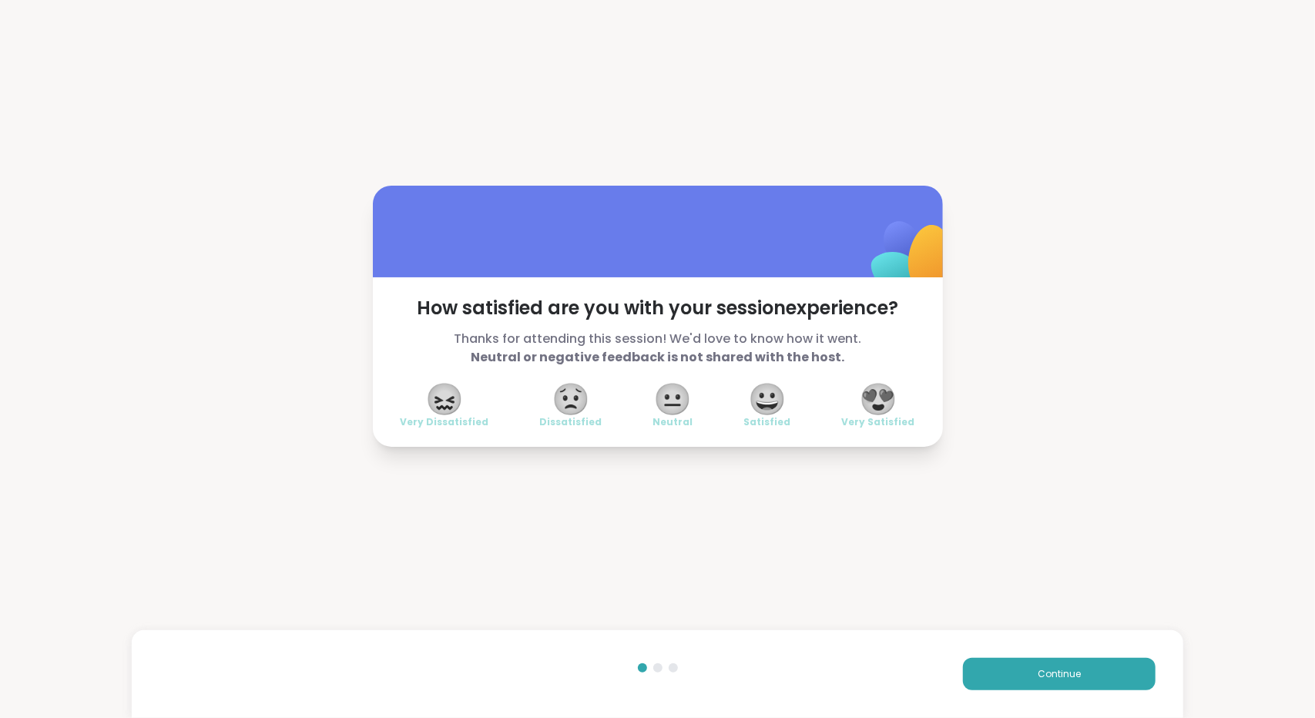
click at [872, 404] on span "😍" at bounding box center [878, 399] width 39 height 28
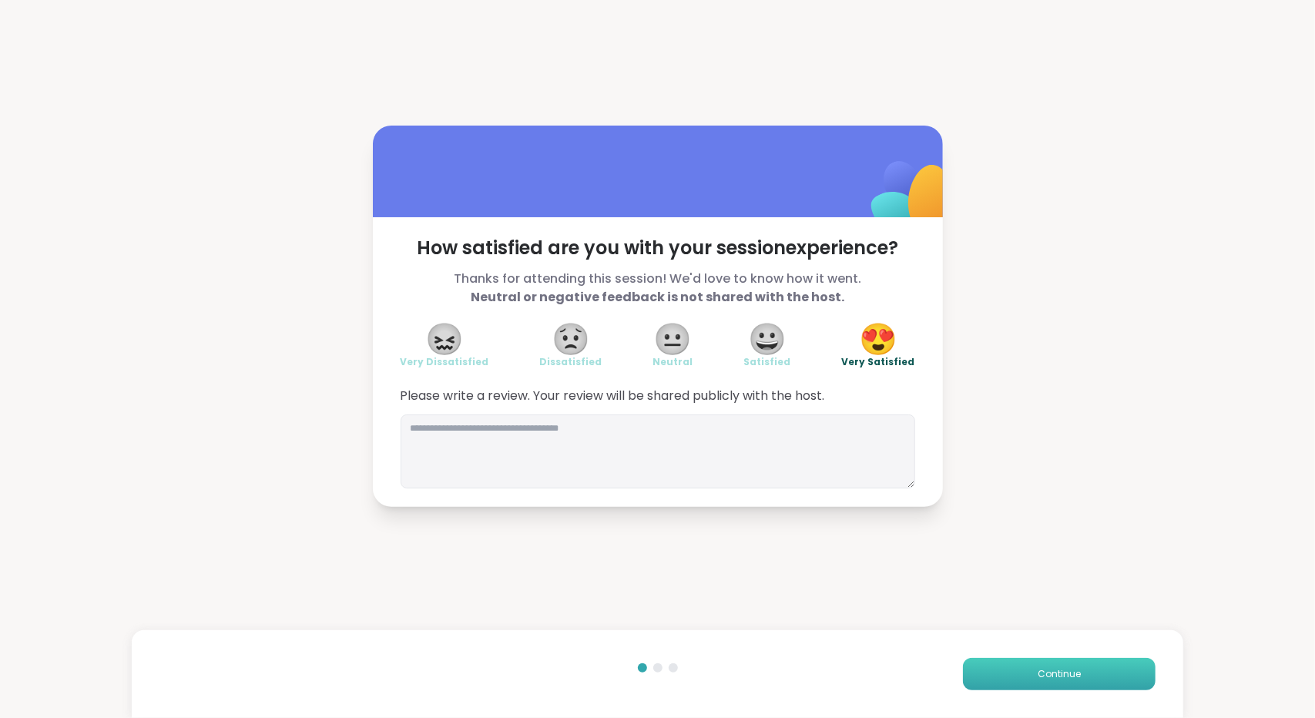
click at [1087, 680] on button "Continue" at bounding box center [1059, 674] width 193 height 32
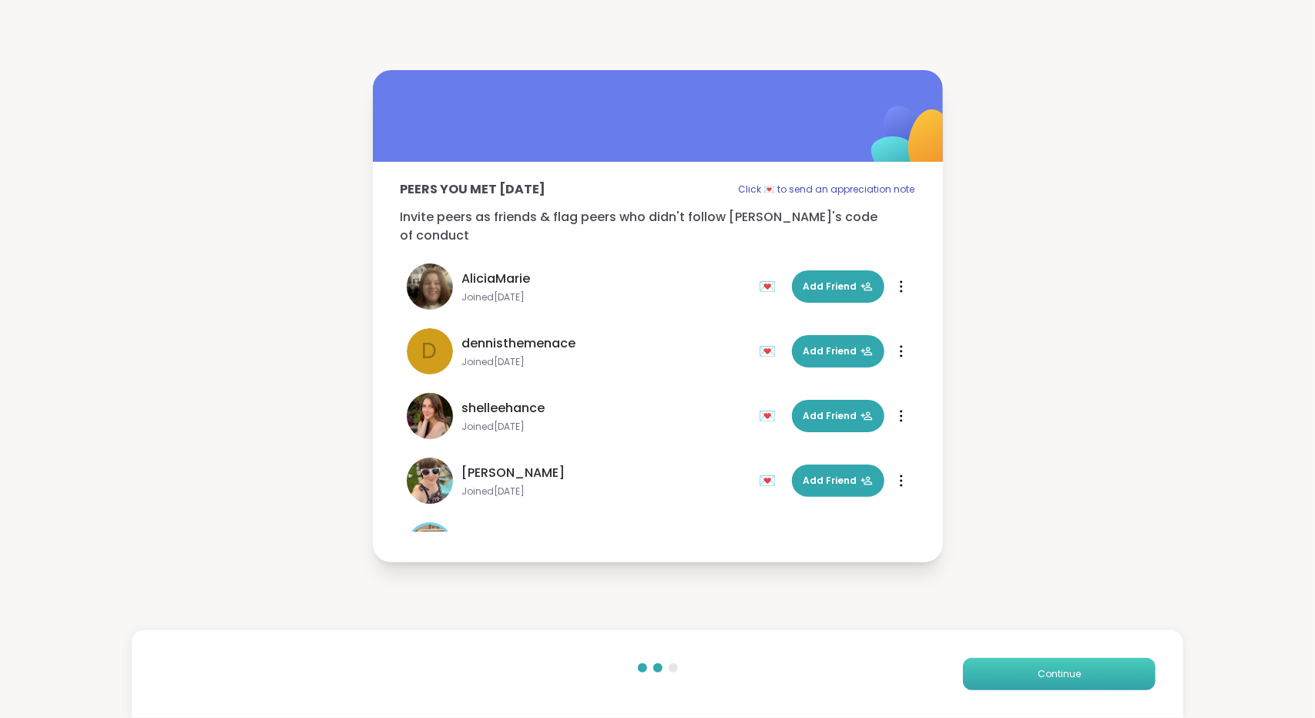
click at [1087, 680] on button "Continue" at bounding box center [1059, 674] width 193 height 32
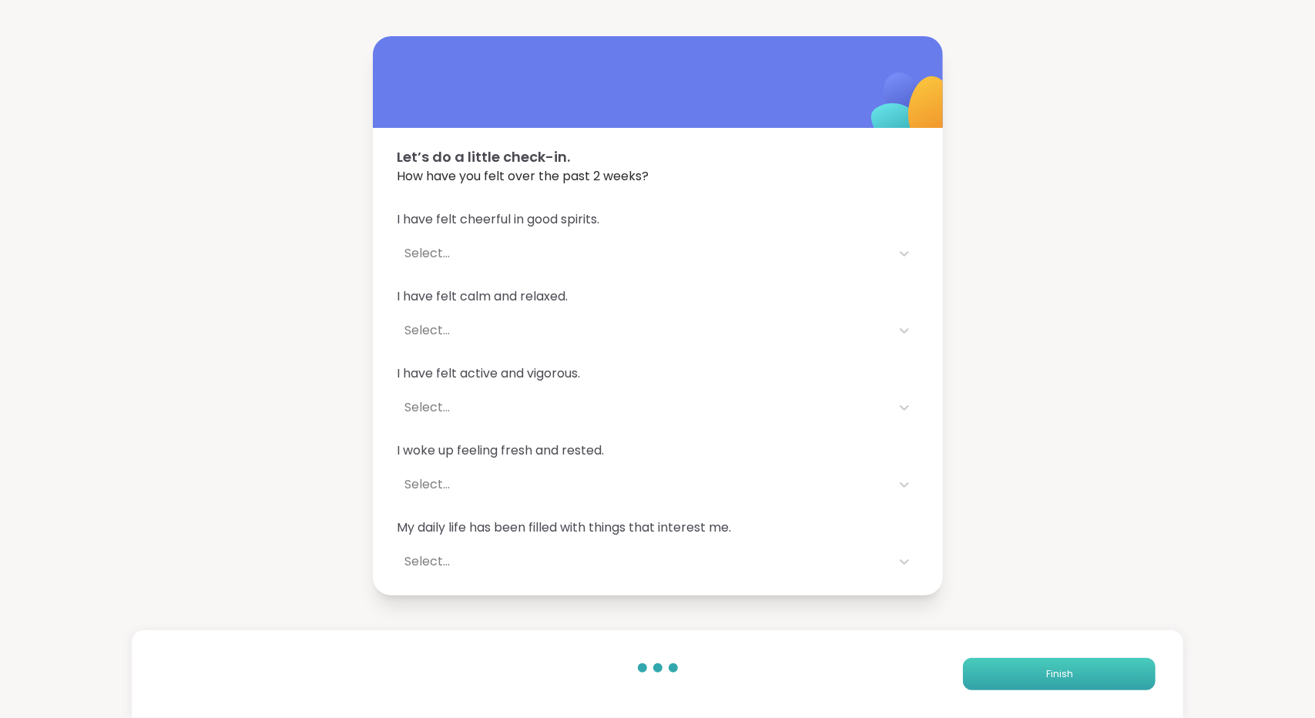
click at [1087, 680] on button "Finish" at bounding box center [1059, 674] width 193 height 32
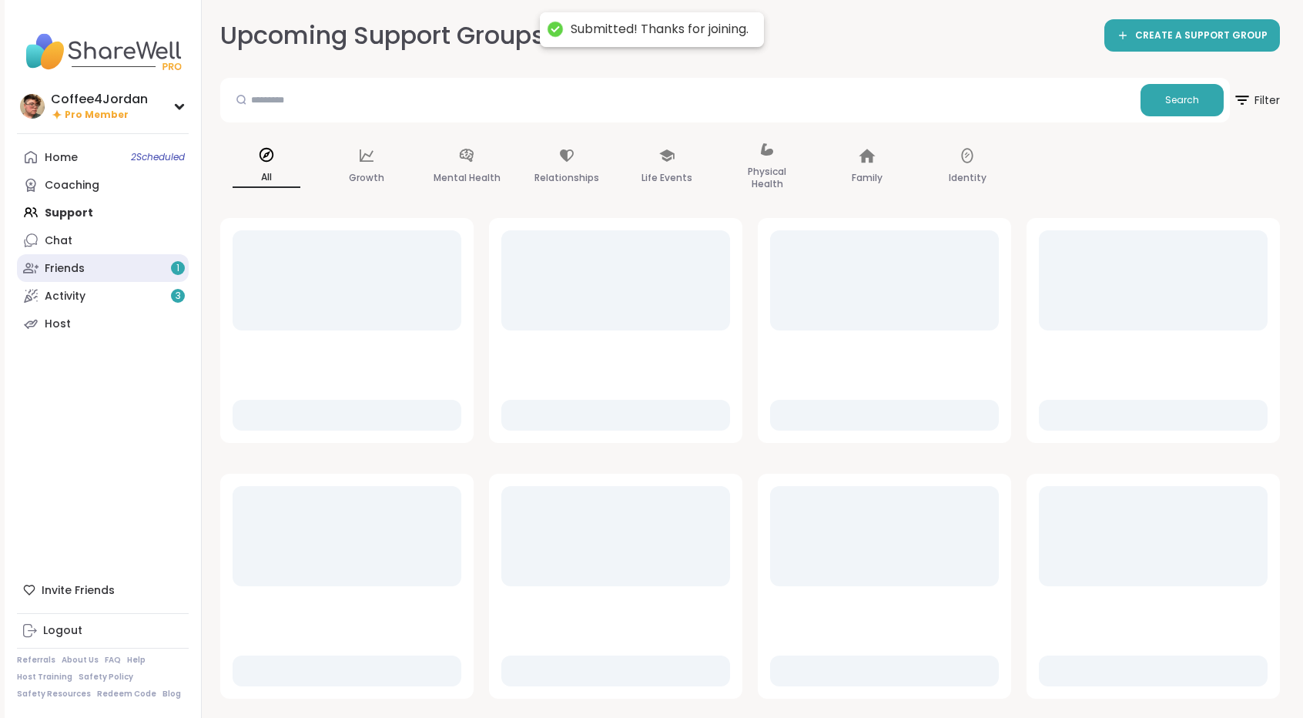
click at [174, 271] on div "1" at bounding box center [178, 268] width 14 height 14
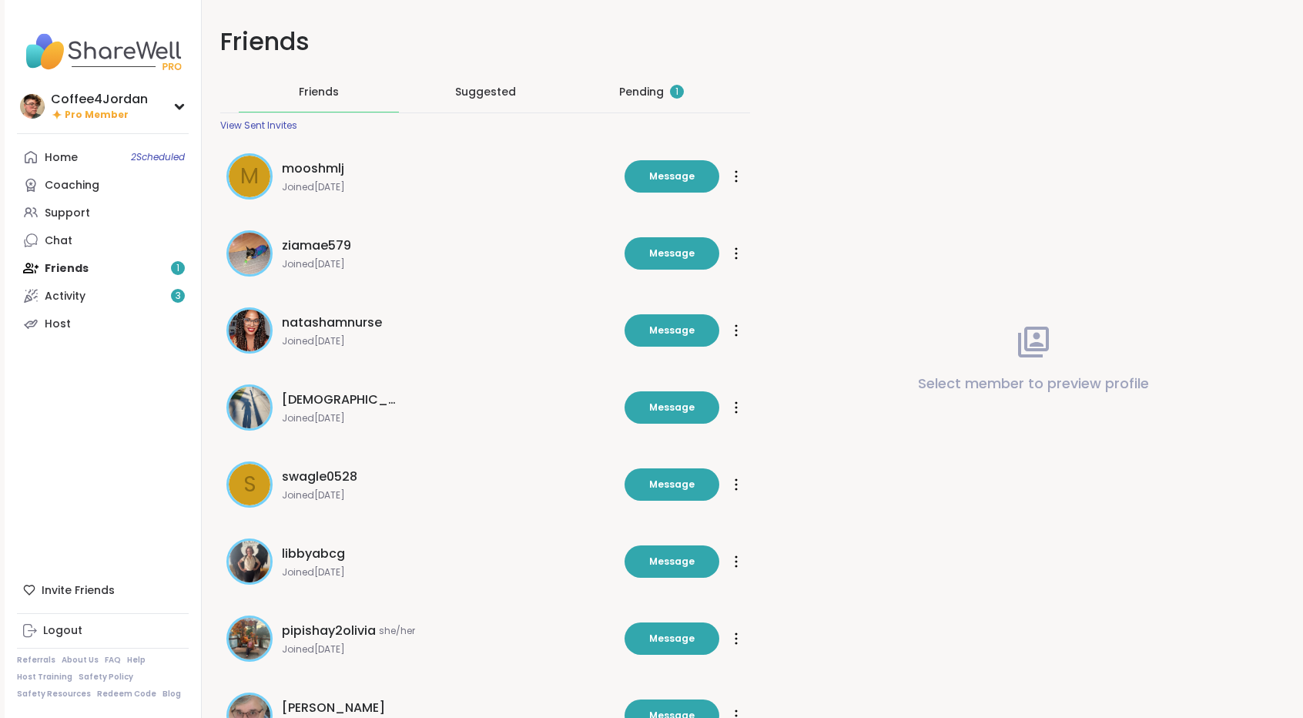
click at [642, 83] on div "Pending 1" at bounding box center [652, 92] width 160 height 40
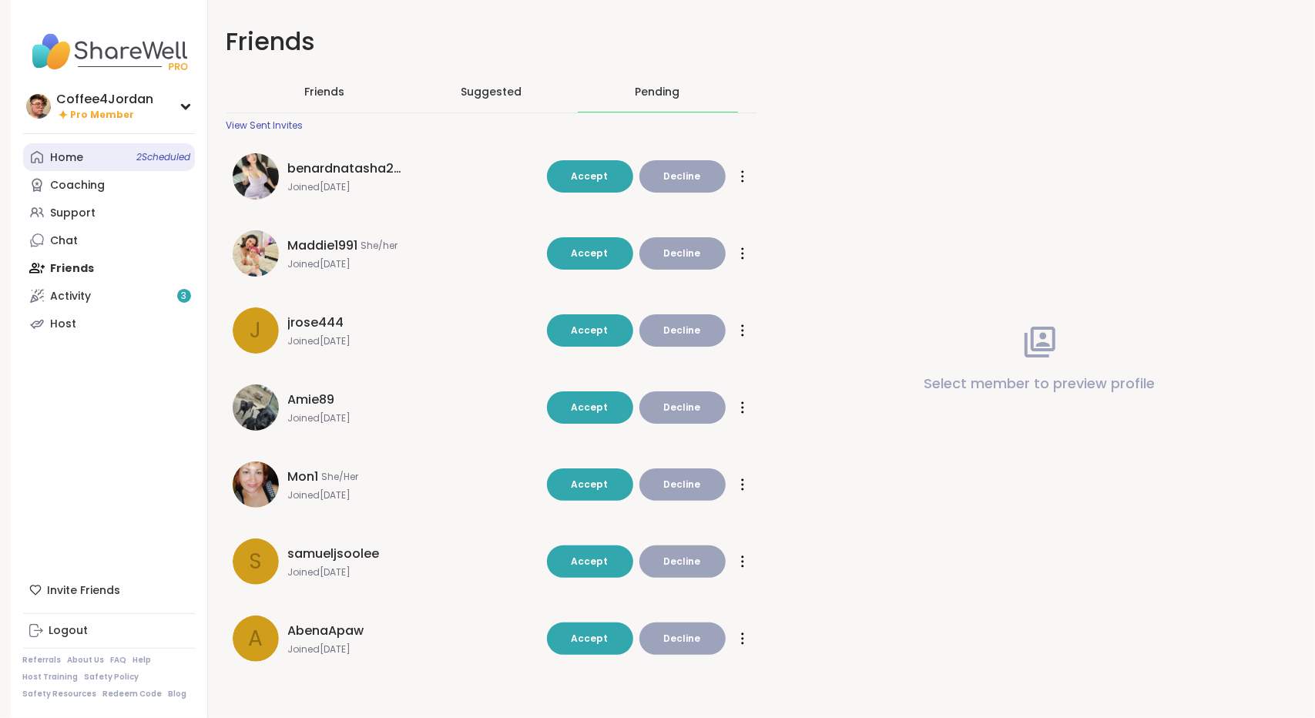
click at [160, 152] on span "2 Scheduled" at bounding box center [164, 157] width 54 height 12
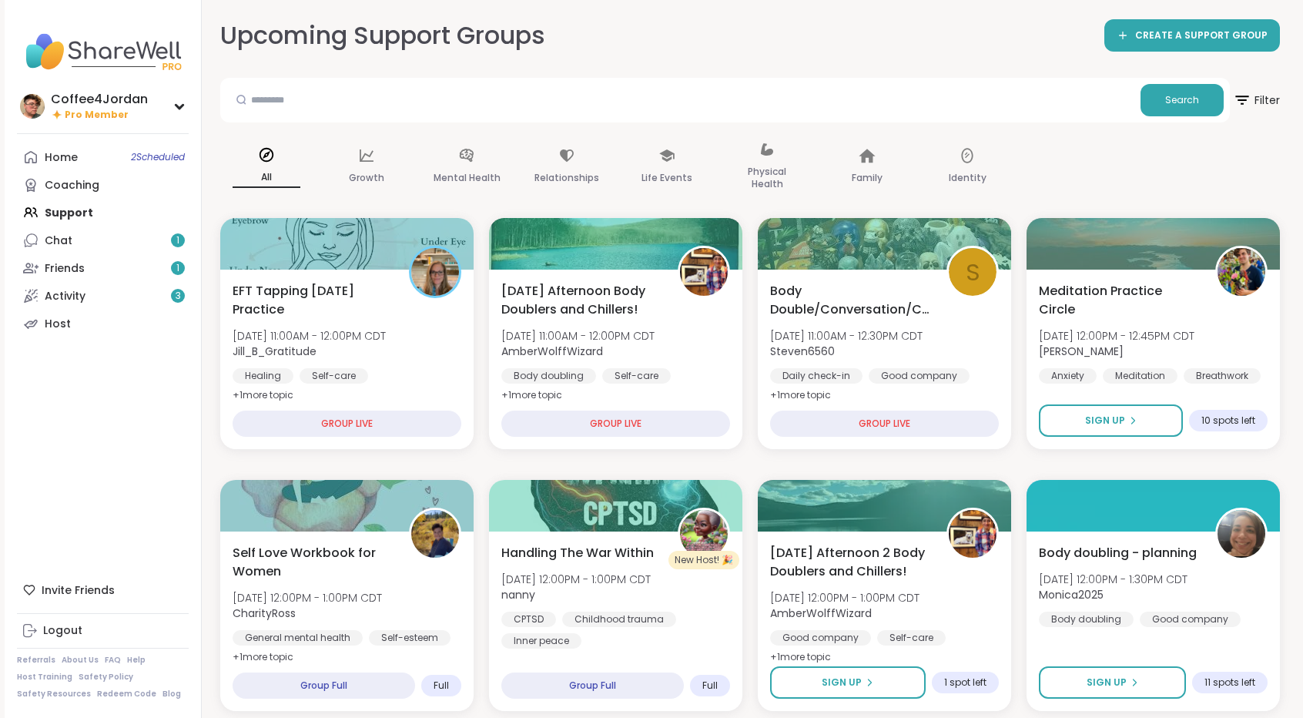
click at [131, 213] on div "Home 2 Scheduled Coaching Support Chat 1 Friends 1 Activity 3 Host" at bounding box center [103, 240] width 172 height 194
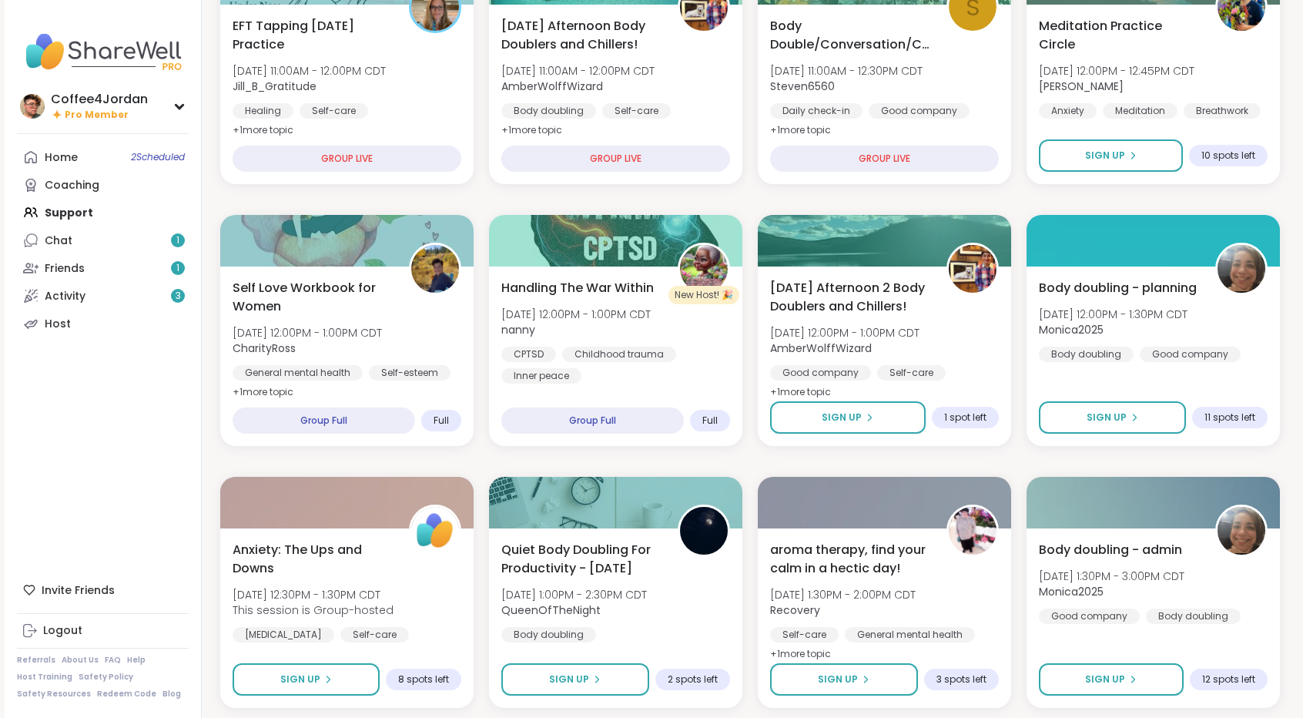
scroll to position [268, 0]
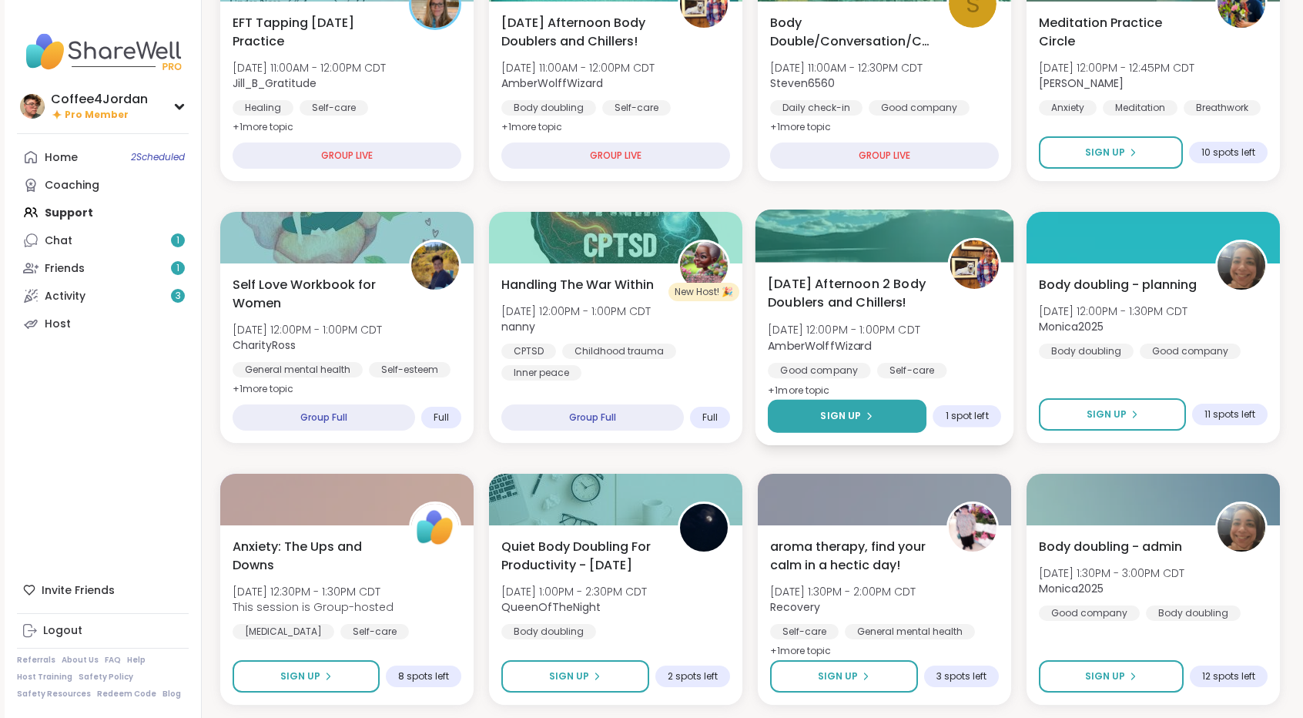
click at [819, 417] on button "Sign Up" at bounding box center [847, 416] width 159 height 33
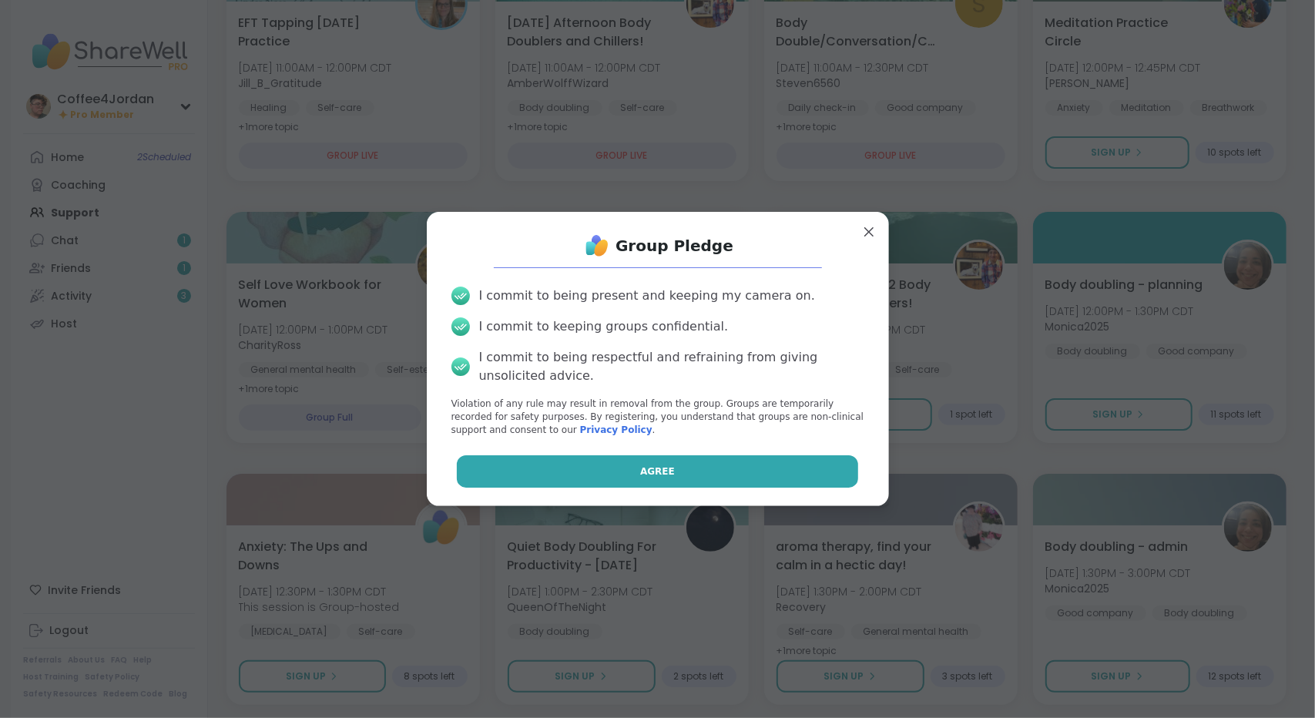
click at [673, 469] on button "Agree" at bounding box center [657, 471] width 401 height 32
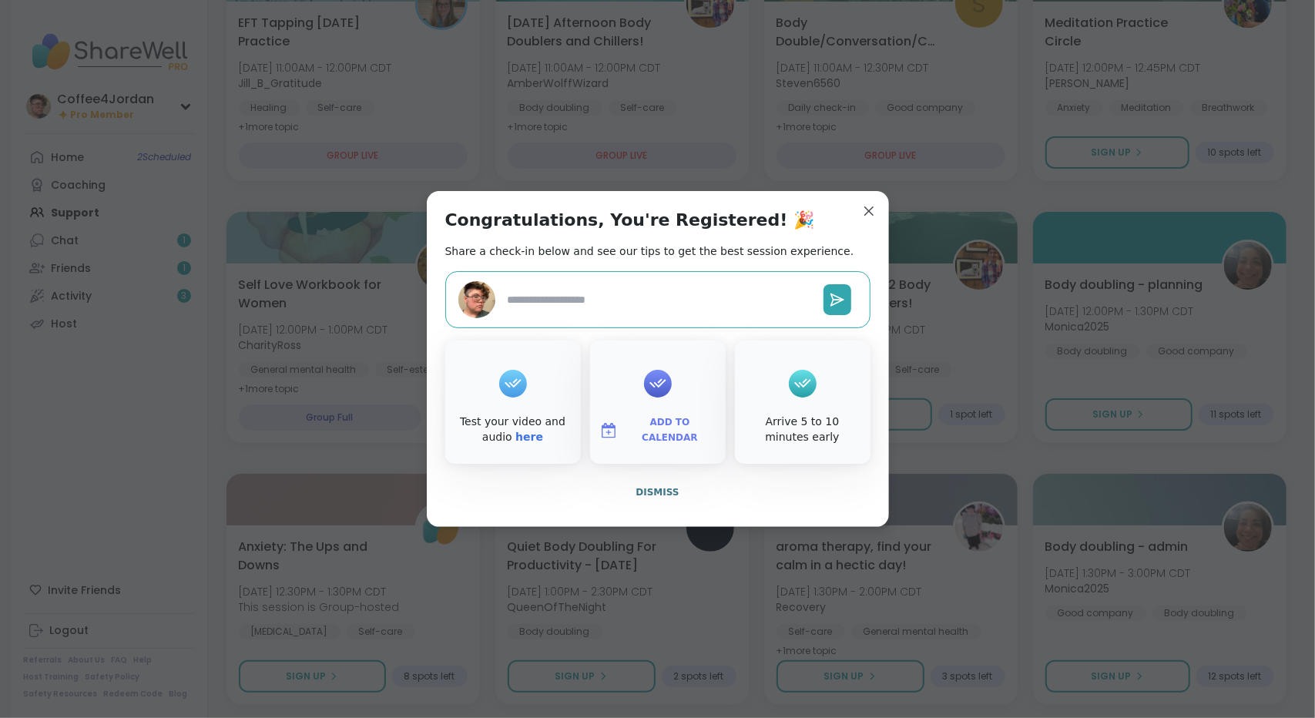
type textarea "*"
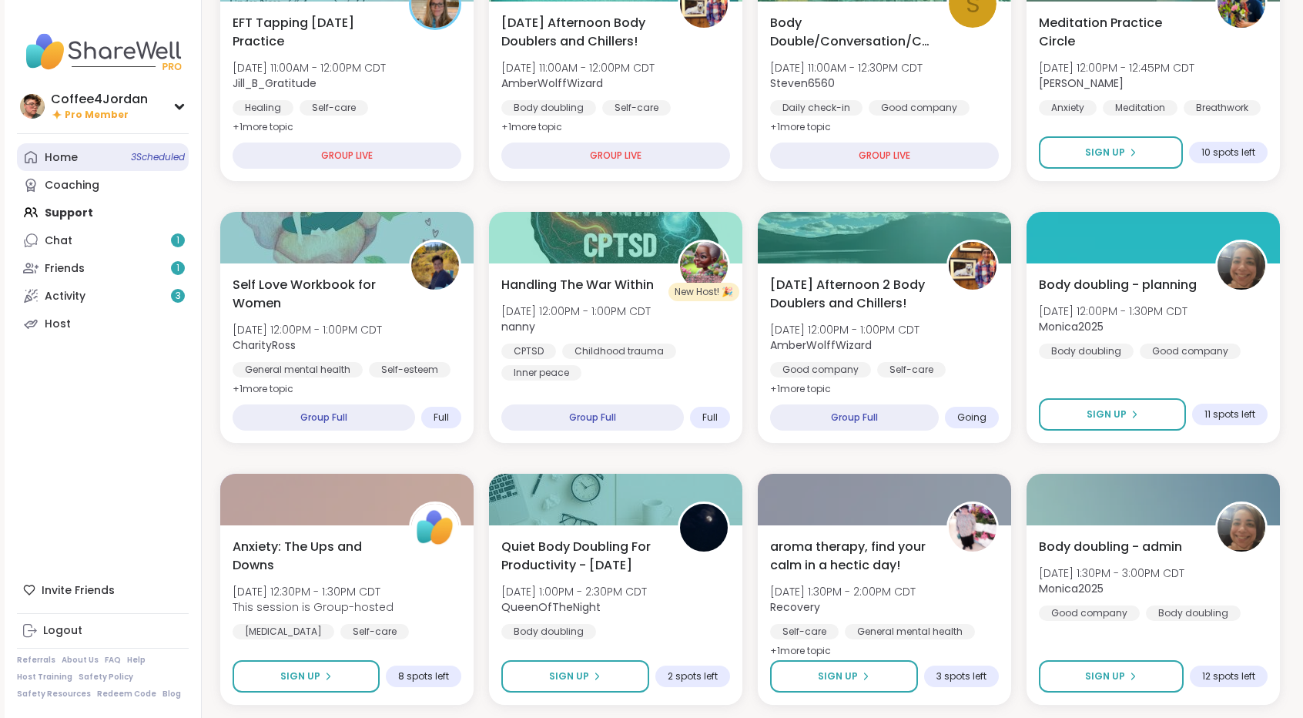
click at [131, 161] on span "3 Scheduled" at bounding box center [158, 157] width 54 height 12
